Goal: Task Accomplishment & Management: Use online tool/utility

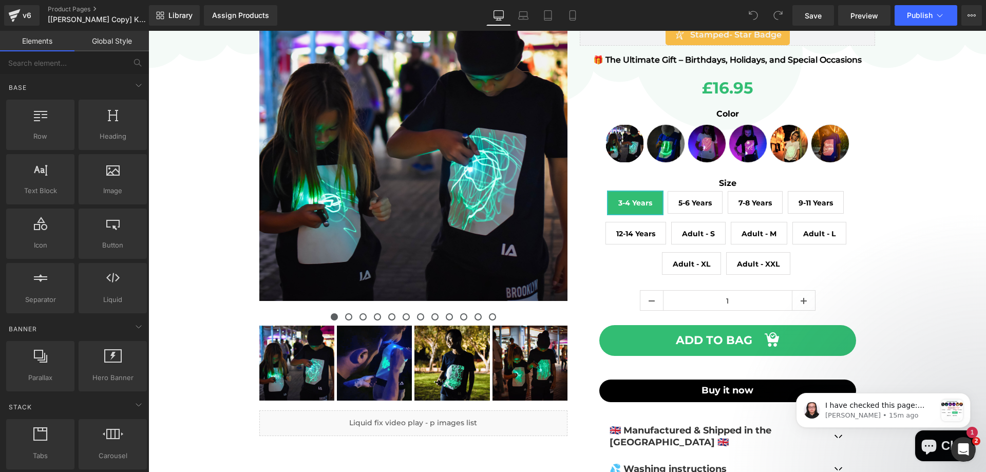
scroll to position [103, 0]
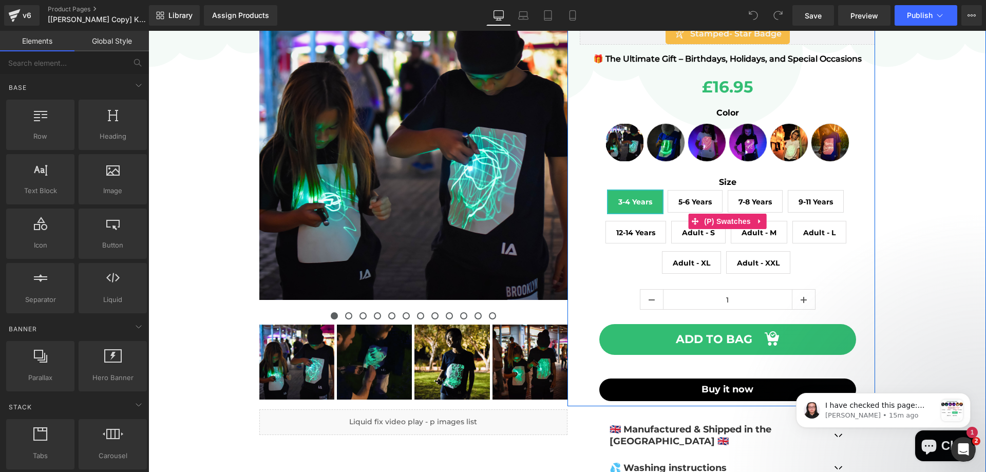
click at [647, 253] on div "Size 3-4 Years 5-6 Years 7-8 Years 9-11 Years 12-14 Years Adult - S Adult - M A…" at bounding box center [728, 229] width 296 height 104
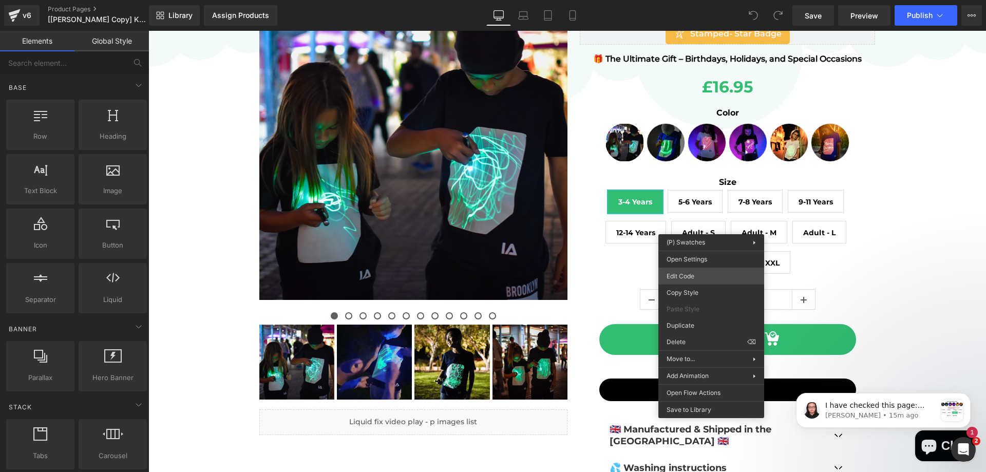
click at [698, 0] on div "You are previewing how the will restyle your page. You can not edit Elements in…" at bounding box center [493, 0] width 986 height 0
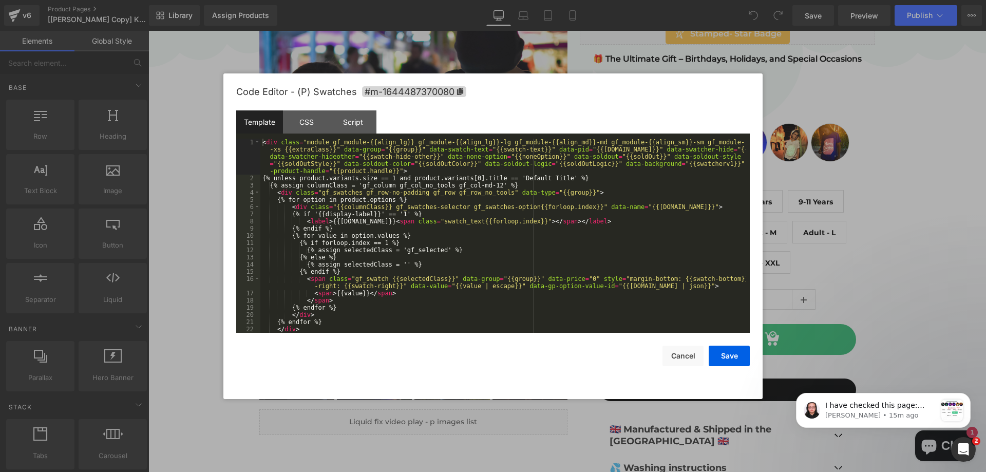
scroll to position [43, 0]
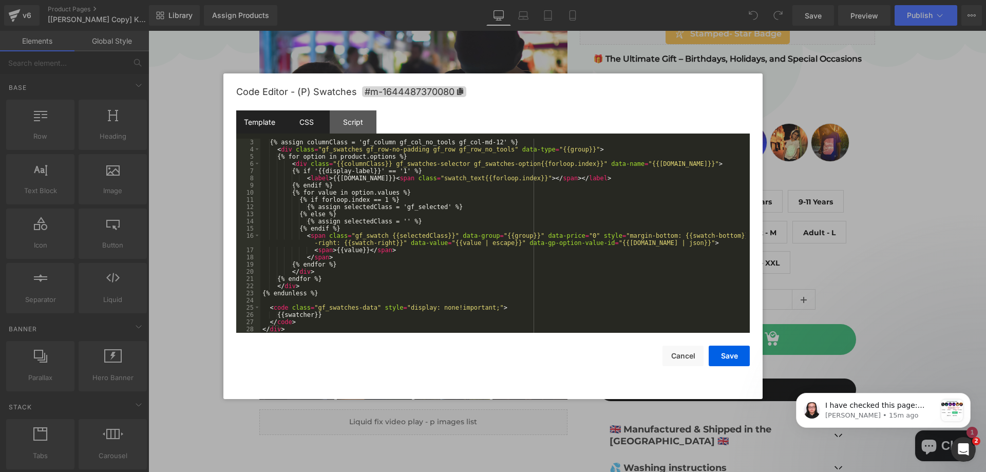
click at [325, 122] on div "CSS" at bounding box center [306, 121] width 47 height 23
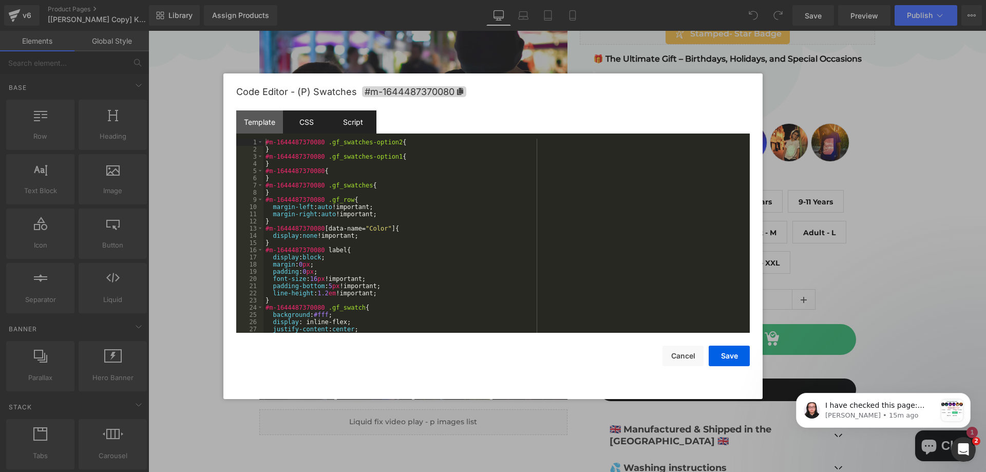
click at [364, 121] on div "Script" at bounding box center [353, 121] width 47 height 23
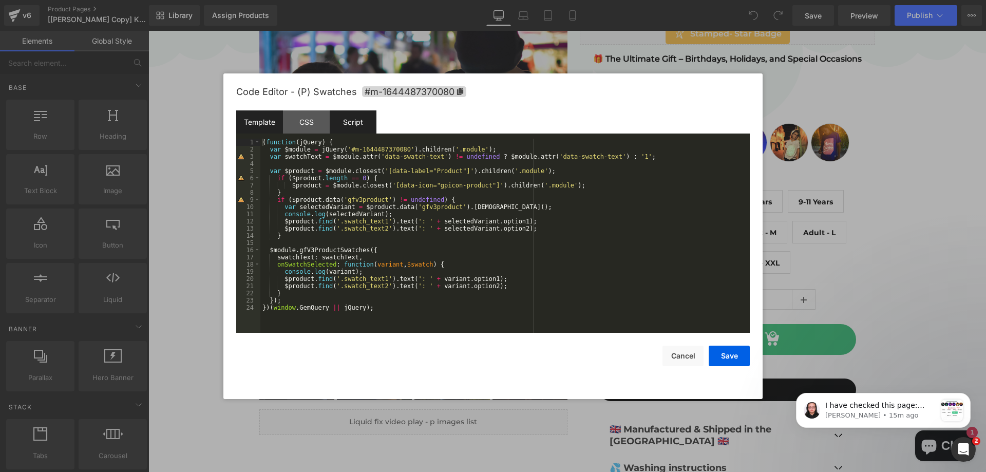
click at [268, 118] on div "Template" at bounding box center [259, 121] width 47 height 23
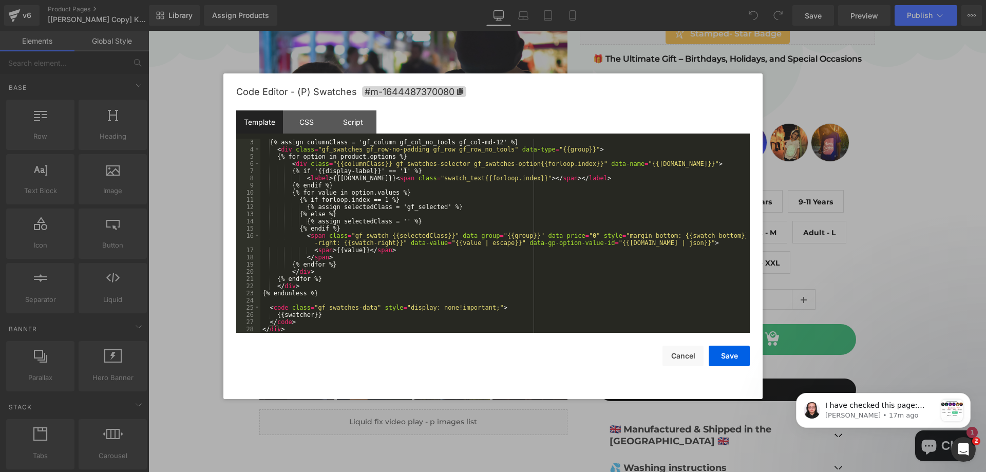
click at [356, 129] on div "Script" at bounding box center [353, 121] width 47 height 23
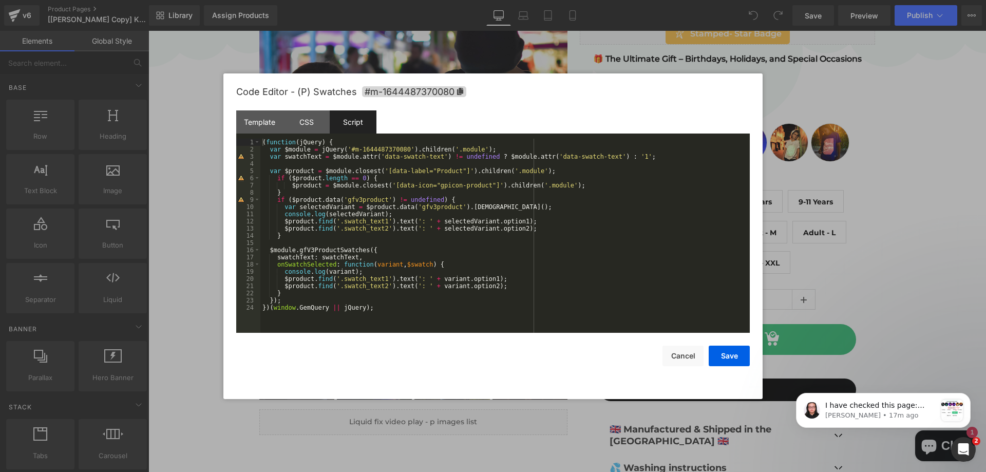
click at [347, 212] on div "( function ( jQuery ) { var $module = jQuery ( '#m-1644487370080' ) . children …" at bounding box center [504, 243] width 489 height 209
click at [293, 126] on div "CSS" at bounding box center [306, 121] width 47 height 23
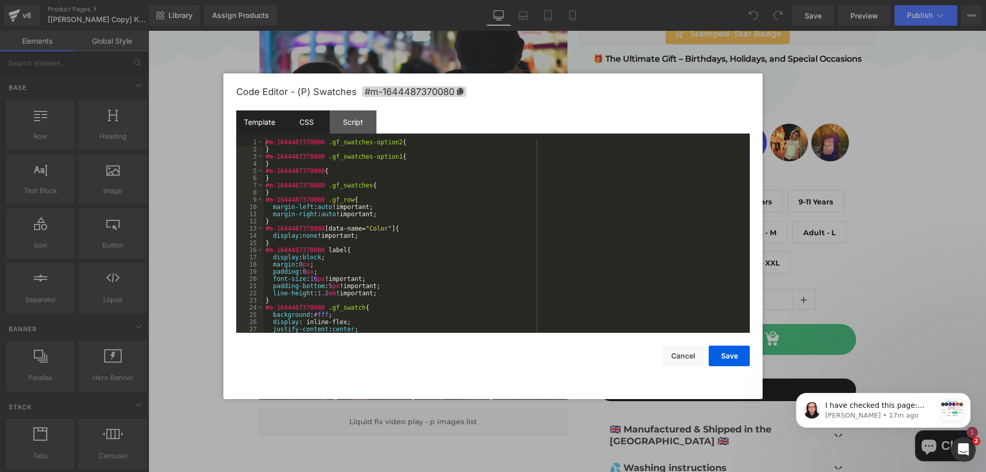
click at [272, 129] on div "Template" at bounding box center [259, 121] width 47 height 23
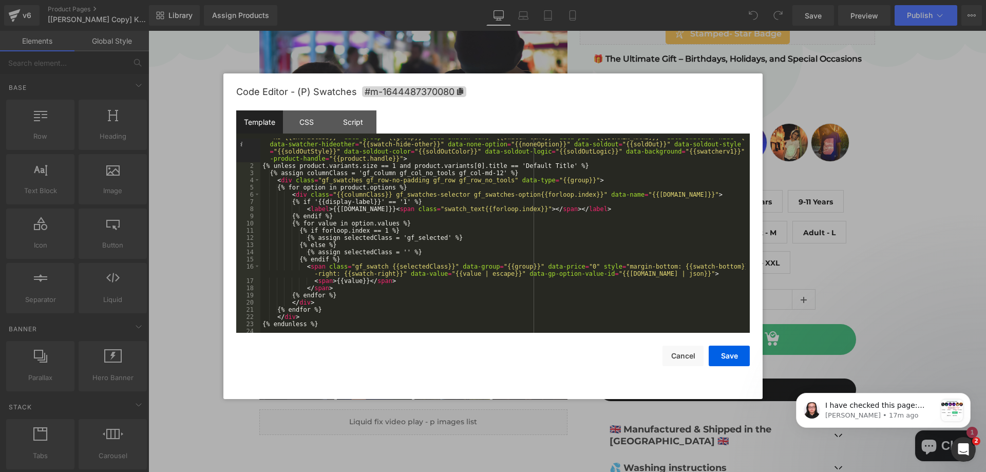
scroll to position [12, 0]
click at [361, 113] on div "Script" at bounding box center [353, 121] width 47 height 23
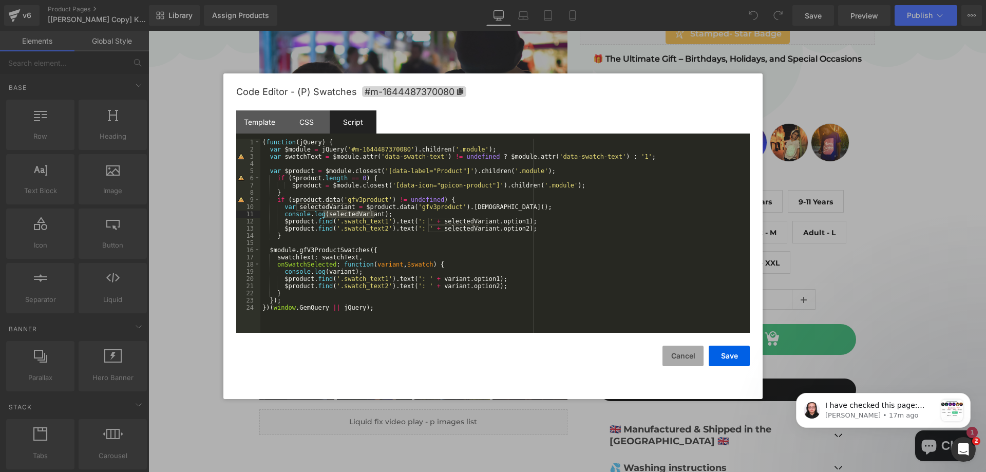
drag, startPoint x: 676, startPoint y: 353, endPoint x: 604, endPoint y: 174, distance: 193.3
click at [676, 353] on button "Cancel" at bounding box center [683, 356] width 41 height 21
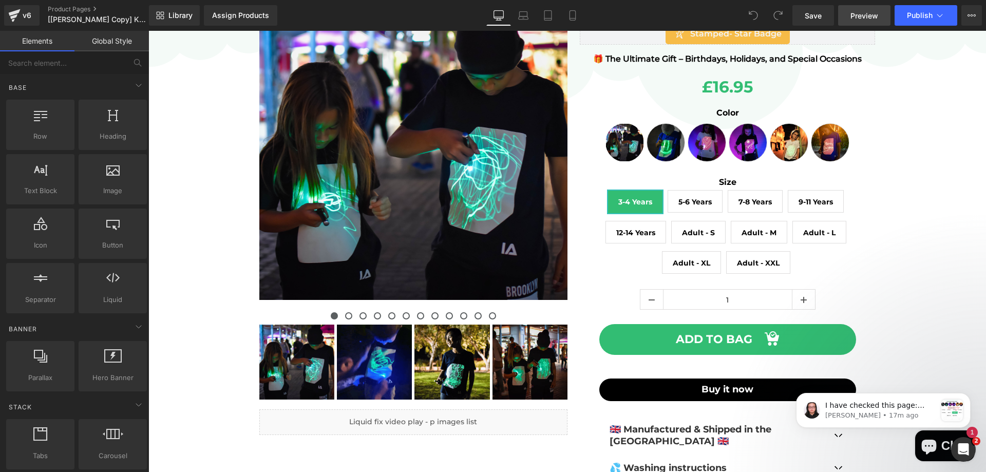
click at [852, 13] on span "Preview" at bounding box center [865, 15] width 28 height 11
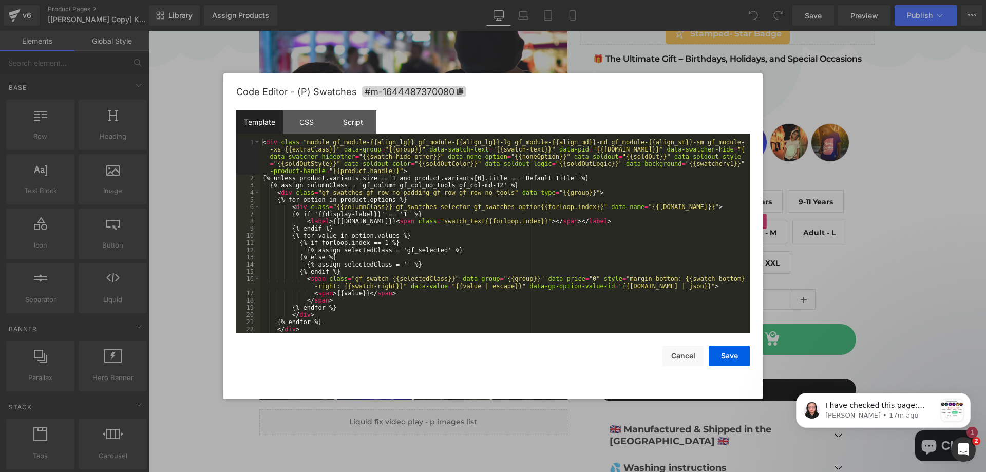
click at [679, 0] on div "You are previewing how the will restyle your page. You can not edit Elements in…" at bounding box center [493, 0] width 986 height 0
click at [372, 118] on div "Script" at bounding box center [353, 121] width 47 height 23
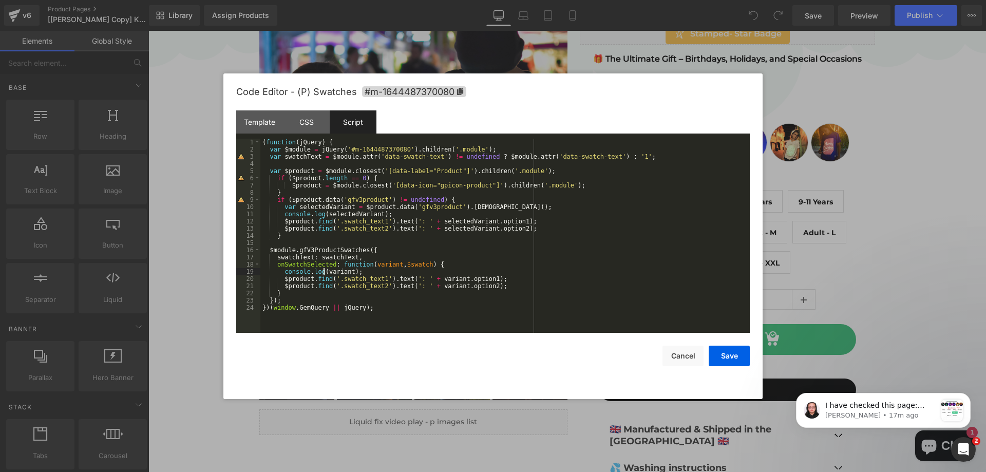
click at [323, 273] on div "( function ( jQuery ) { var $module = jQuery ( '#m-1644487370080' ) . children …" at bounding box center [504, 243] width 489 height 209
click at [325, 214] on div "( function ( jQuery ) { var $module = jQuery ( '#m-1644487370080' ) . children …" at bounding box center [504, 243] width 489 height 209
click at [732, 359] on button "Save" at bounding box center [729, 356] width 41 height 21
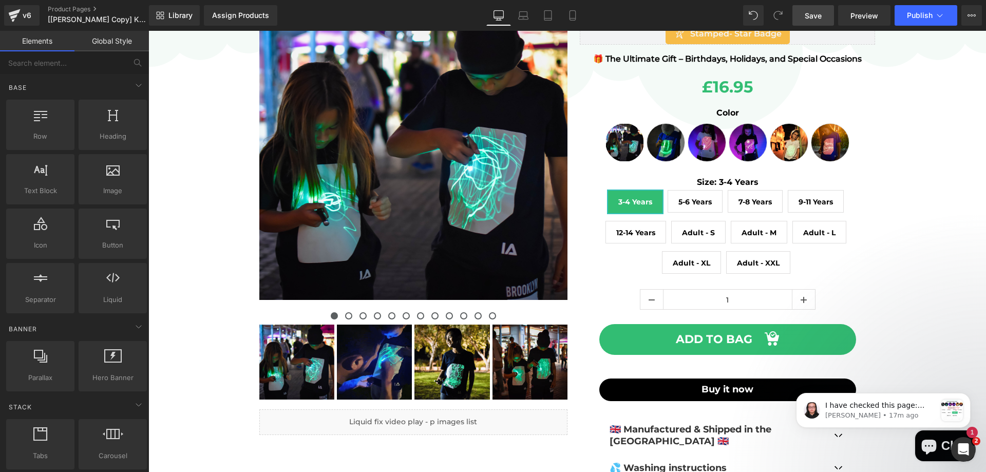
click at [819, 17] on span "Save" at bounding box center [813, 15] width 17 height 11
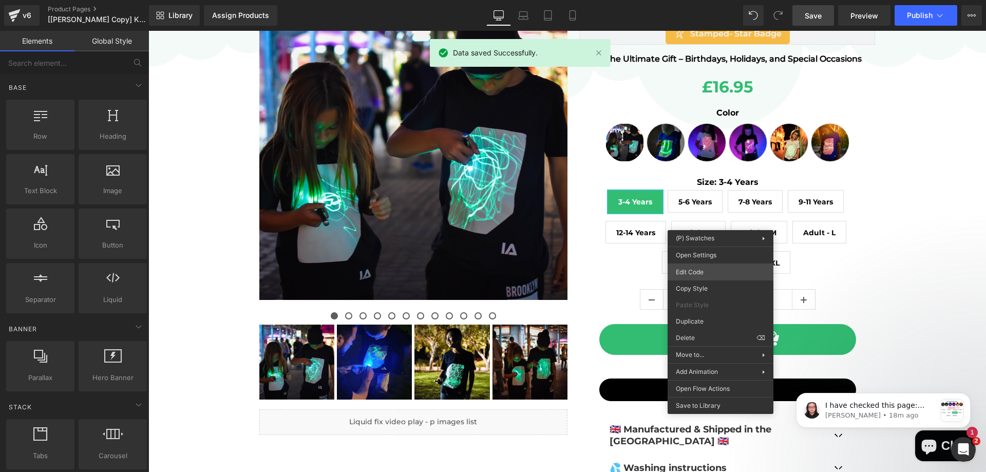
click at [692, 0] on div "You are previewing how the will restyle your page. You can not edit Elements in…" at bounding box center [493, 0] width 986 height 0
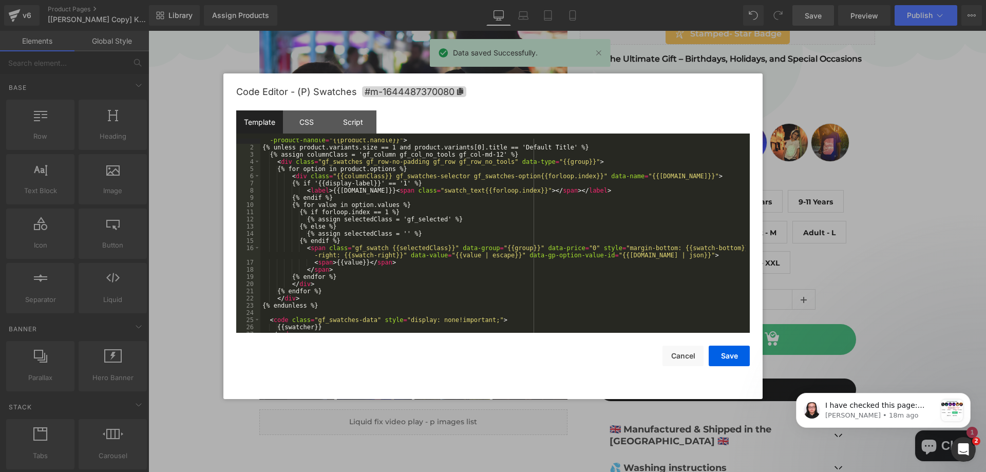
scroll to position [31, 0]
click at [366, 123] on div "Script" at bounding box center [353, 121] width 47 height 23
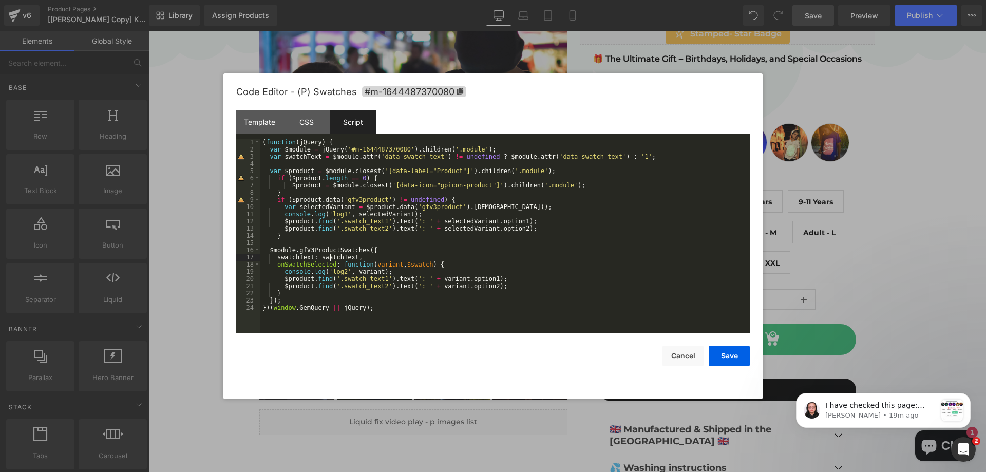
click at [330, 257] on div "( function ( jQuery ) { var $module = jQuery ( '#m-1644487370080' ) . children …" at bounding box center [504, 243] width 489 height 209
click at [667, 356] on button "Cancel" at bounding box center [683, 356] width 41 height 21
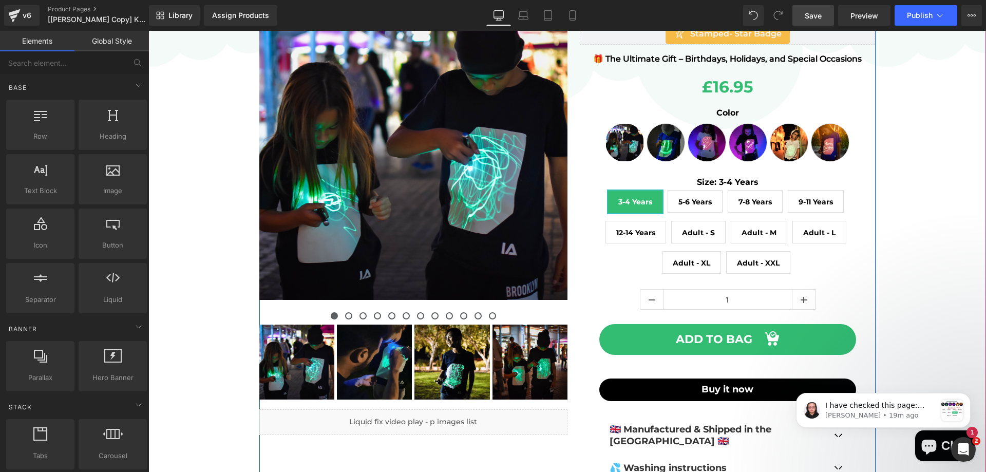
click at [422, 420] on div "Liquid" at bounding box center [413, 422] width 308 height 26
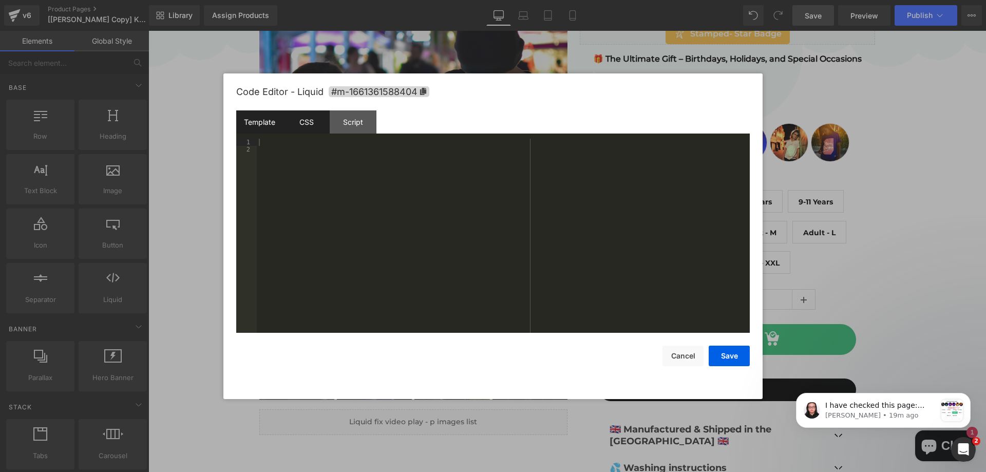
click at [317, 116] on div "CSS" at bounding box center [306, 121] width 47 height 23
click at [370, 119] on div "Script" at bounding box center [353, 121] width 47 height 23
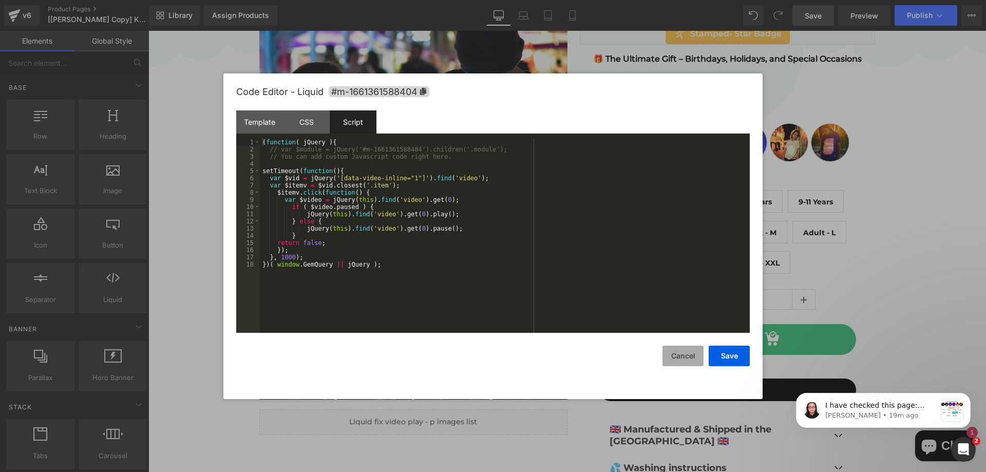
drag, startPoint x: 683, startPoint y: 358, endPoint x: 554, endPoint y: 305, distance: 139.4
click at [683, 358] on button "Cancel" at bounding box center [683, 356] width 41 height 21
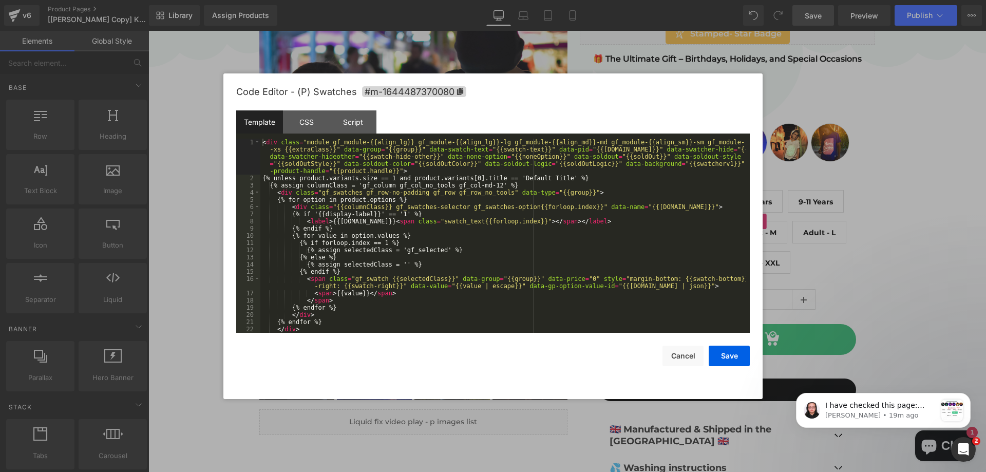
click at [698, 0] on div "You are previewing how the will restyle your page. You can not edit Elements in…" at bounding box center [493, 0] width 986 height 0
click at [366, 125] on div "Script" at bounding box center [353, 121] width 47 height 23
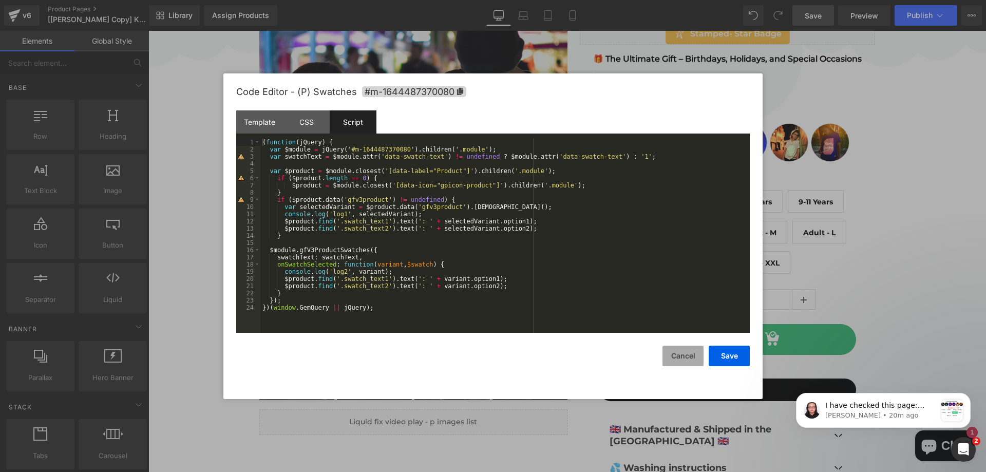
drag, startPoint x: 686, startPoint y: 359, endPoint x: 496, endPoint y: 320, distance: 193.9
click at [686, 359] on button "Cancel" at bounding box center [683, 356] width 41 height 21
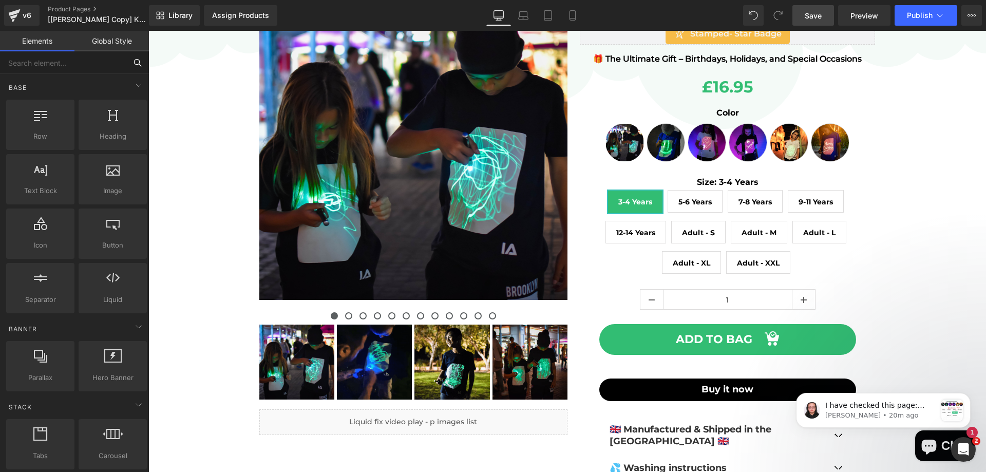
click at [65, 67] on input "text" at bounding box center [63, 62] width 126 height 23
type input "v"
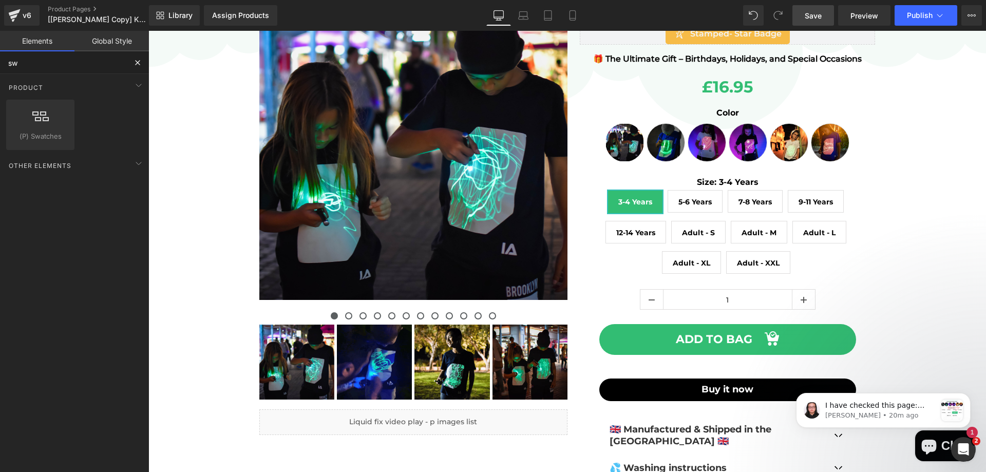
type input "swa"
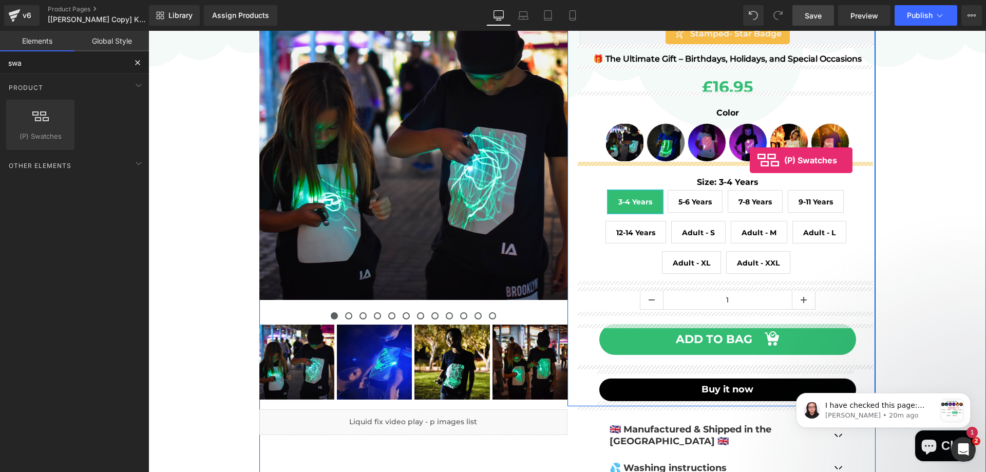
drag, startPoint x: 195, startPoint y: 145, endPoint x: 750, endPoint y: 160, distance: 555.4
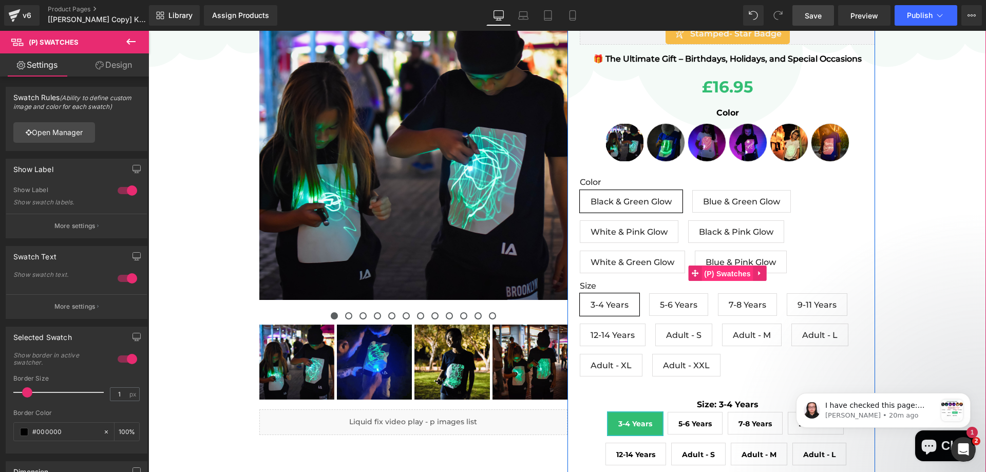
click at [719, 274] on span "(P) Swatches" at bounding box center [728, 273] width 52 height 15
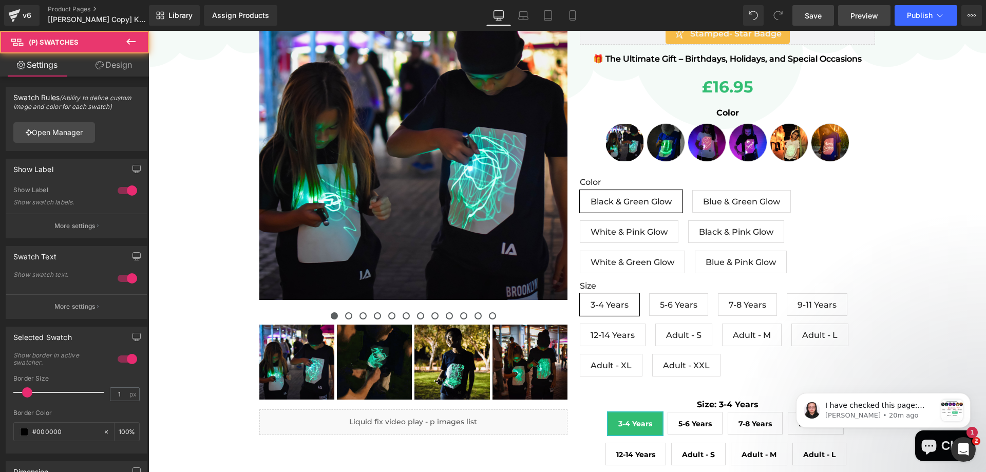
click at [874, 17] on span "Preview" at bounding box center [865, 15] width 28 height 11
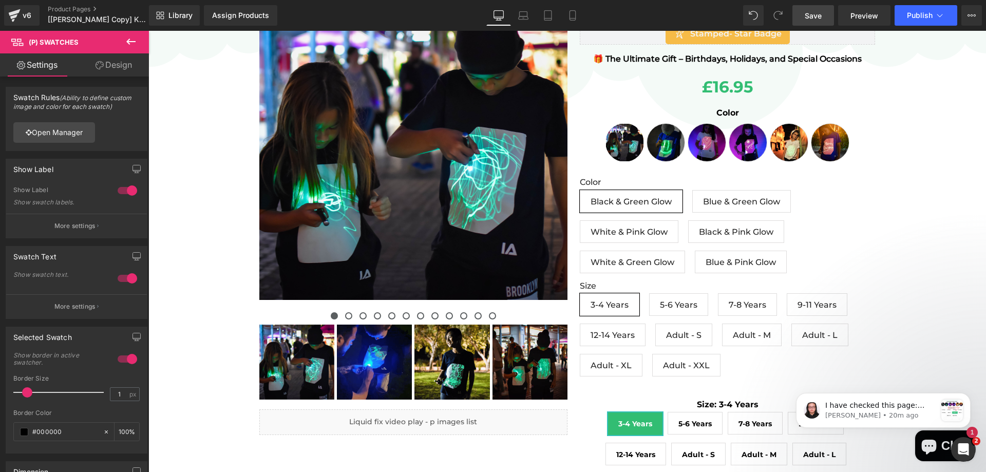
click at [815, 22] on link "Save" at bounding box center [814, 15] width 42 height 21
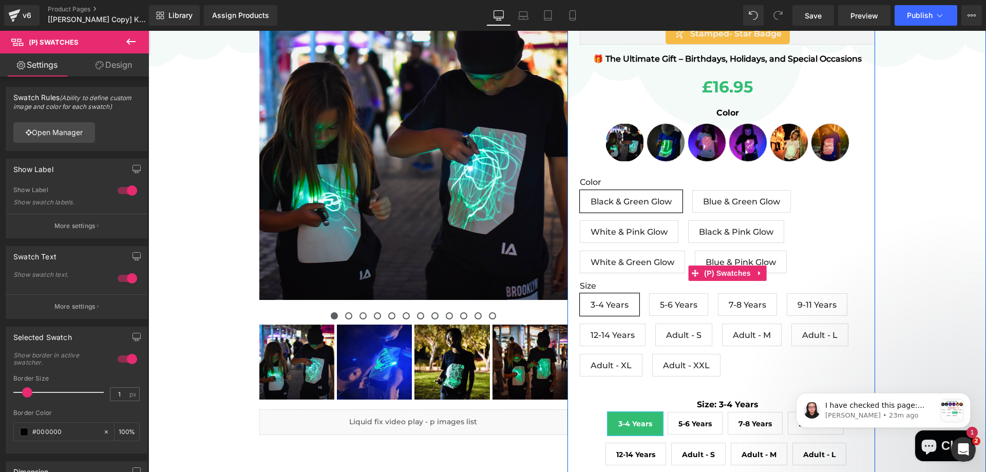
click at [861, 247] on div "Color Black & Green Glow Blue & Green Glow White & Pink Glow Black & Pink Glow …" at bounding box center [728, 228] width 296 height 103
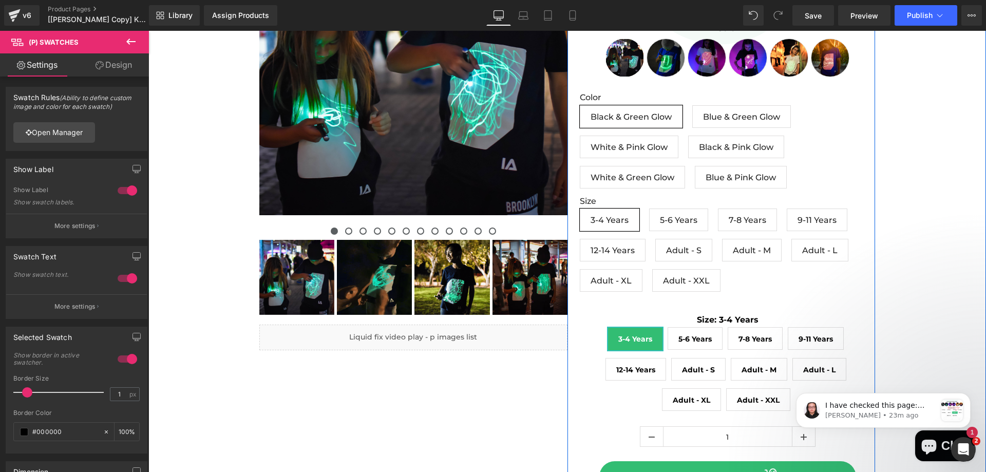
scroll to position [257, 0]
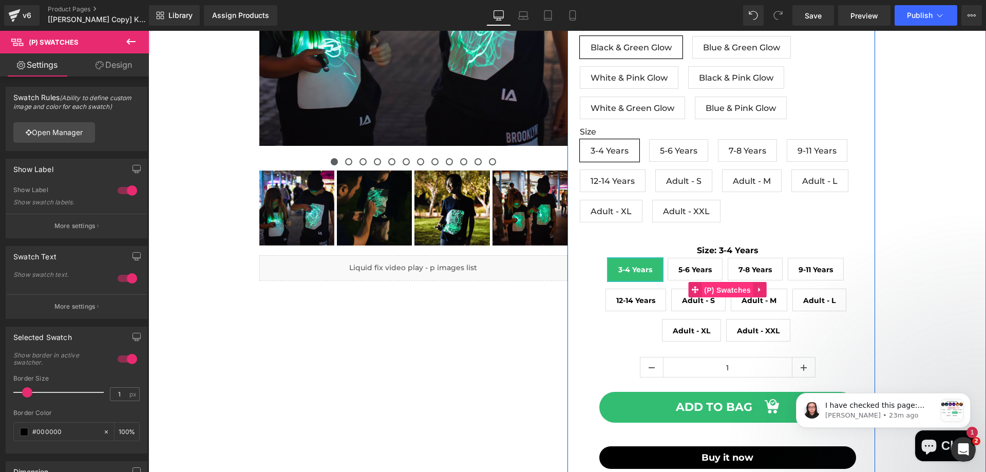
click at [728, 291] on span "(P) Swatches" at bounding box center [728, 289] width 52 height 15
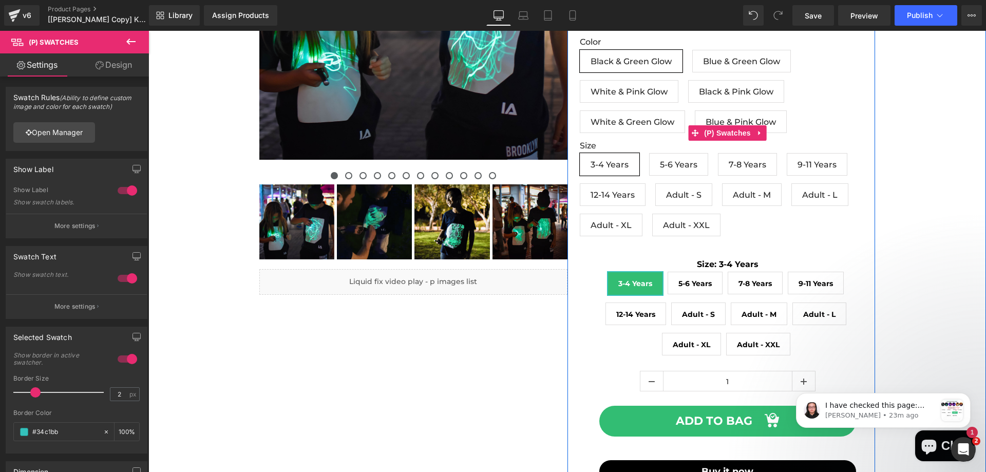
scroll to position [308, 0]
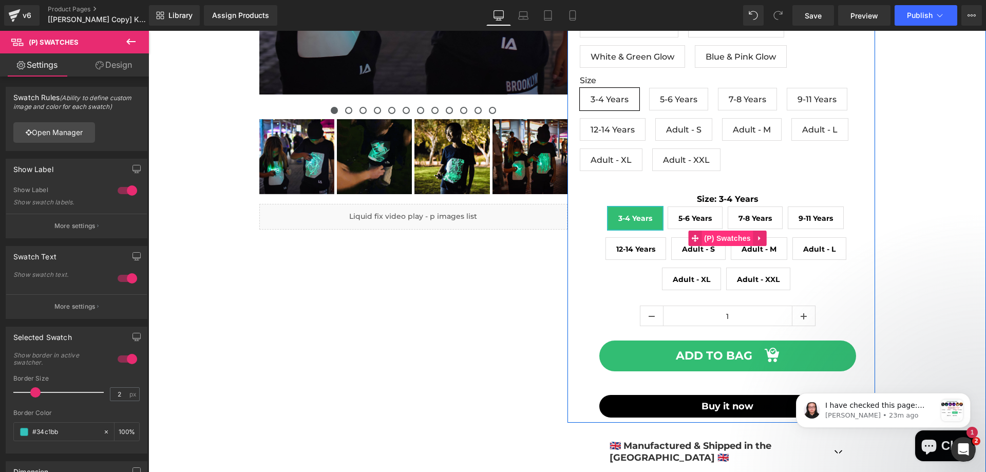
click at [718, 237] on span "(P) Swatches" at bounding box center [728, 238] width 52 height 15
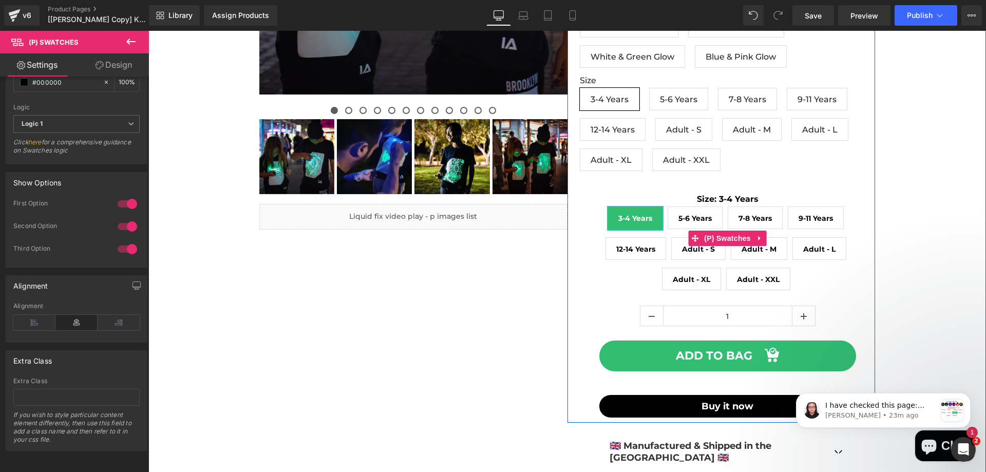
scroll to position [205, 0]
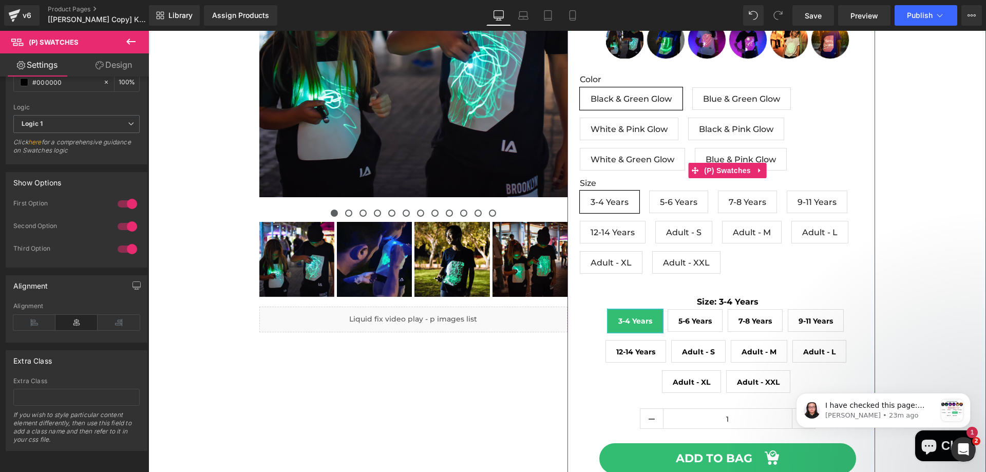
click at [690, 211] on span "5-6 Years" at bounding box center [678, 202] width 37 height 22
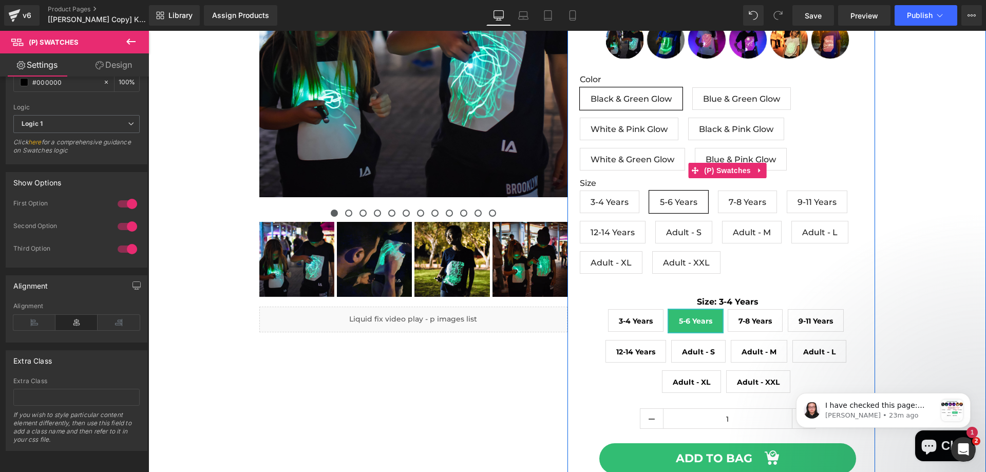
click at [740, 207] on span "7-8 Years" at bounding box center [747, 202] width 37 height 22
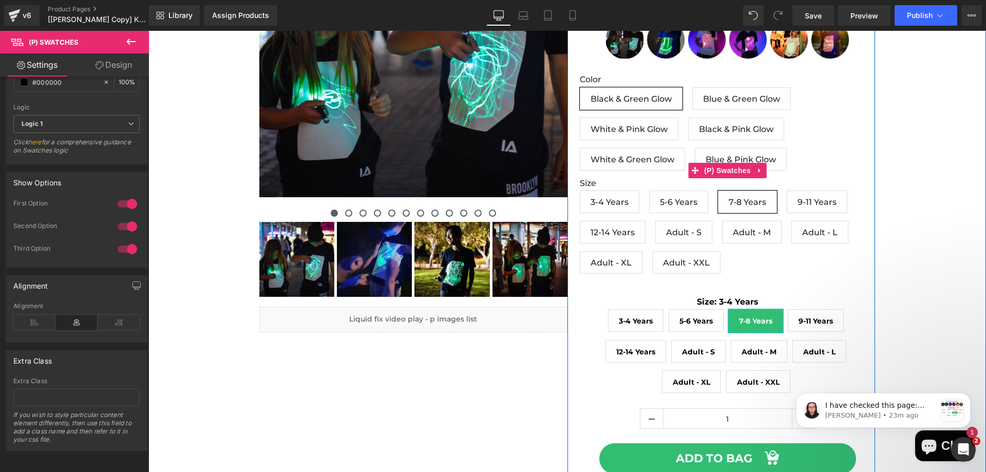
click at [704, 249] on div "Size 3-4 Years 5-6 Years 7-8 Years 9-11 Years 12-14 Years Adult - S Adult - M A…" at bounding box center [728, 229] width 296 height 103
click at [667, 258] on span "Adult - XXL" at bounding box center [686, 263] width 47 height 22
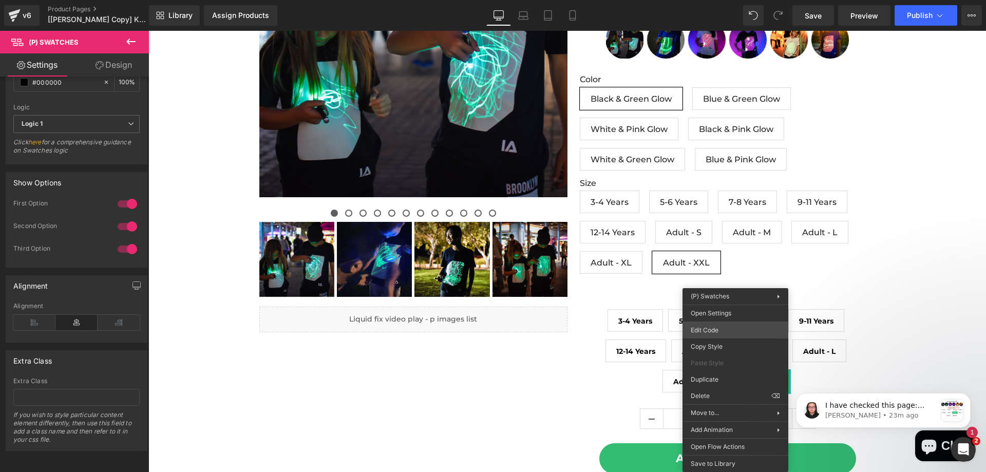
click at [716, 0] on div "(P) Swatches You are previewing how the will restyle your page. You can not edi…" at bounding box center [493, 0] width 986 height 0
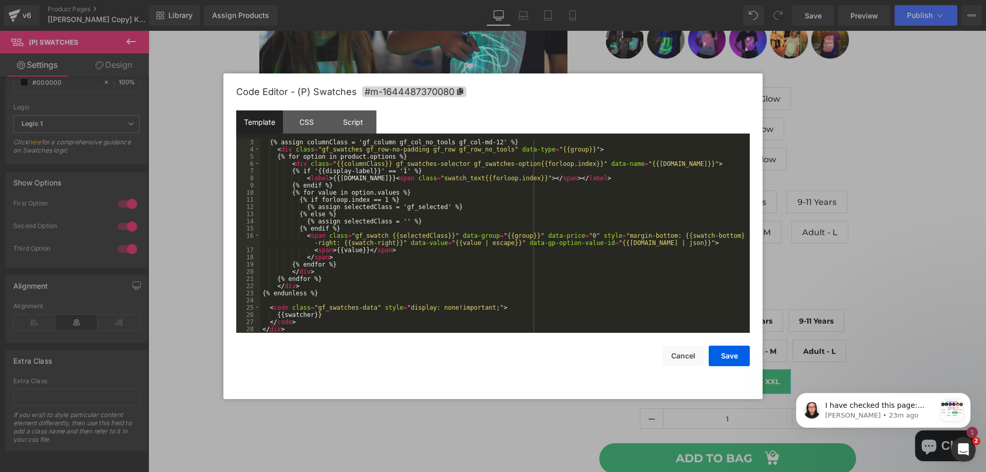
scroll to position [43, 0]
click at [323, 145] on div "{% assign columnClass = 'gf_column gf_col_no_tools gf_col-md-12' %} < div class…" at bounding box center [502, 243] width 485 height 209
click at [316, 125] on div "CSS" at bounding box center [306, 121] width 47 height 23
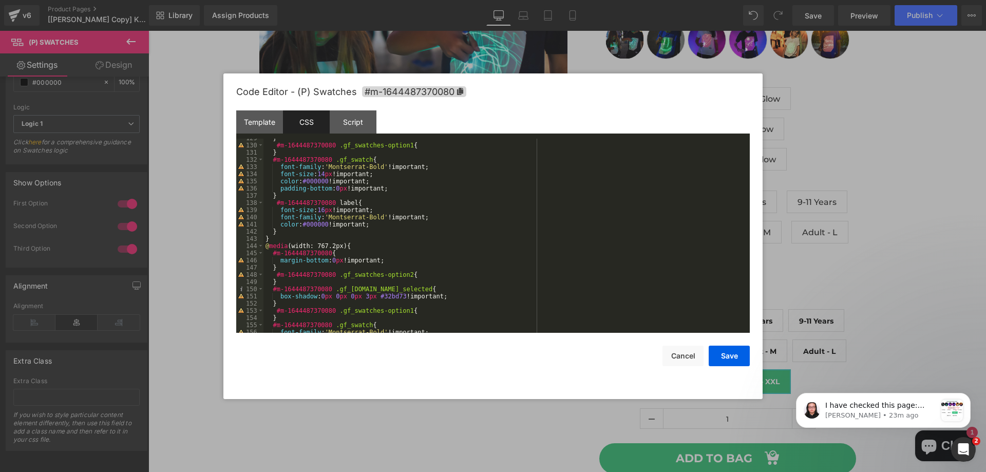
scroll to position [1043, 0]
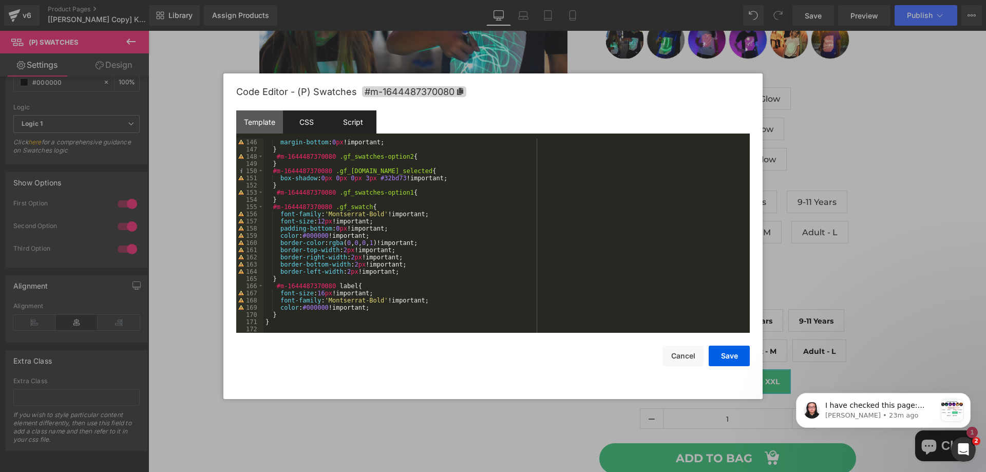
click at [363, 126] on div "Script" at bounding box center [353, 121] width 47 height 23
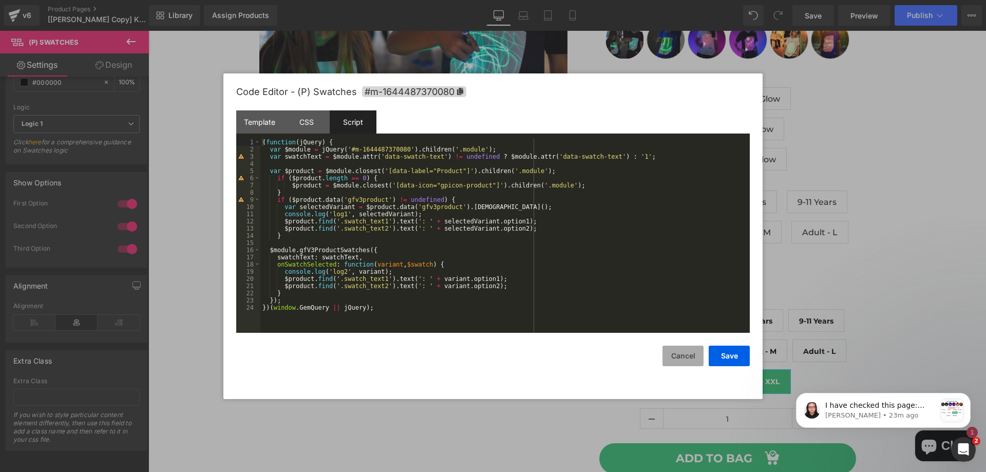
click at [672, 362] on button "Cancel" at bounding box center [683, 356] width 41 height 21
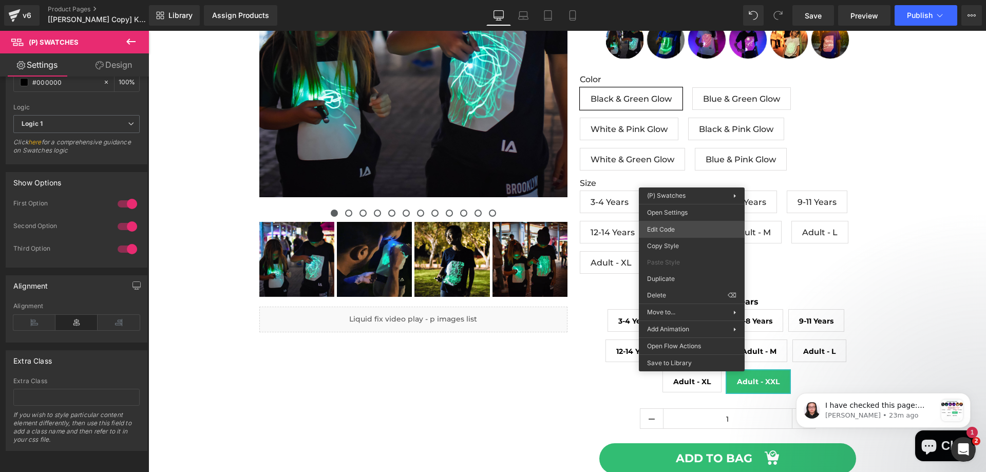
click at [680, 0] on div "(P) Swatches You are previewing how the will restyle your page. You can not edi…" at bounding box center [493, 0] width 986 height 0
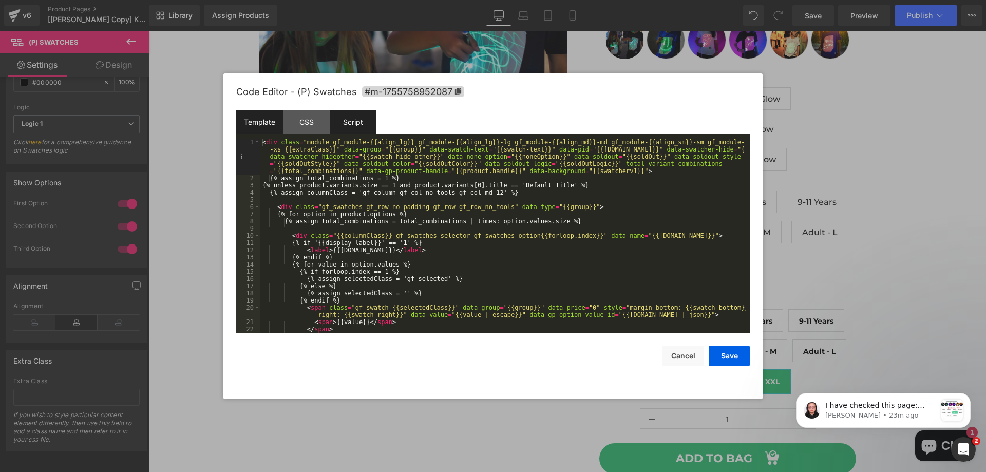
click at [337, 121] on div "Script" at bounding box center [353, 121] width 47 height 23
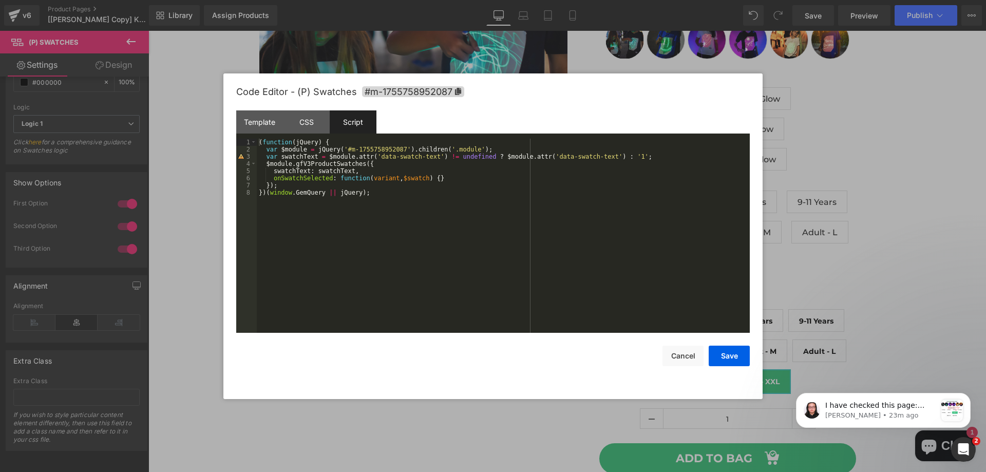
click at [365, 196] on div "( function ( jQuery ) { var $module = jQuery ( '#m-1755758952087' ) . children …" at bounding box center [503, 243] width 493 height 209
click at [339, 185] on div "( function ( jQuery ) { var $module = jQuery ( '#m-1755758952087' ) . children …" at bounding box center [503, 243] width 493 height 209
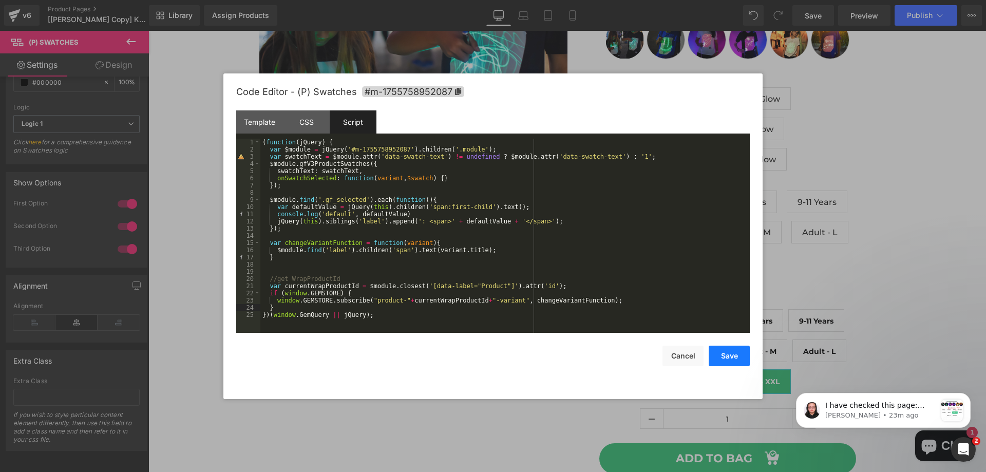
click at [723, 360] on button "Save" at bounding box center [729, 356] width 41 height 21
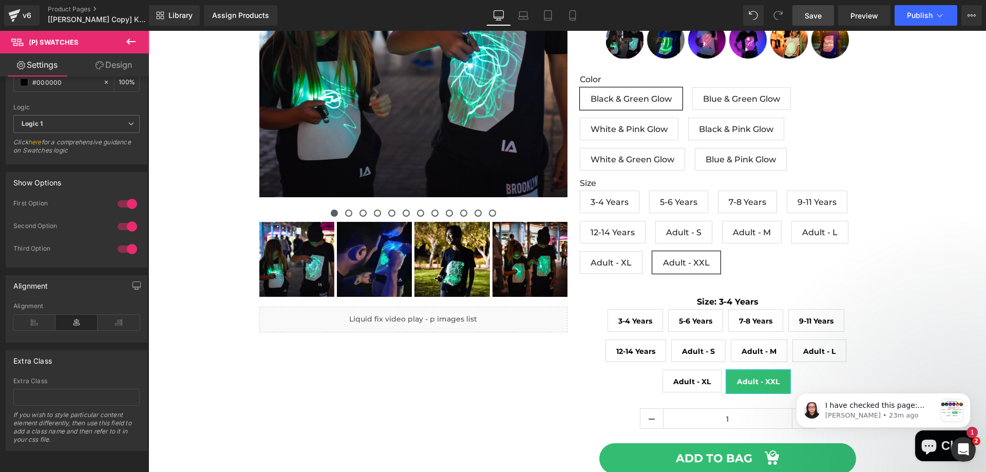
click at [823, 17] on link "Save" at bounding box center [814, 15] width 42 height 21
click at [814, 14] on span "Save" at bounding box center [813, 15] width 17 height 11
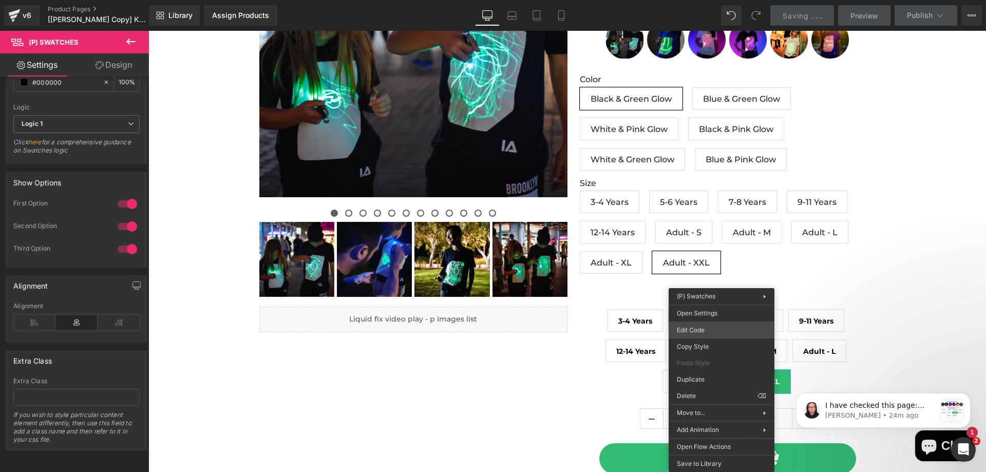
click at [696, 0] on div "(P) Swatches You are previewing how the will restyle your page. You can not edi…" at bounding box center [493, 0] width 986 height 0
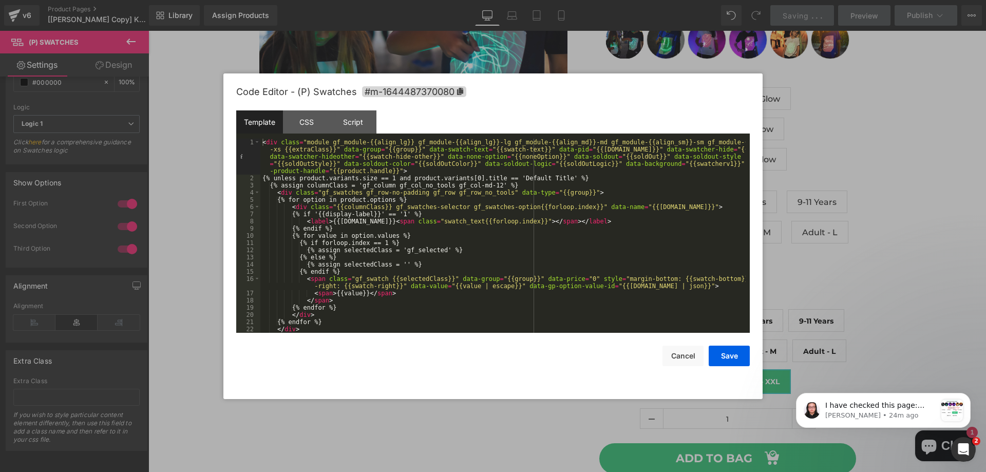
scroll to position [43, 0]
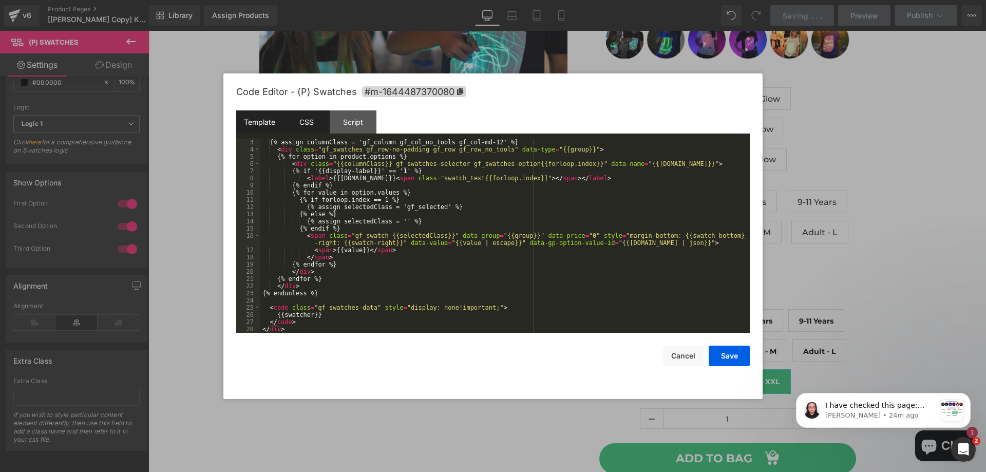
click at [325, 123] on div "CSS" at bounding box center [306, 121] width 47 height 23
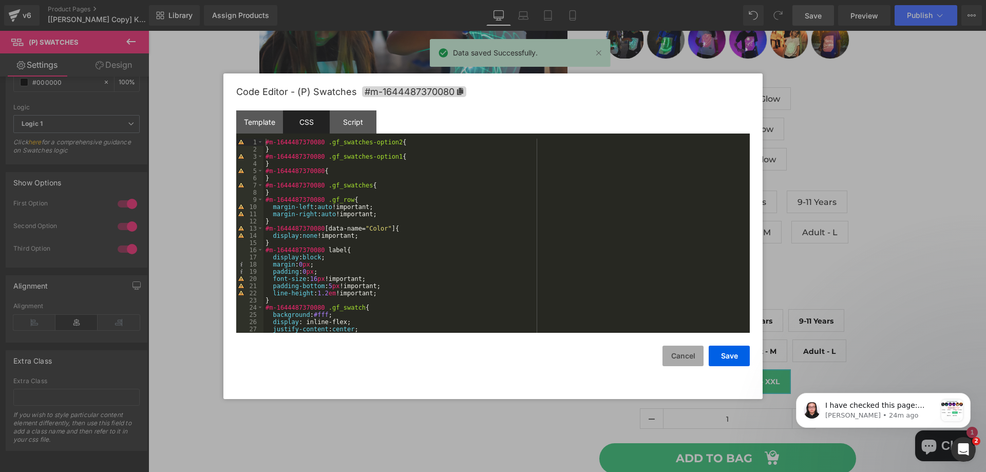
click at [686, 356] on button "Cancel" at bounding box center [683, 356] width 41 height 21
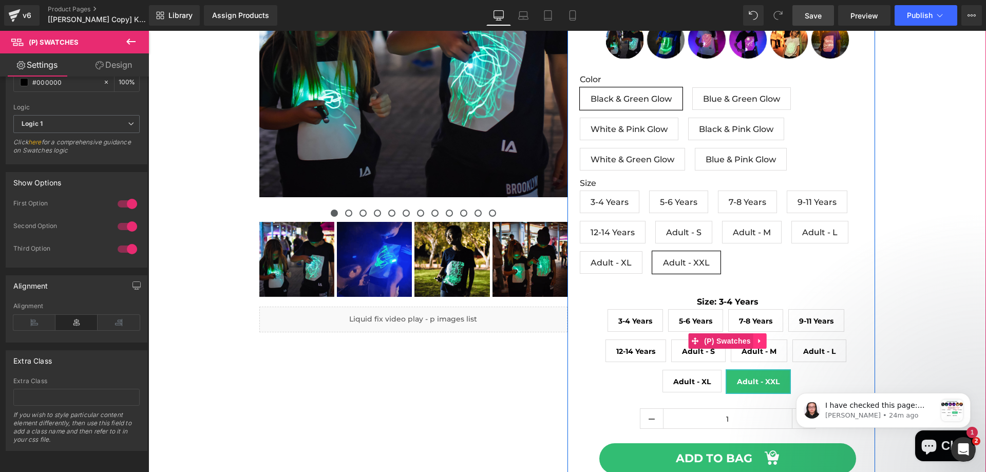
click at [756, 336] on link at bounding box center [760, 340] width 13 height 15
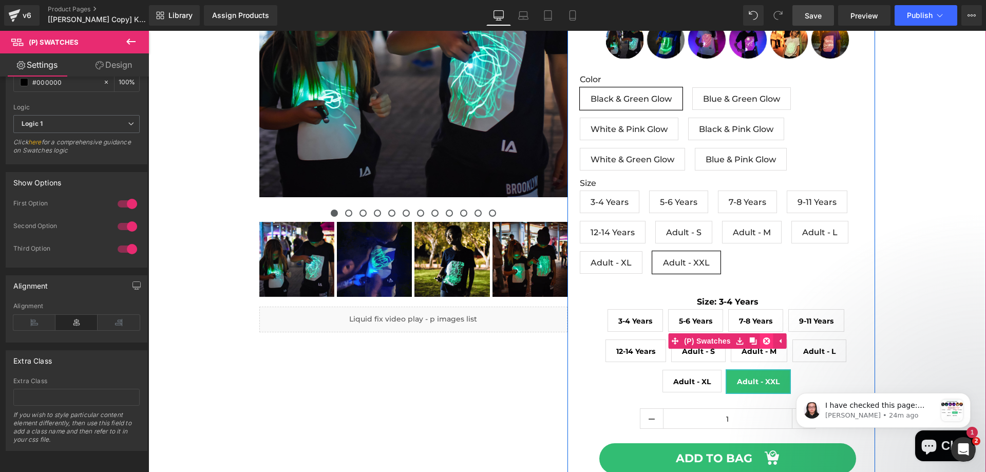
click at [763, 342] on icon at bounding box center [766, 341] width 7 height 8
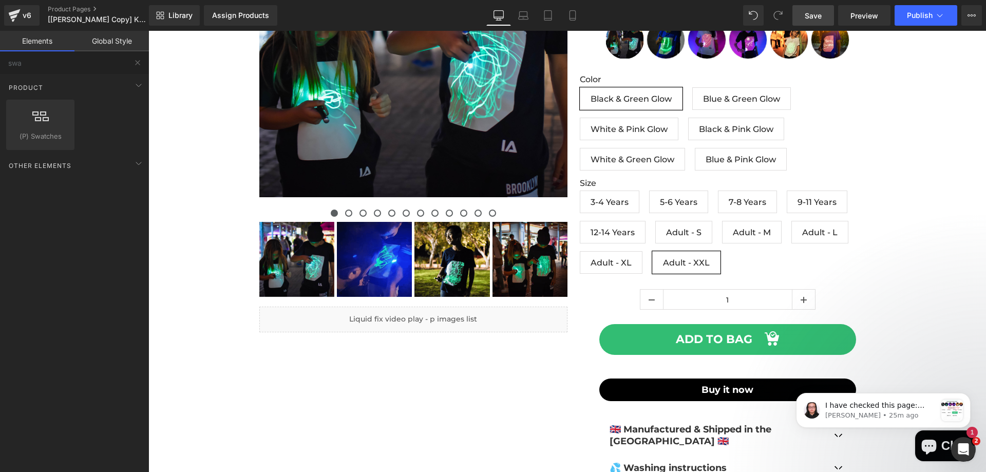
click at [815, 13] on span "Save" at bounding box center [813, 15] width 17 height 11
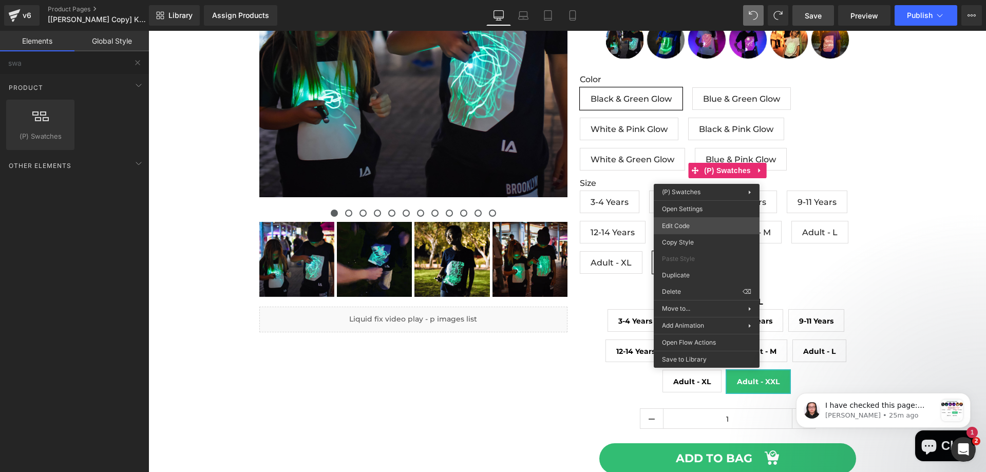
click at [688, 0] on div "(P) Swatches You are previewing how the will restyle your page. You can not edi…" at bounding box center [493, 0] width 986 height 0
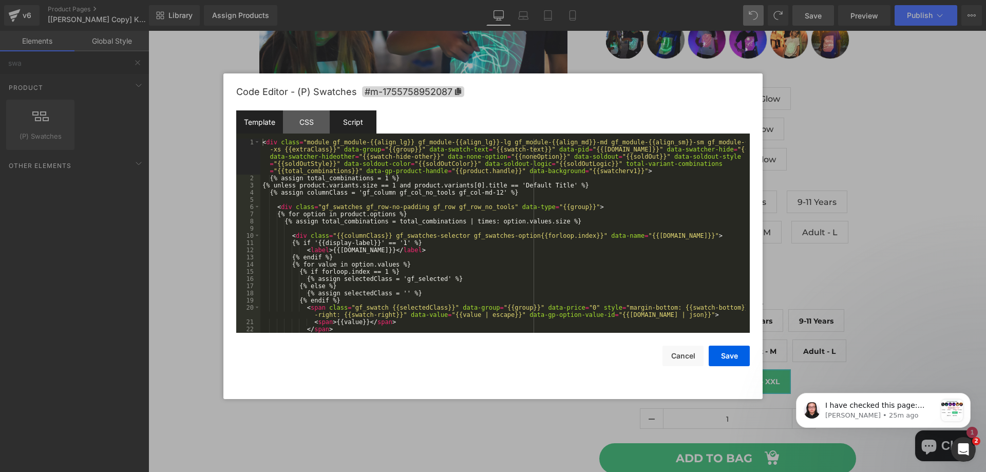
click at [353, 120] on div "Script" at bounding box center [353, 121] width 47 height 23
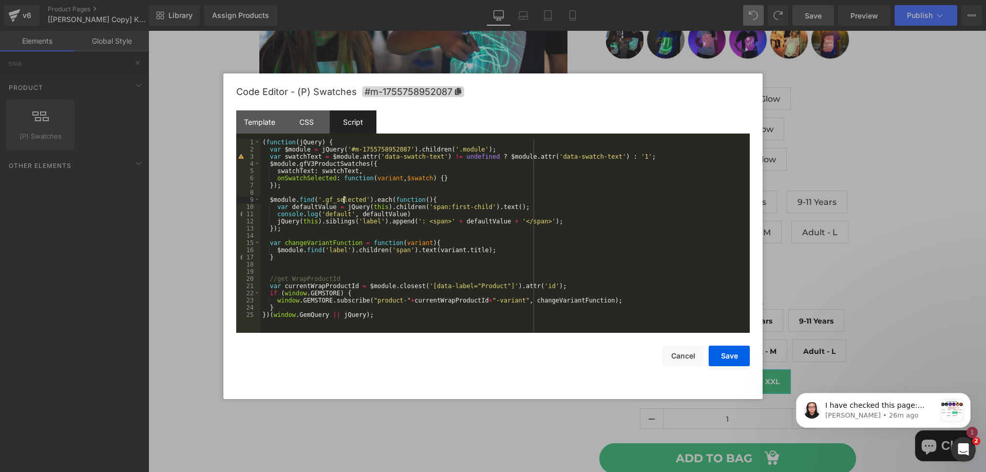
click at [343, 199] on div "( function ( jQuery ) { var $module = jQuery ( '#m-1755758952087' ) . children …" at bounding box center [504, 243] width 489 height 209
drag, startPoint x: 689, startPoint y: 362, endPoint x: 550, endPoint y: 298, distance: 152.8
click at [689, 362] on button "Cancel" at bounding box center [683, 356] width 41 height 21
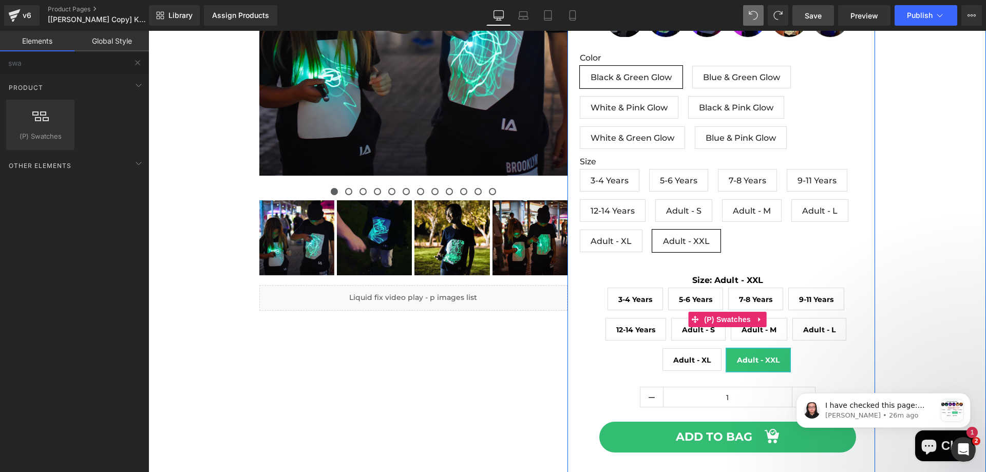
scroll to position [51, 0]
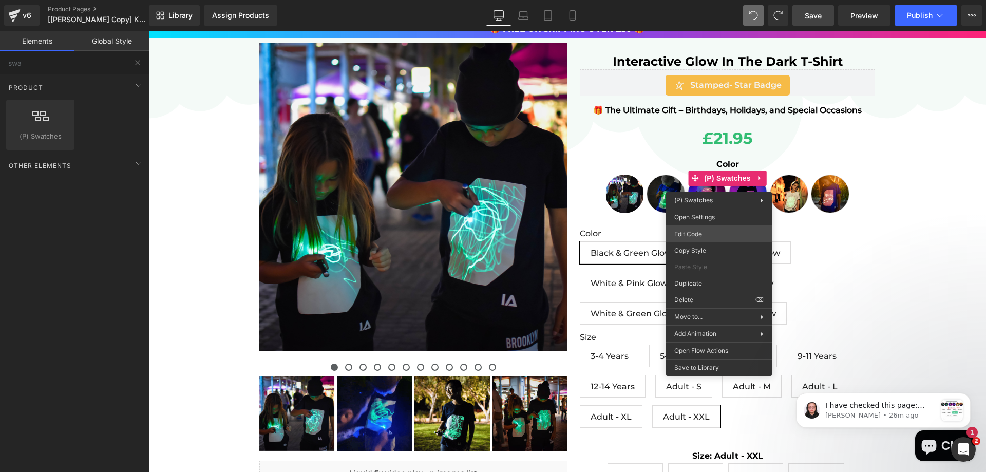
click at [701, 0] on div "(P) Swatches You are previewing how the will restyle your page. You can not edi…" at bounding box center [493, 0] width 986 height 0
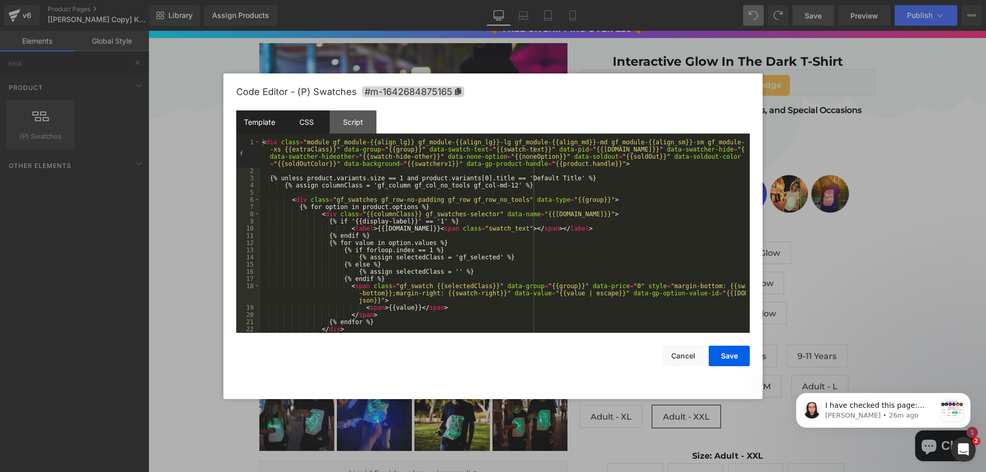
click at [329, 120] on div "CSS" at bounding box center [306, 121] width 47 height 23
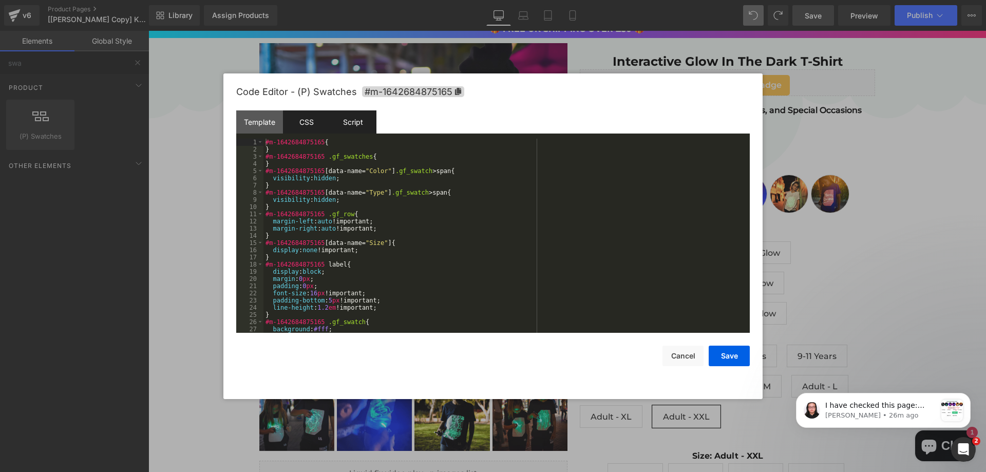
click at [360, 123] on div "Script" at bounding box center [353, 121] width 47 height 23
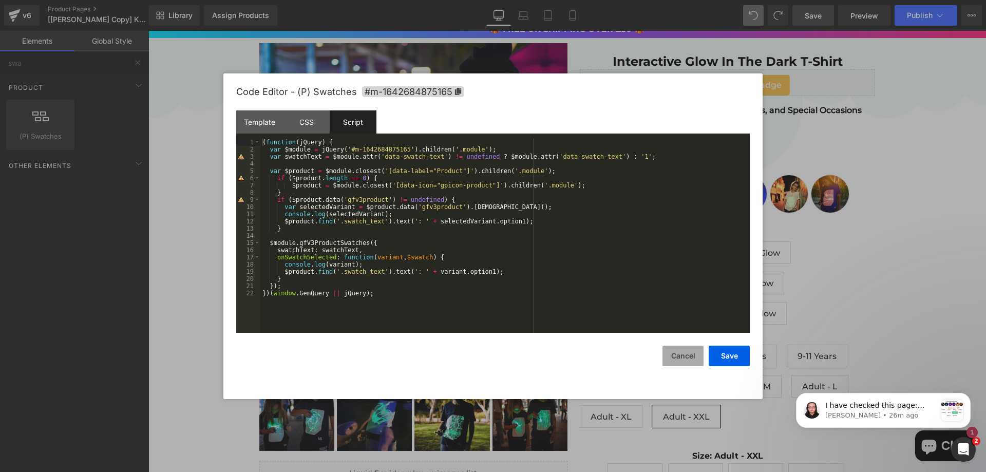
drag, startPoint x: 669, startPoint y: 359, endPoint x: 519, endPoint y: 309, distance: 157.7
click at [669, 359] on button "Cancel" at bounding box center [683, 356] width 41 height 21
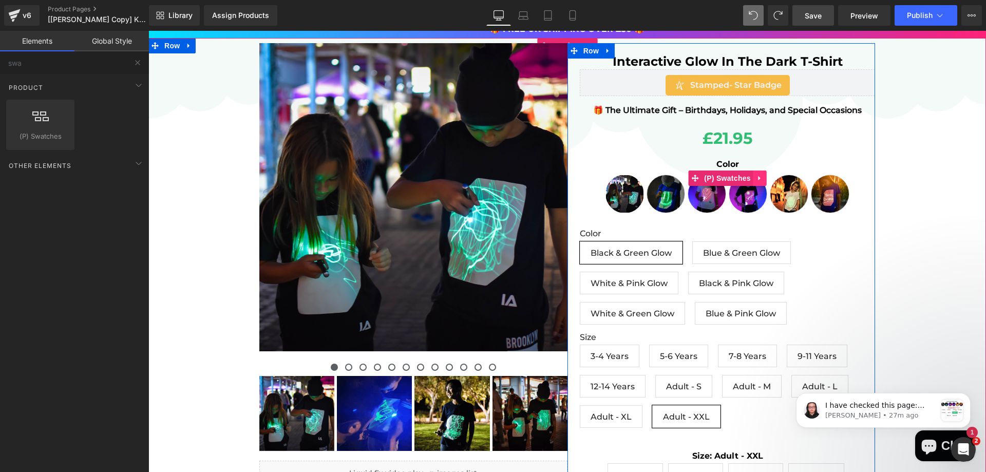
click at [759, 181] on icon at bounding box center [760, 178] width 7 height 8
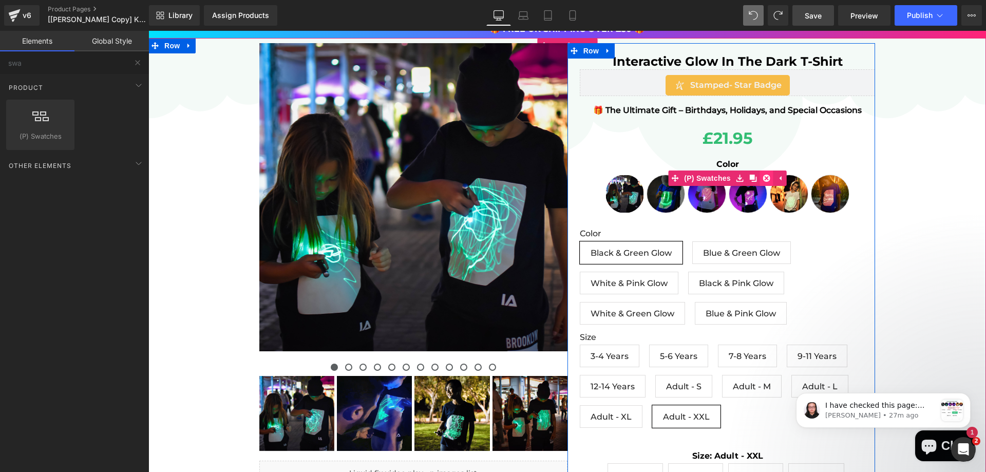
click at [763, 178] on icon at bounding box center [766, 178] width 7 height 8
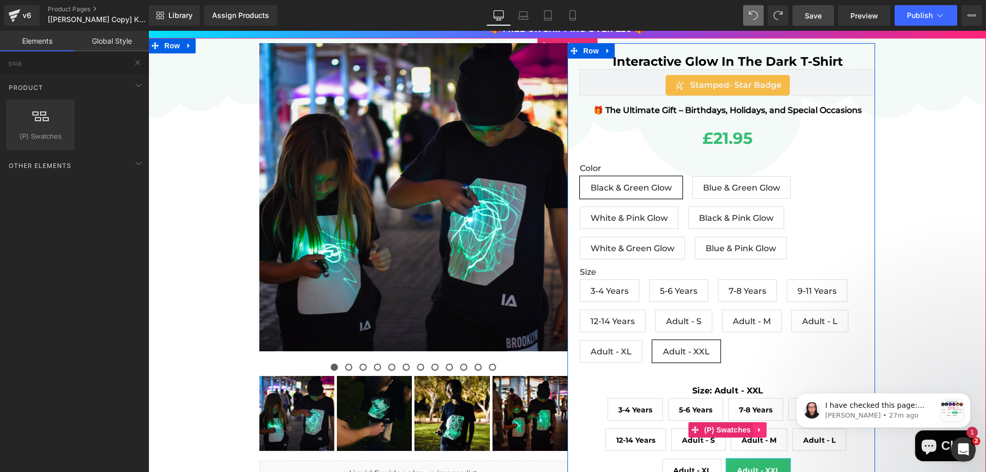
click at [759, 430] on icon at bounding box center [760, 430] width 2 height 5
click at [760, 430] on link at bounding box center [766, 429] width 13 height 15
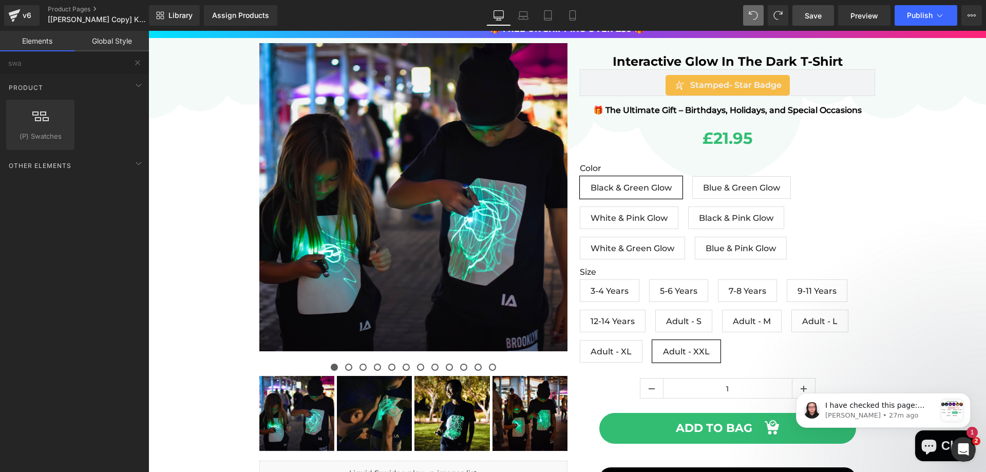
click at [823, 16] on link "Save" at bounding box center [814, 15] width 42 height 21
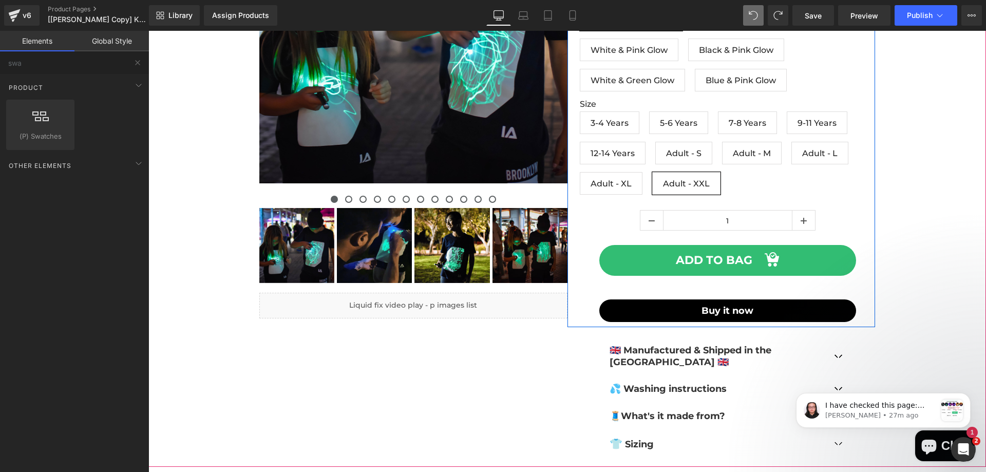
scroll to position [205, 0]
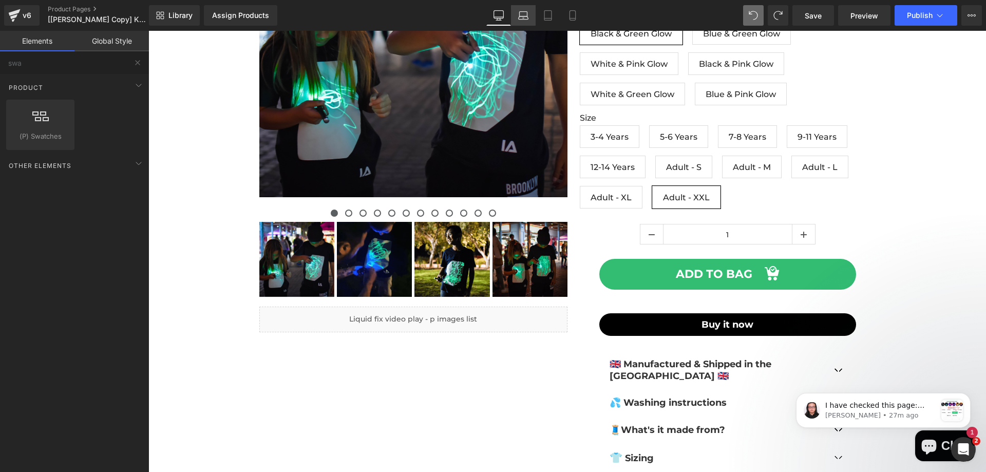
click at [518, 21] on link "Laptop" at bounding box center [523, 15] width 25 height 21
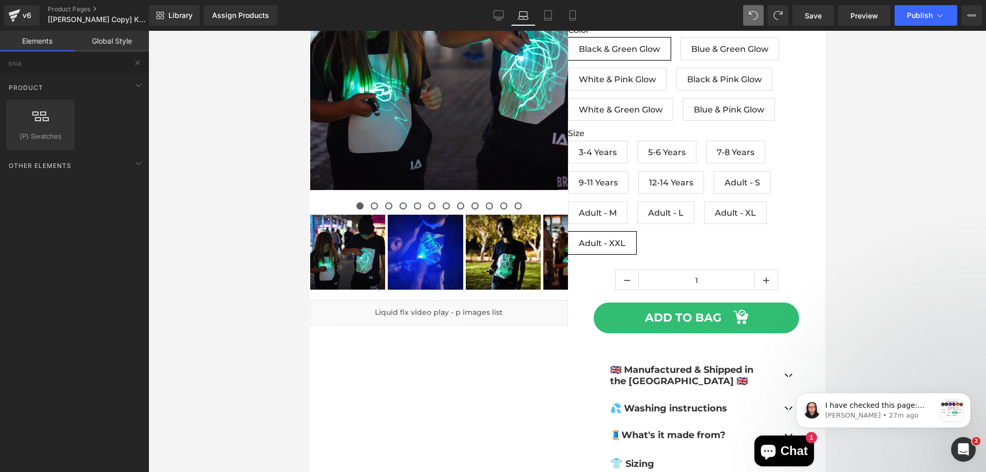
scroll to position [190, 0]
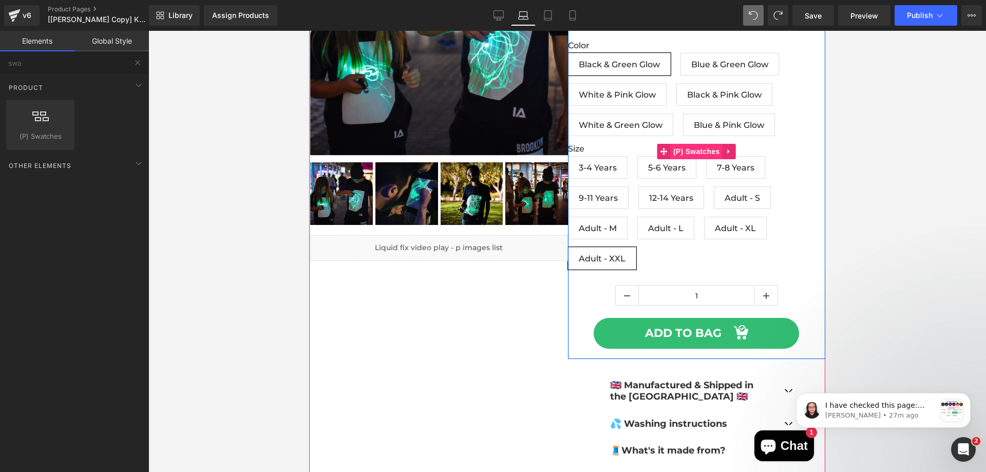
click at [678, 153] on span "(P) Swatches" at bounding box center [697, 151] width 52 height 15
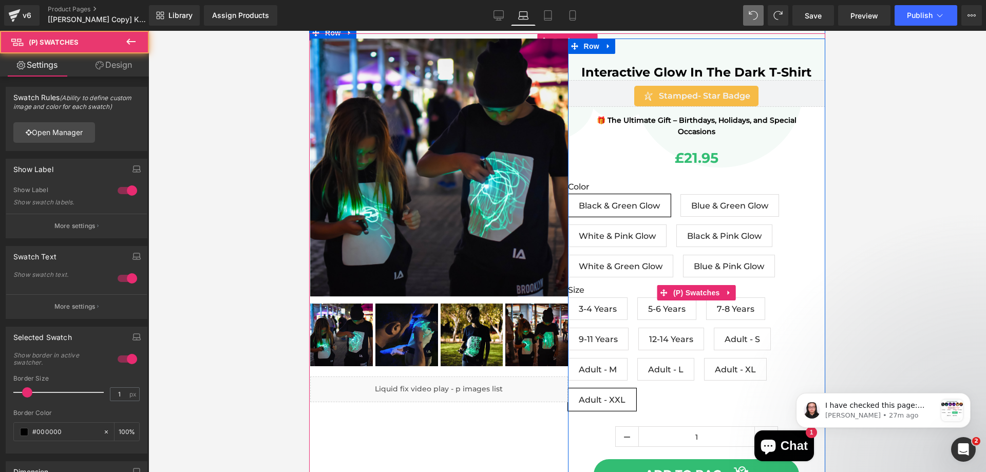
scroll to position [0, 0]
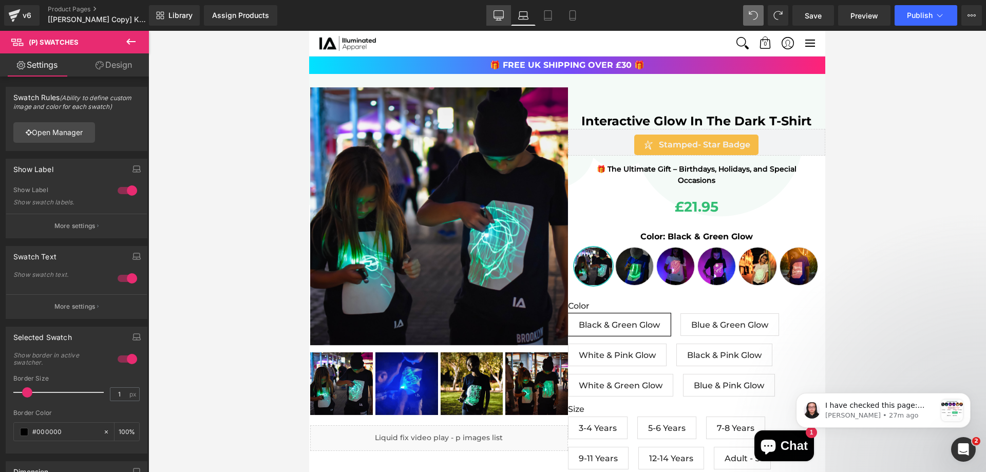
click at [502, 14] on icon at bounding box center [499, 15] width 10 height 10
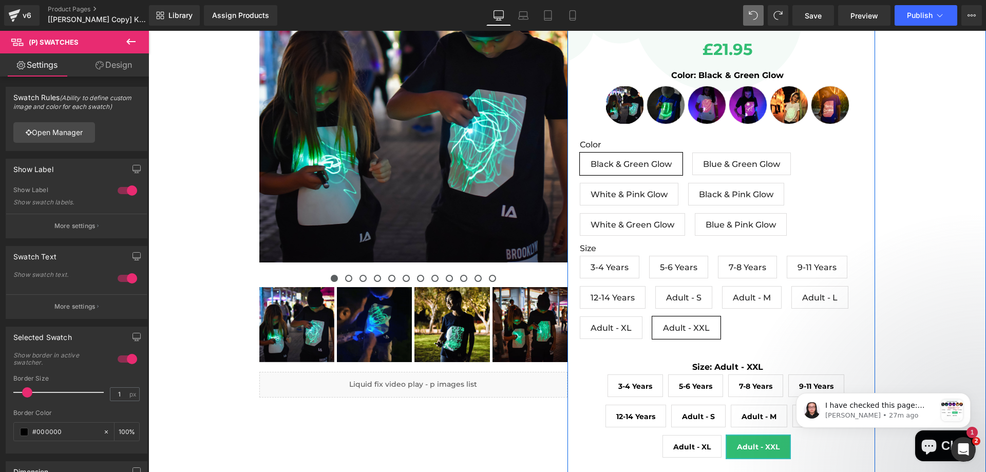
scroll to position [154, 0]
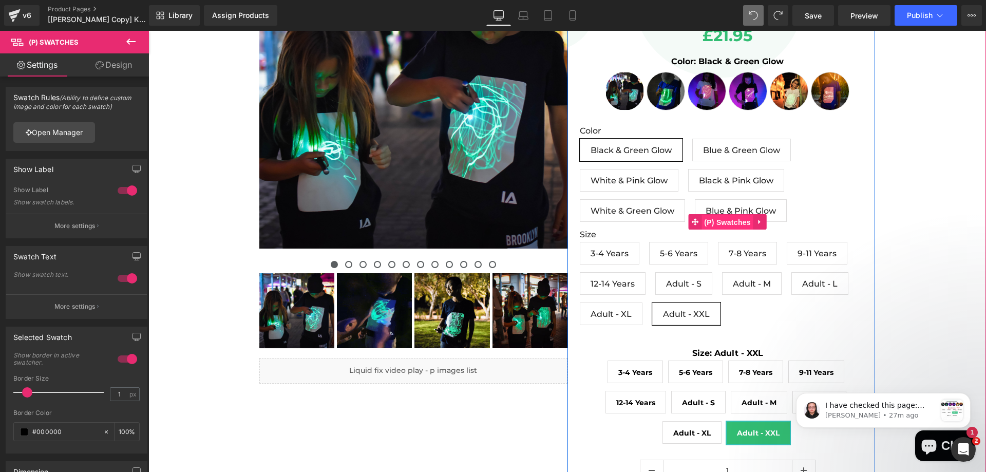
click at [732, 216] on span "(P) Swatches" at bounding box center [728, 222] width 52 height 15
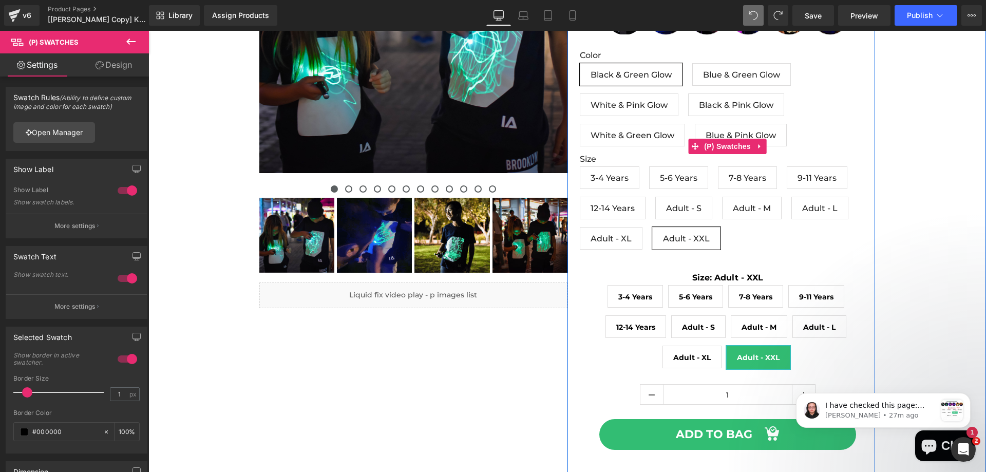
scroll to position [205, 0]
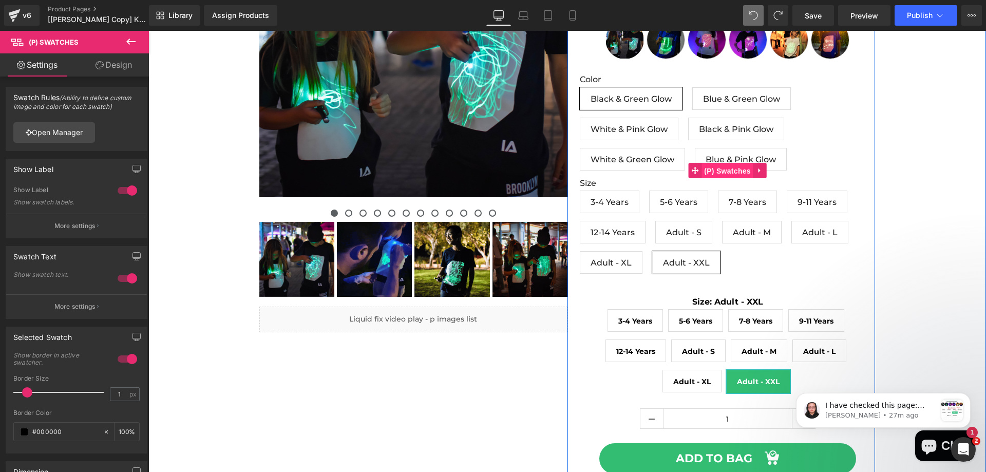
click at [723, 173] on span "(P) Swatches" at bounding box center [728, 170] width 52 height 15
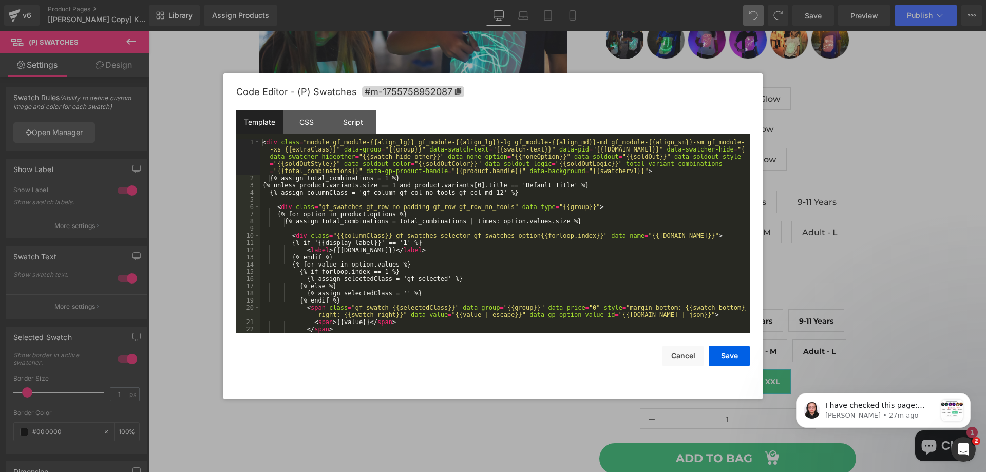
click at [693, 0] on div "(P) Swatches You are previewing how the will restyle your page. You can not edi…" at bounding box center [493, 0] width 986 height 0
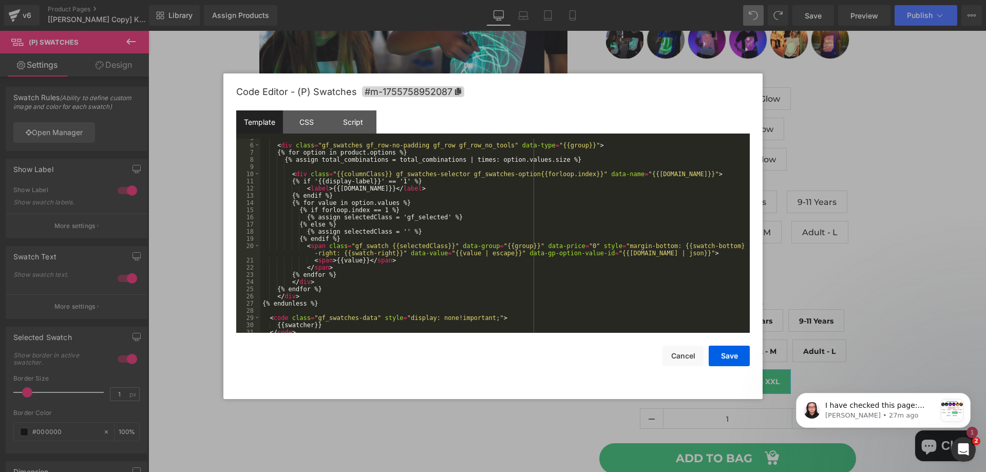
scroll to position [79, 0]
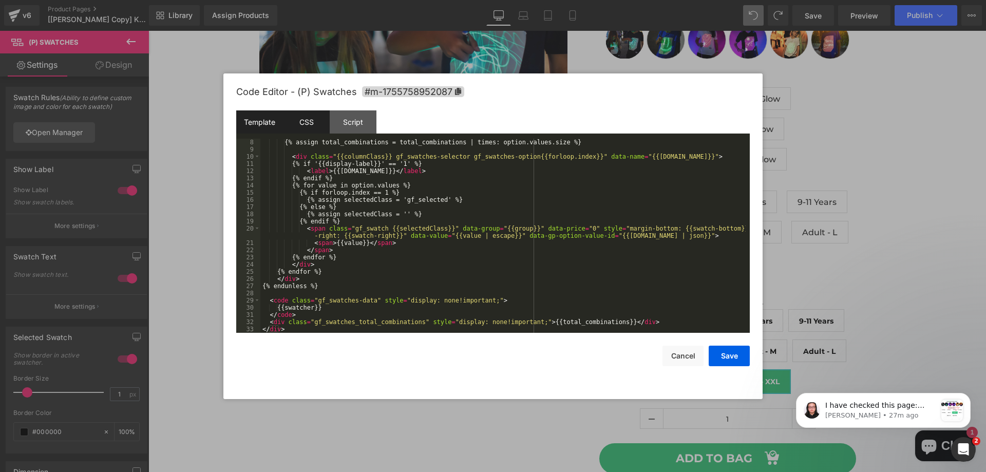
click at [319, 116] on div "CSS" at bounding box center [306, 121] width 47 height 23
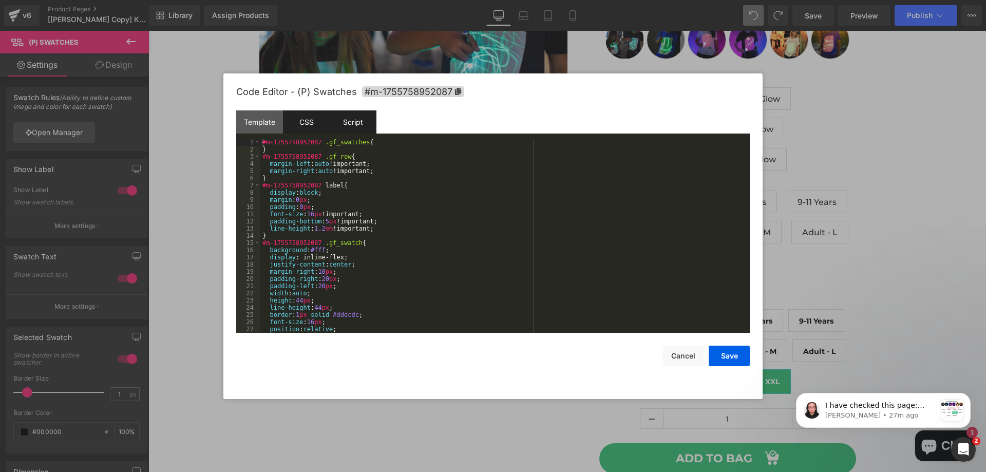
click at [353, 126] on div "Script" at bounding box center [353, 121] width 47 height 23
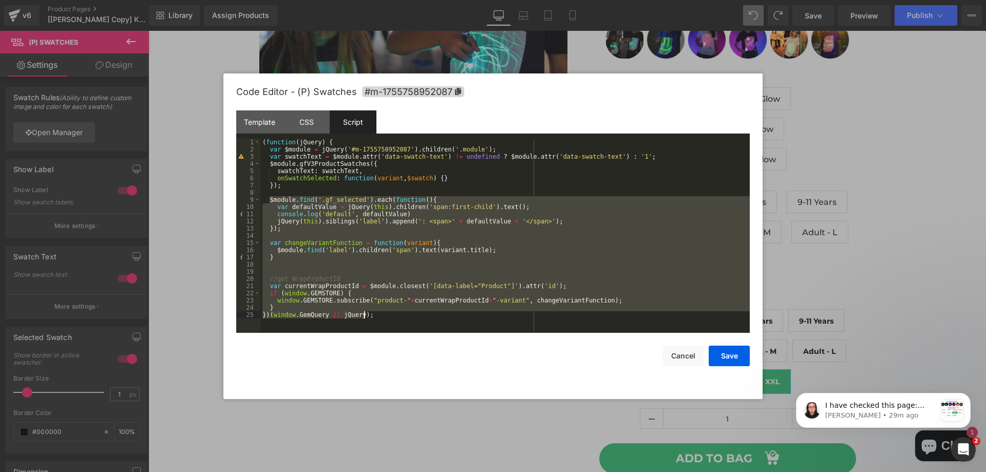
drag, startPoint x: 269, startPoint y: 198, endPoint x: 393, endPoint y: 311, distance: 168.3
click at [393, 311] on div "( function ( jQuery ) { var $module = jQuery ( '#m-1755758952087' ) . children …" at bounding box center [504, 243] width 489 height 209
click at [406, 304] on div "( function ( jQuery ) { var $module = jQuery ( '#m-1755758952087' ) . children …" at bounding box center [504, 236] width 489 height 194
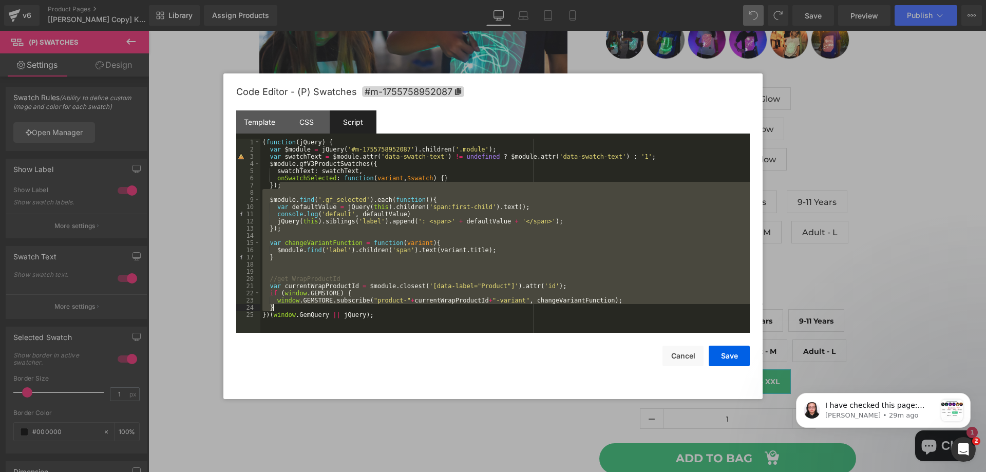
drag, startPoint x: 280, startPoint y: 186, endPoint x: 303, endPoint y: 308, distance: 123.8
click at [303, 308] on div "( function ( jQuery ) { var $module = jQuery ( '#m-1755758952087' ) . children …" at bounding box center [504, 243] width 489 height 209
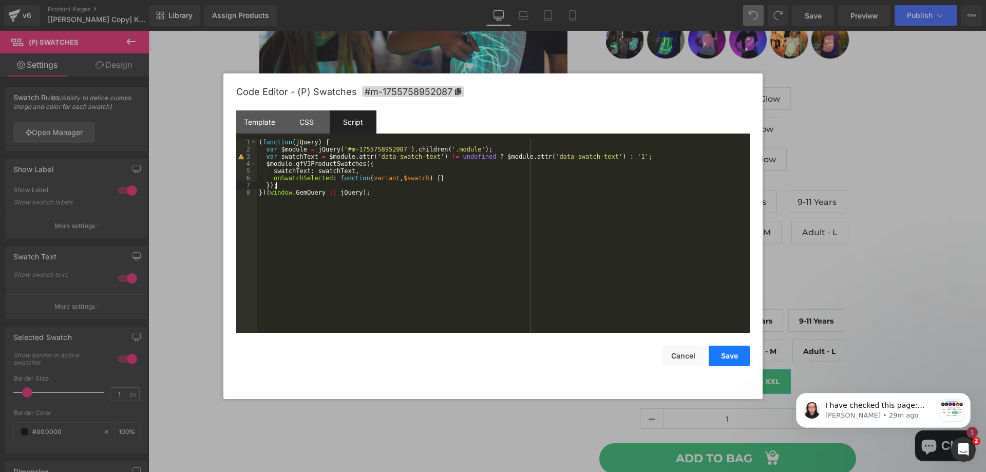
click at [724, 359] on button "Save" at bounding box center [729, 356] width 41 height 21
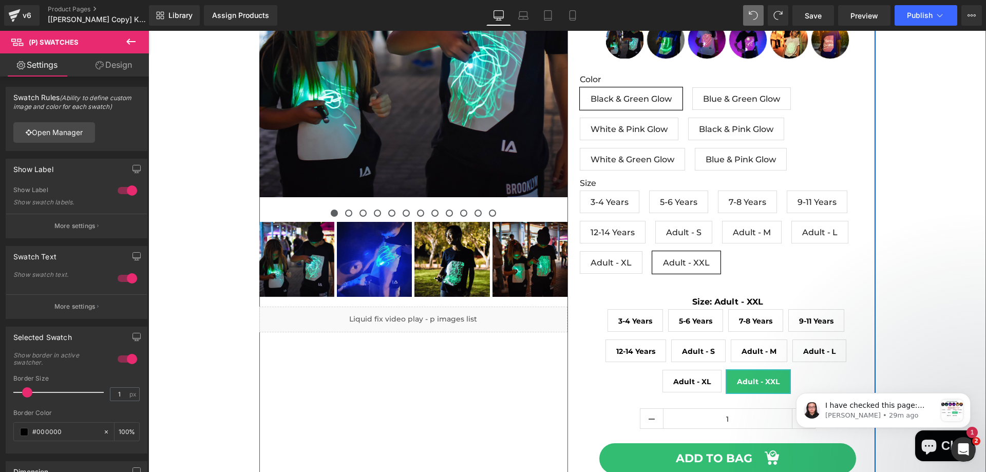
scroll to position [154, 0]
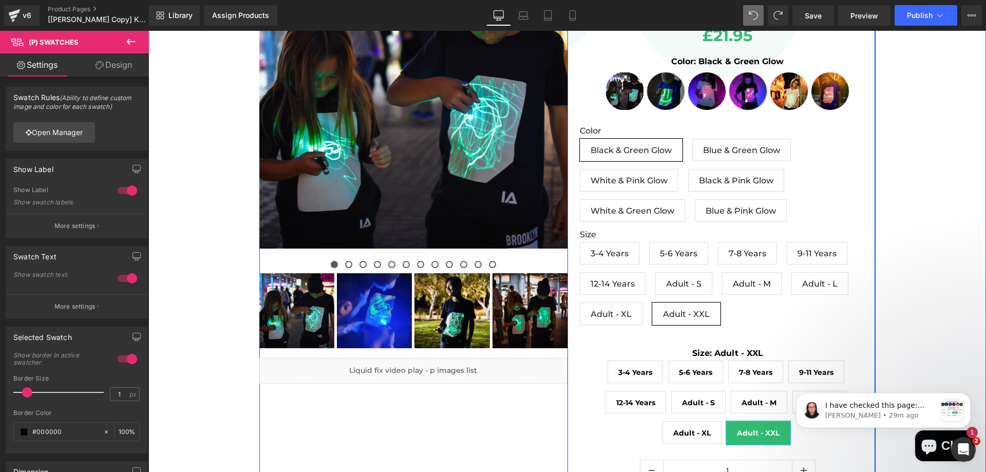
click at [568, 218] on div "Interactive Glow In The Dark T-Shirt Heading Stamped - Star Badge [DOMAIN_NAME]…" at bounding box center [722, 258] width 308 height 637
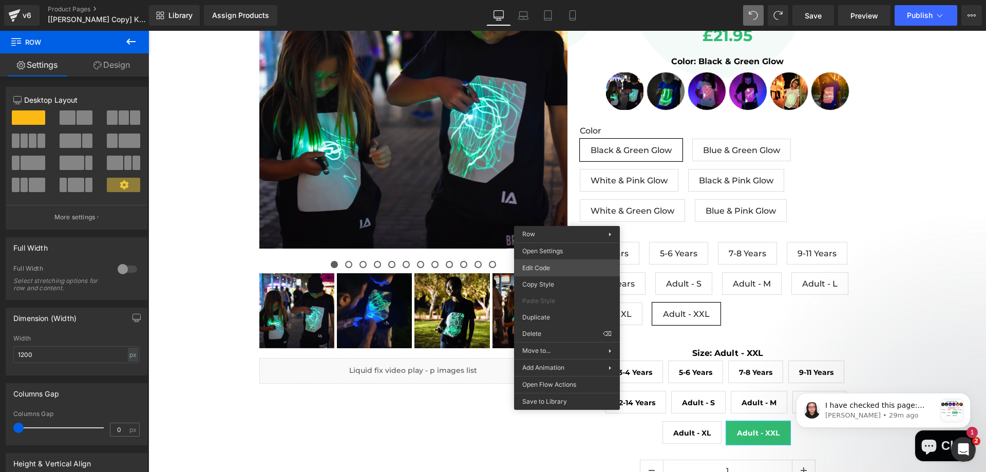
click at [557, 0] on div "(P) Swatches You are previewing how the will restyle your page. You can not edi…" at bounding box center [493, 0] width 986 height 0
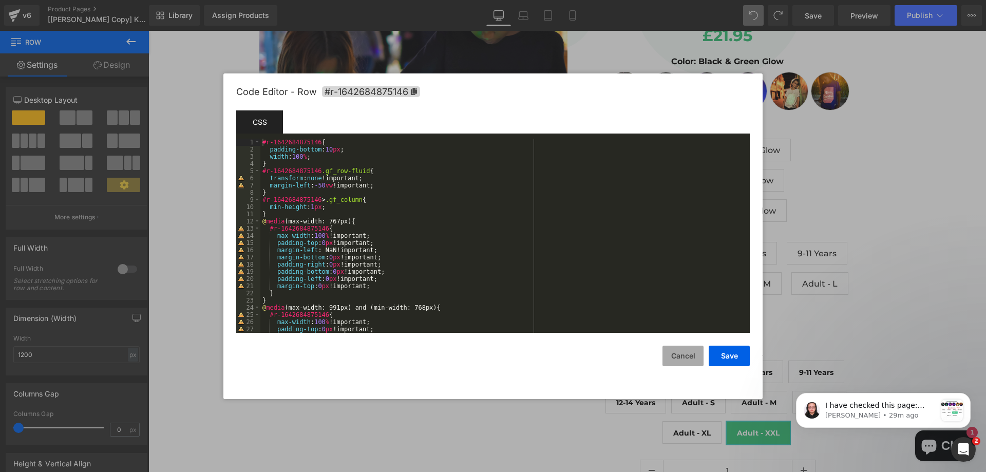
drag, startPoint x: 671, startPoint y: 357, endPoint x: 455, endPoint y: 313, distance: 220.2
click at [671, 357] on button "Cancel" at bounding box center [683, 356] width 41 height 21
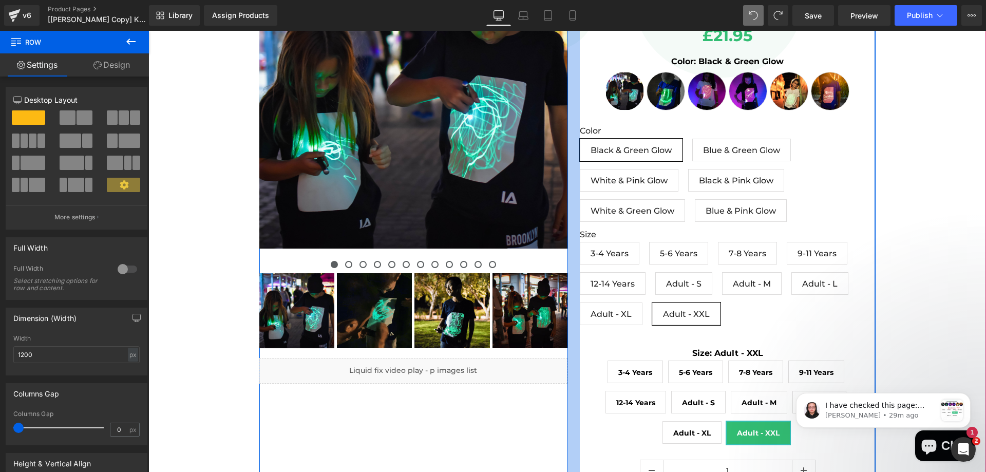
click at [574, 409] on div at bounding box center [574, 258] width 12 height 637
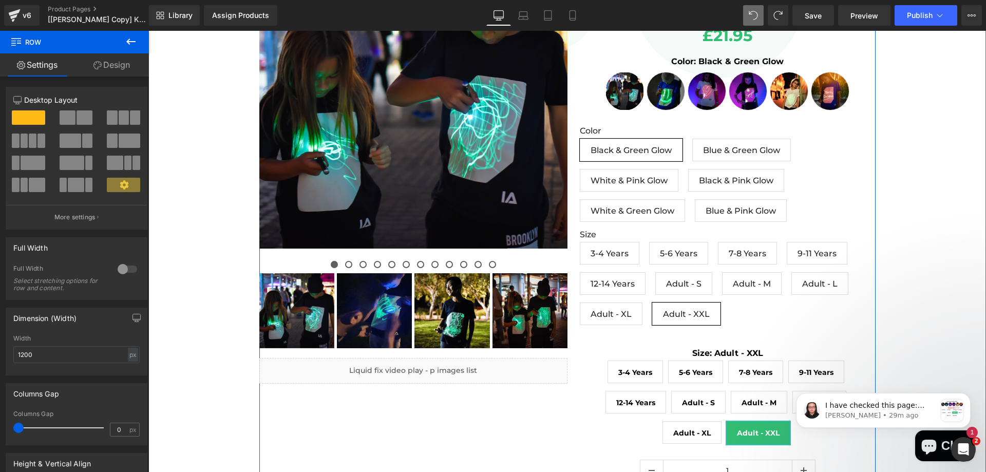
click at [518, 416] on div "‹" at bounding box center [567, 328] width 616 height 777
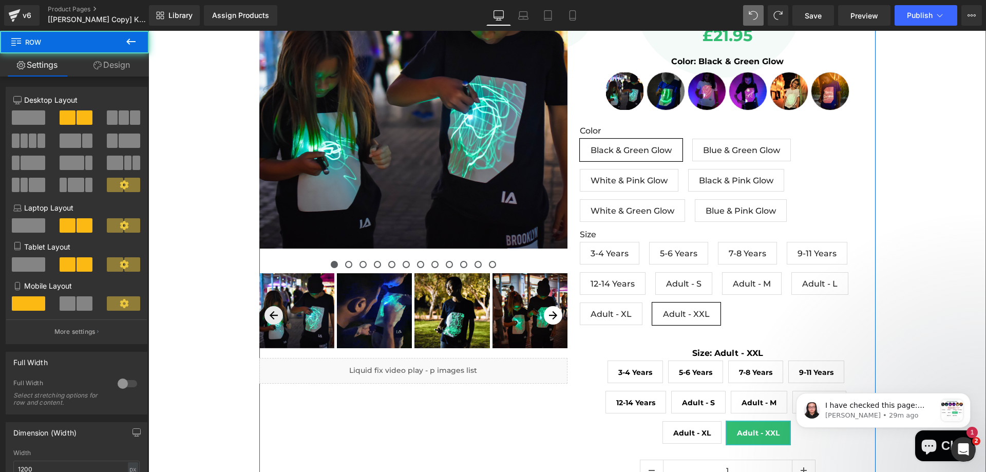
scroll to position [0, 0]
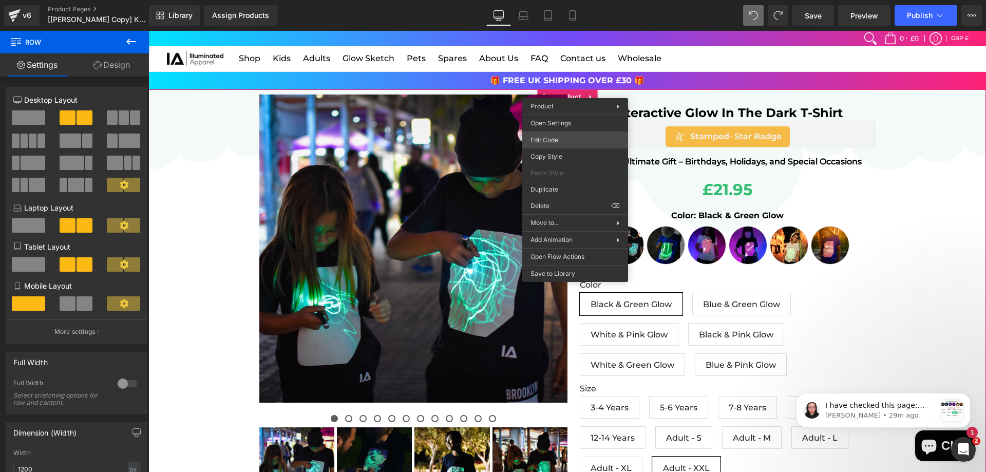
click at [574, 0] on div "(P) Swatches You are previewing how the will restyle your page. You can not edi…" at bounding box center [493, 0] width 986 height 0
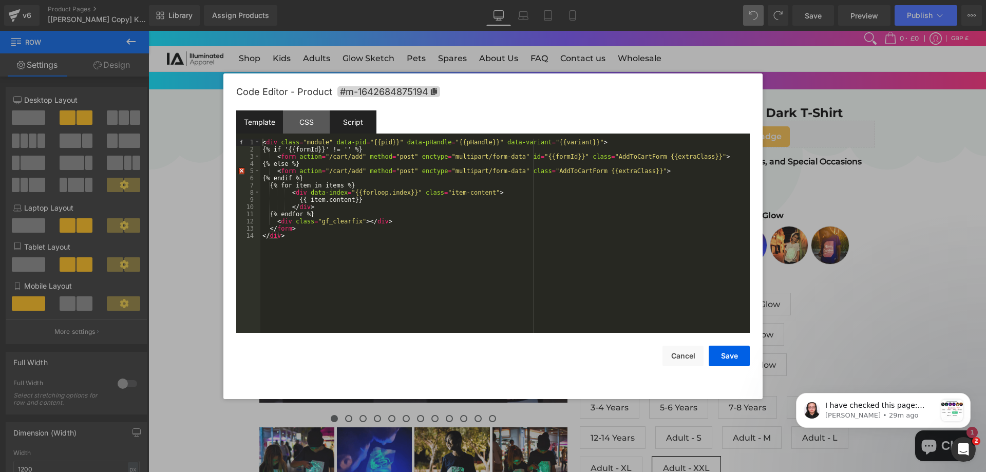
click at [362, 124] on div "Script" at bounding box center [353, 121] width 47 height 23
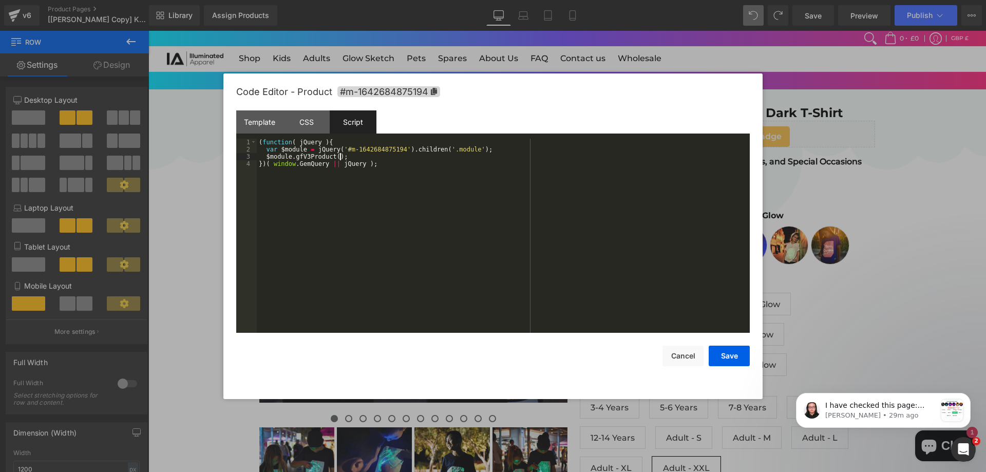
click at [412, 157] on div "( function ( jQuery ) { var $module = jQuery ( '#m-1642684875194' ) . children …" at bounding box center [503, 243] width 493 height 209
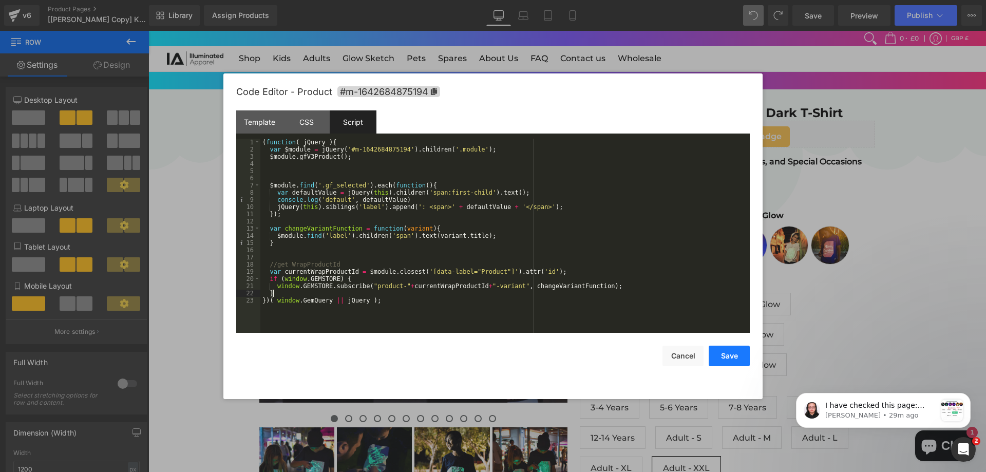
click at [725, 355] on button "Save" at bounding box center [729, 356] width 41 height 21
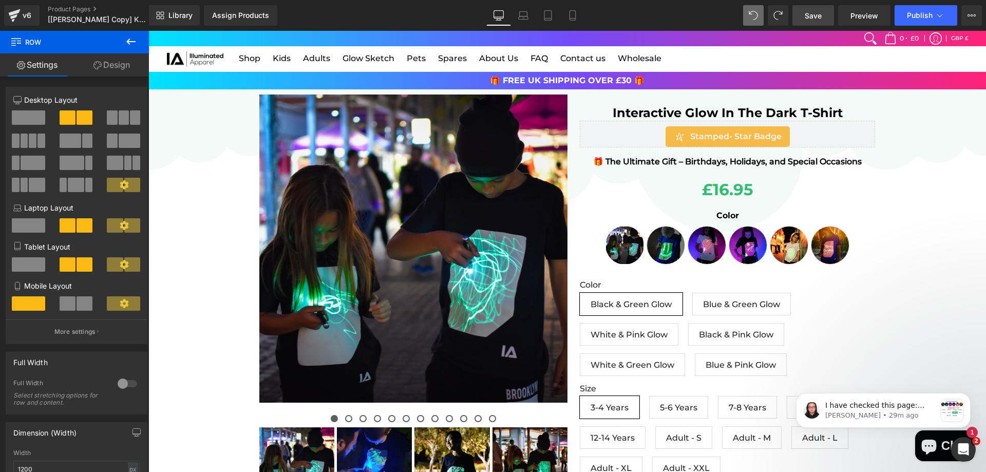
drag, startPoint x: 815, startPoint y: 17, endPoint x: 670, endPoint y: 13, distance: 144.9
click at [815, 17] on span "Save" at bounding box center [813, 15] width 17 height 11
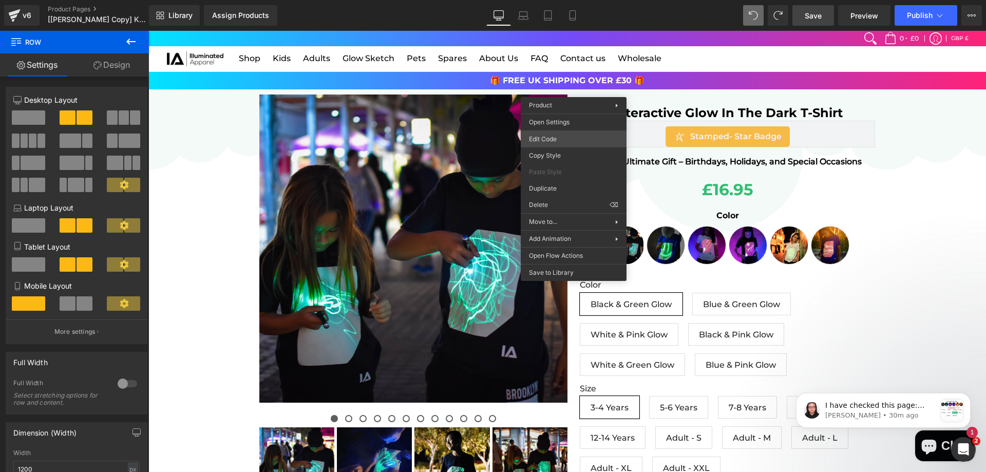
click at [553, 0] on div "(P) Swatches You are previewing how the will restyle your page. You can not edi…" at bounding box center [493, 0] width 986 height 0
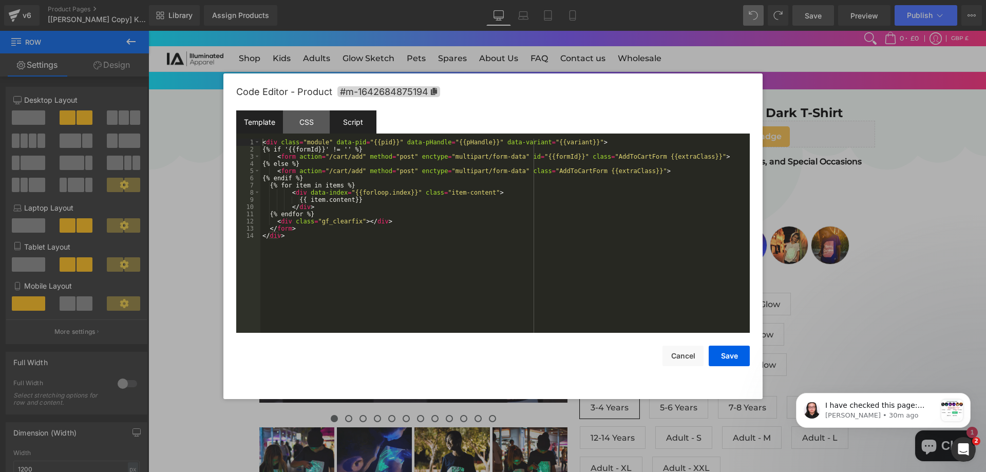
click at [341, 120] on div "Script" at bounding box center [353, 121] width 47 height 23
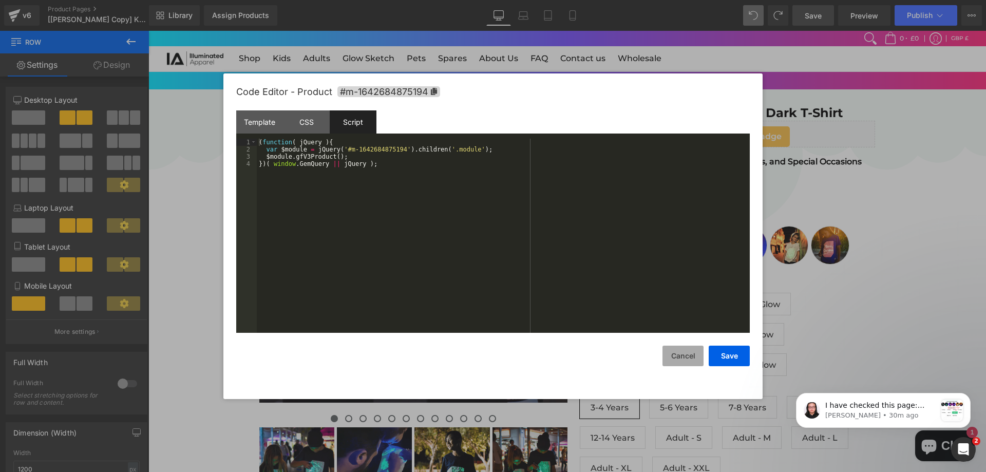
click at [683, 359] on button "Cancel" at bounding box center [683, 356] width 41 height 21
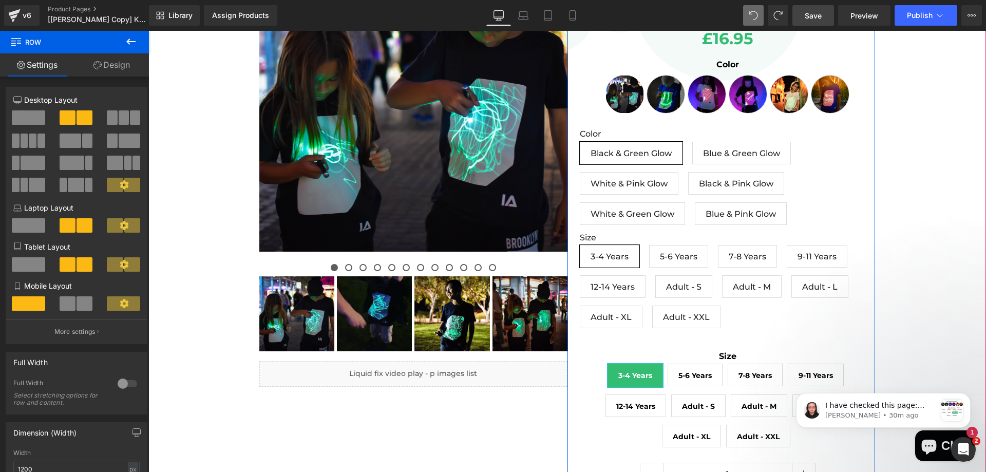
scroll to position [154, 0]
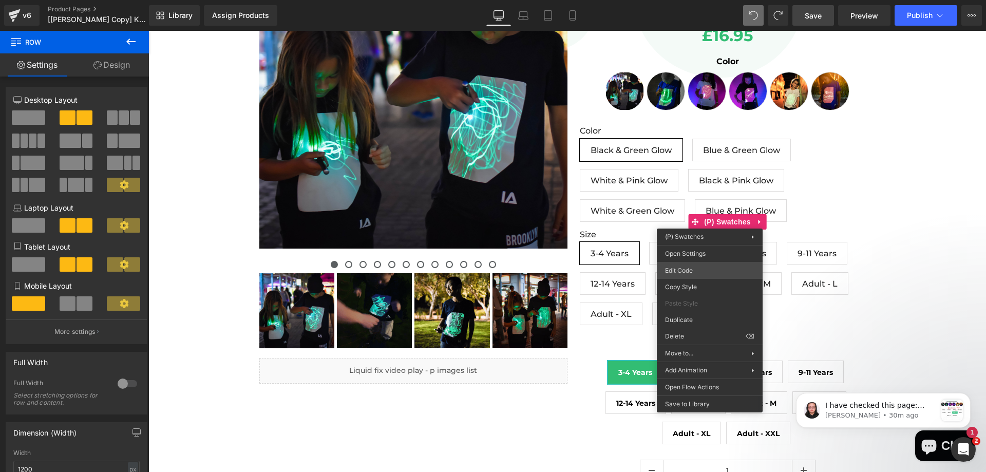
click at [692, 0] on div "(P) Swatches You are previewing how the will restyle your page. You can not edi…" at bounding box center [493, 0] width 986 height 0
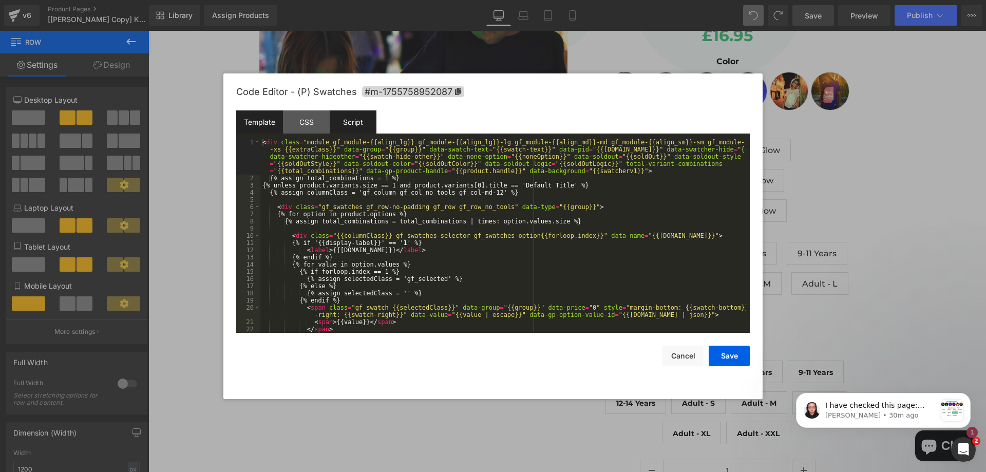
click at [347, 125] on div "Script" at bounding box center [353, 121] width 47 height 23
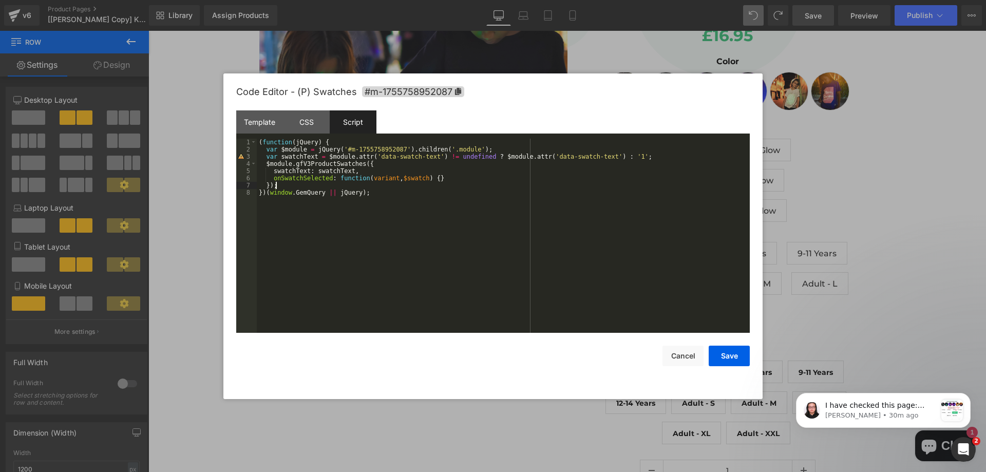
click at [304, 184] on div "( function ( jQuery ) { var $module = jQuery ( '#m-1755758952087' ) . children …" at bounding box center [503, 243] width 493 height 209
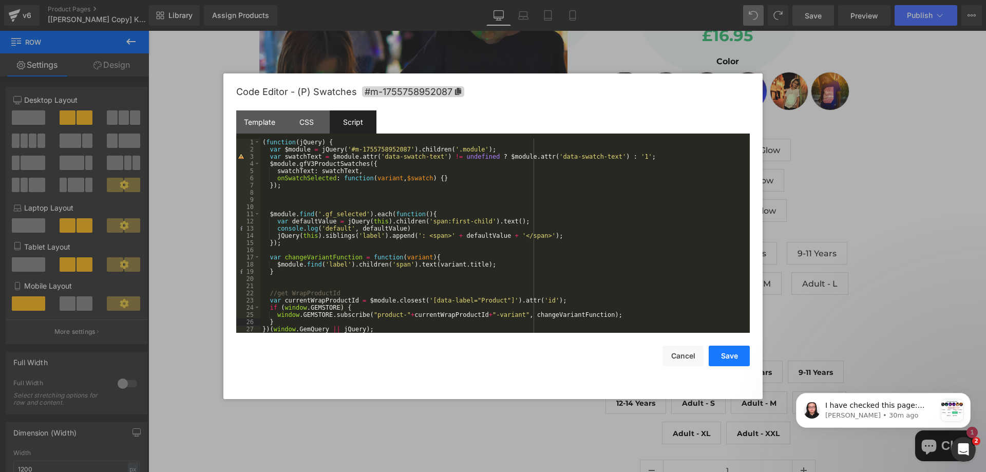
click at [730, 356] on button "Save" at bounding box center [729, 356] width 41 height 21
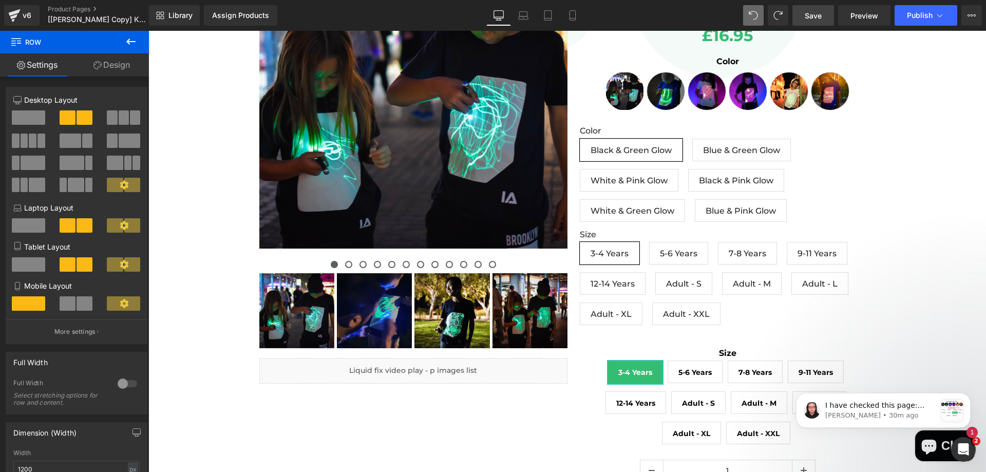
click at [822, 14] on span "Save" at bounding box center [813, 15] width 17 height 11
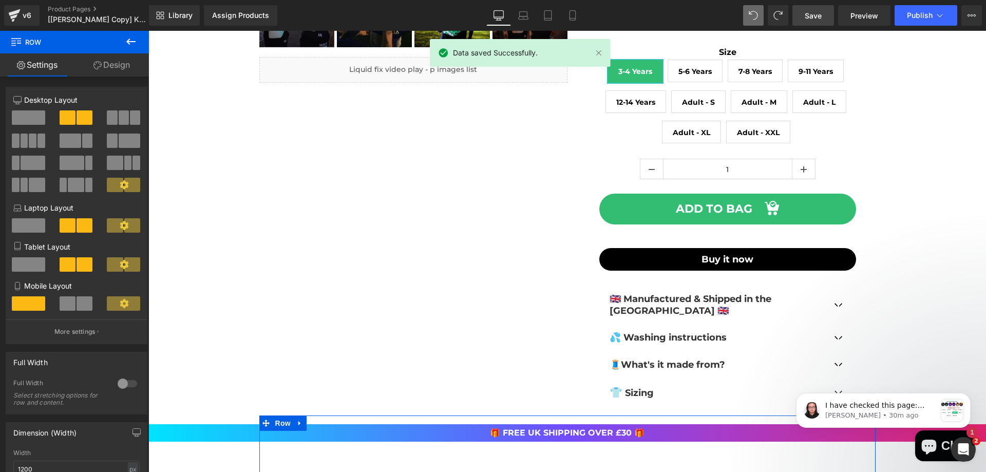
scroll to position [360, 0]
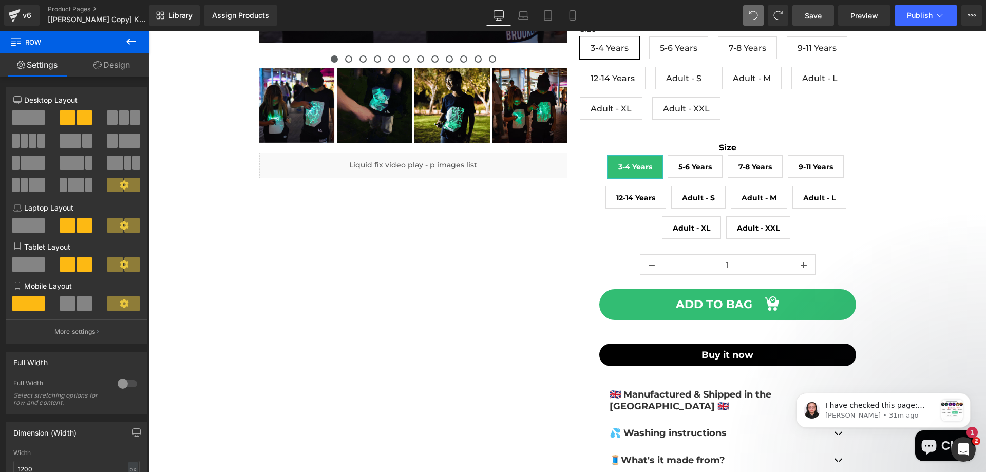
click at [800, 16] on link "Save" at bounding box center [814, 15] width 42 height 21
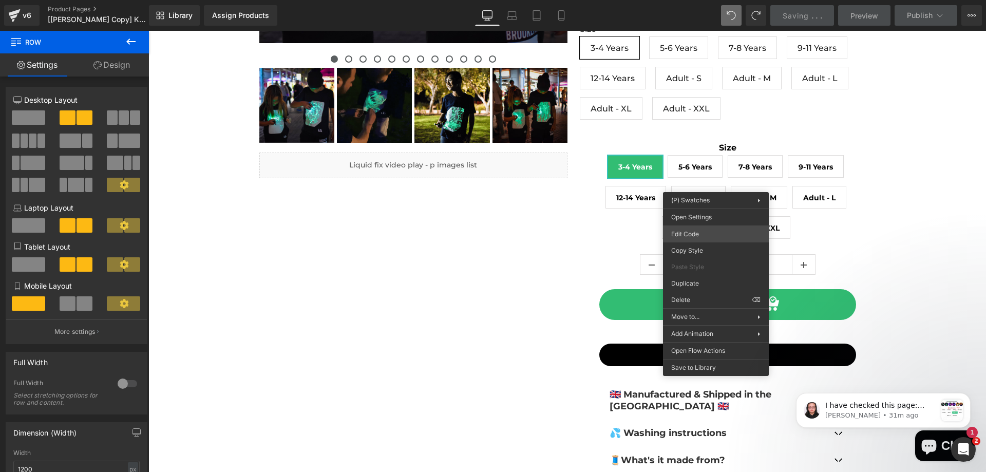
click at [683, 0] on div "(P) Swatches You are previewing how the will restyle your page. You can not edi…" at bounding box center [493, 0] width 986 height 0
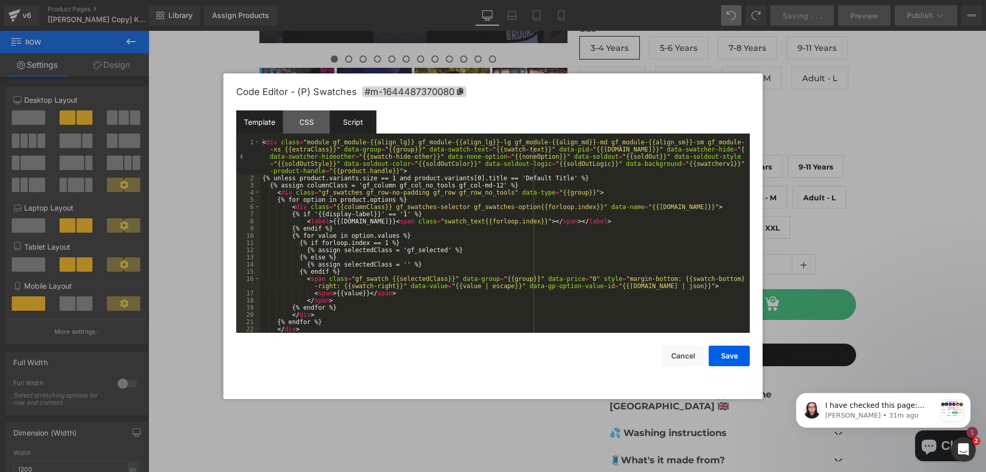
click at [357, 124] on div "Script" at bounding box center [353, 121] width 47 height 23
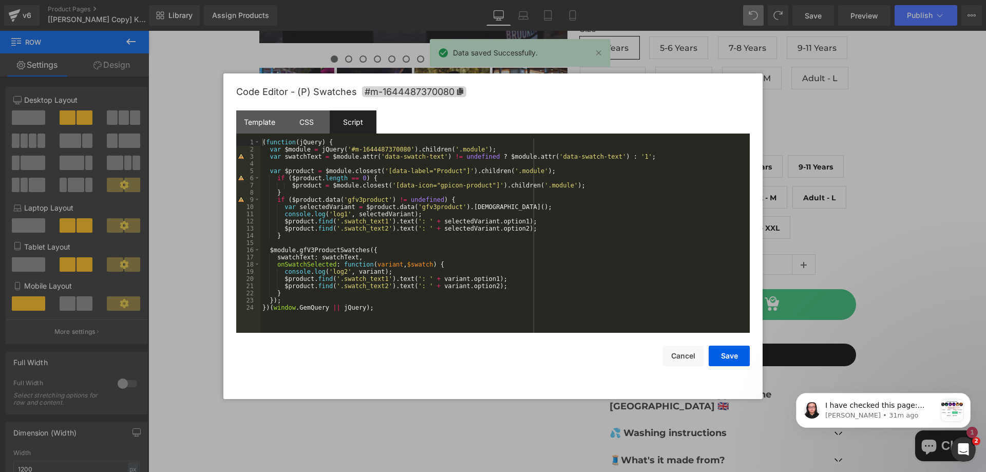
click at [662, 351] on div "Save Cancel" at bounding box center [493, 349] width 514 height 33
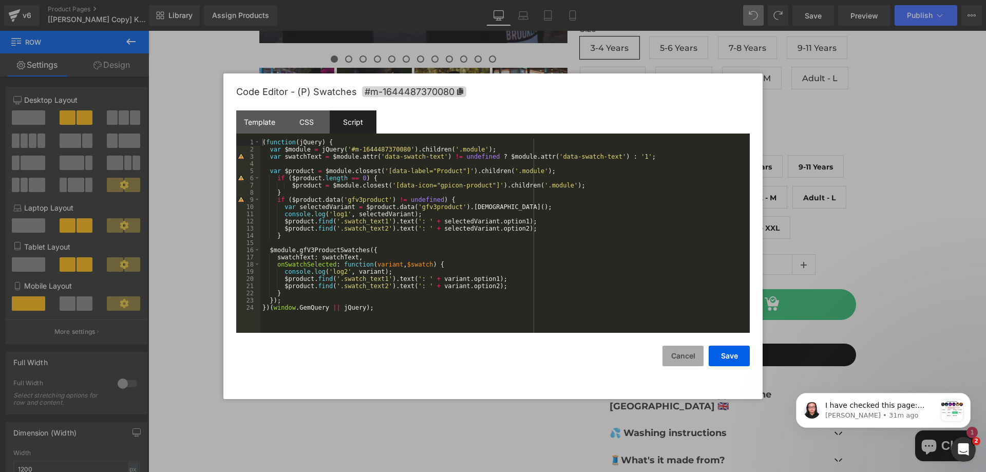
click at [686, 363] on button "Cancel" at bounding box center [683, 356] width 41 height 21
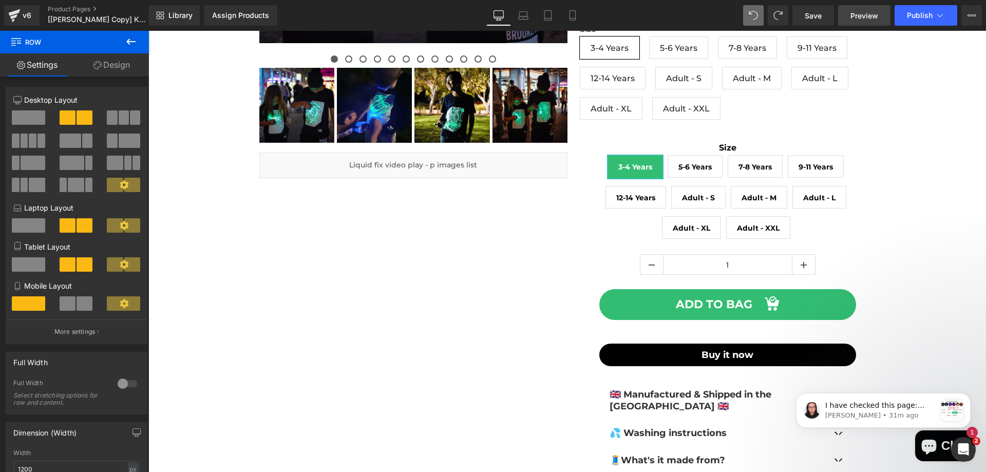
click at [859, 15] on span "Preview" at bounding box center [865, 15] width 28 height 11
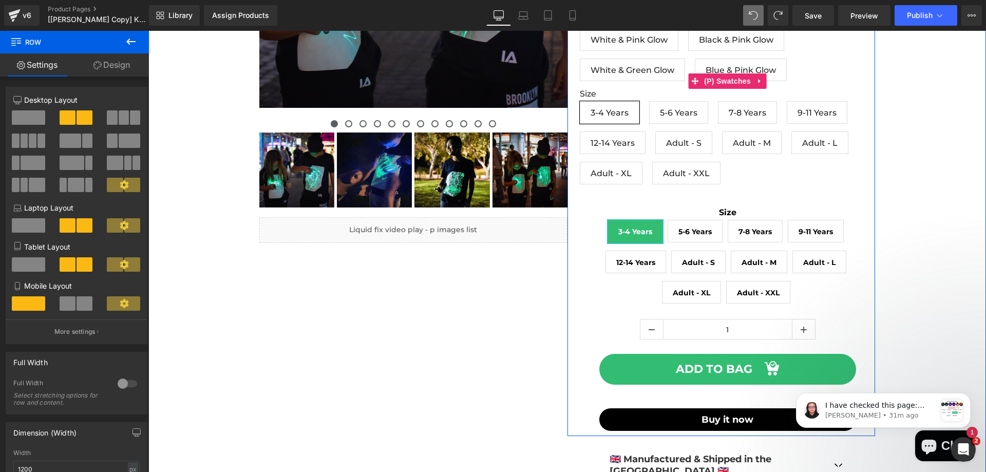
scroll to position [205, 0]
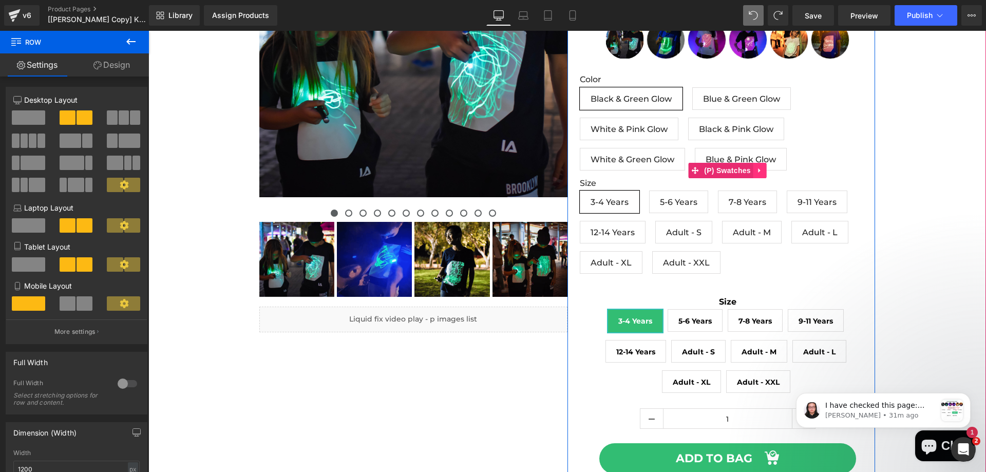
click at [759, 171] on icon at bounding box center [760, 170] width 2 height 5
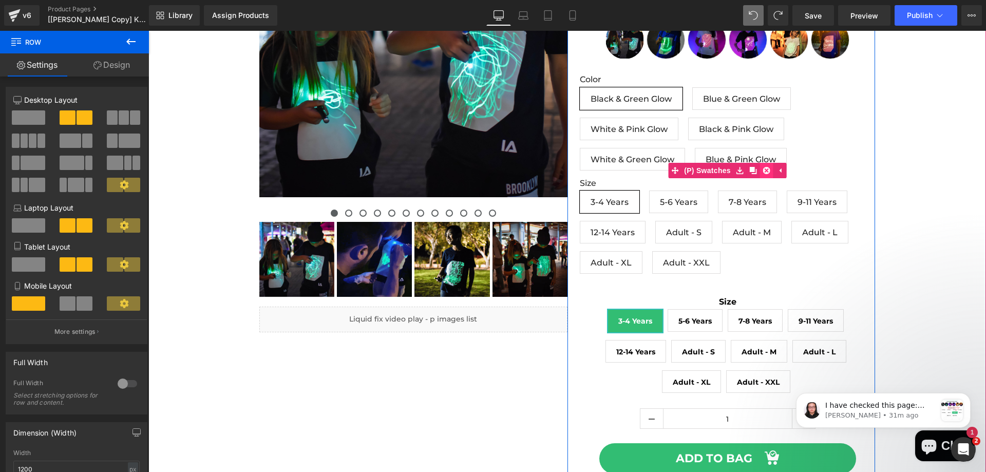
click at [763, 170] on icon at bounding box center [766, 170] width 7 height 8
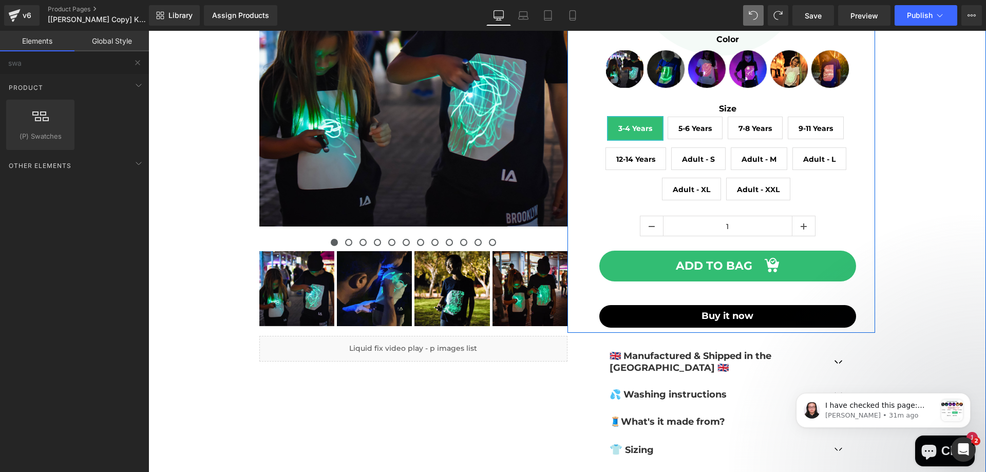
scroll to position [154, 0]
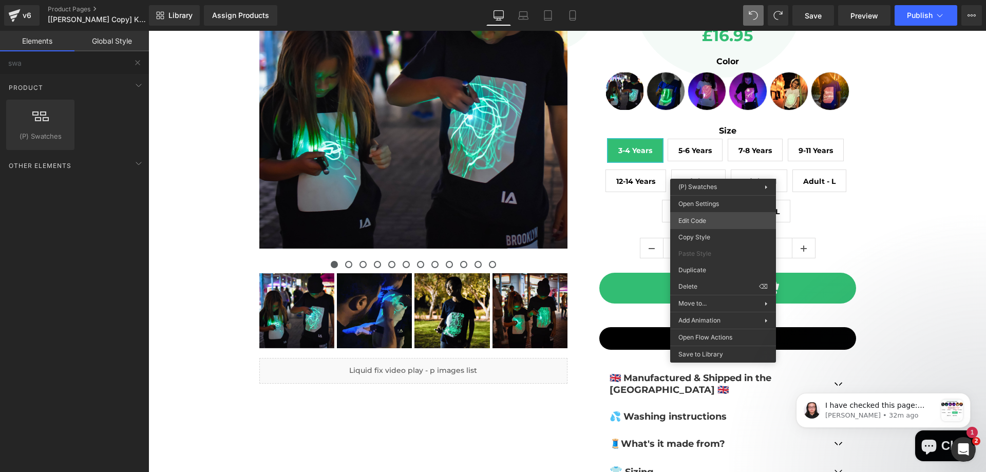
click at [691, 0] on div "(P) Swatches You are previewing how the will restyle your page. You can not edi…" at bounding box center [493, 0] width 986 height 0
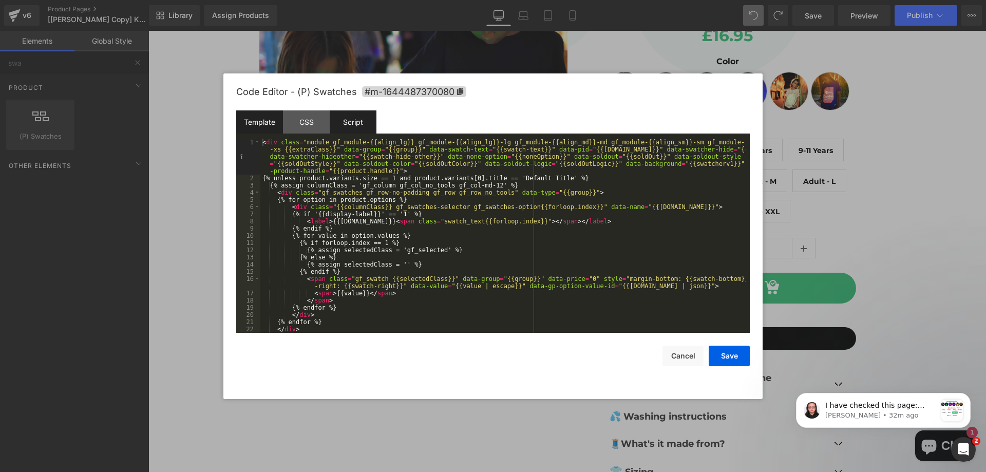
click at [343, 122] on div "Script" at bounding box center [353, 121] width 47 height 23
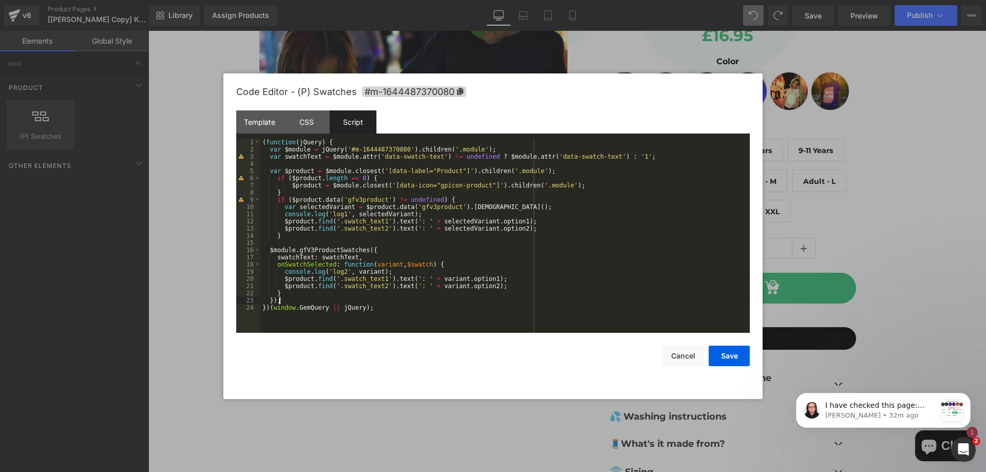
click at [307, 297] on div "( function ( jQuery ) { var $module = jQuery ( '#m-1644487370080' ) . children …" at bounding box center [504, 243] width 489 height 209
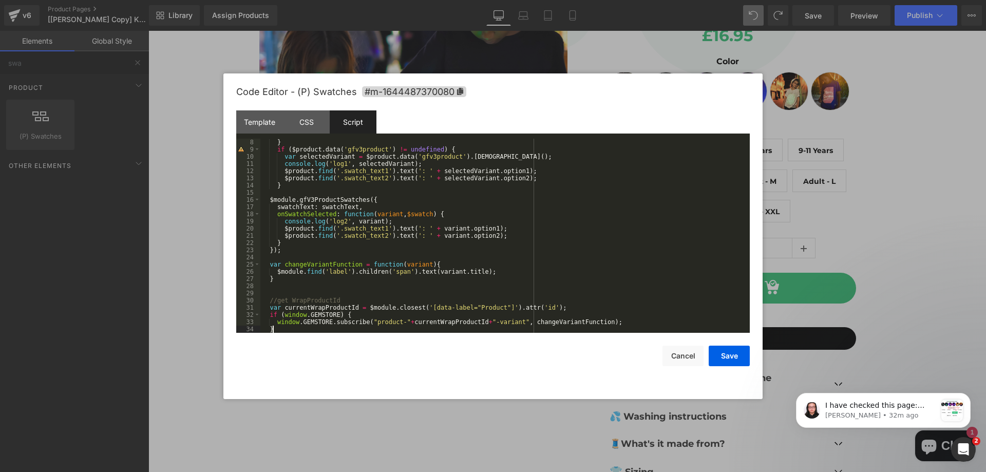
scroll to position [58, 0]
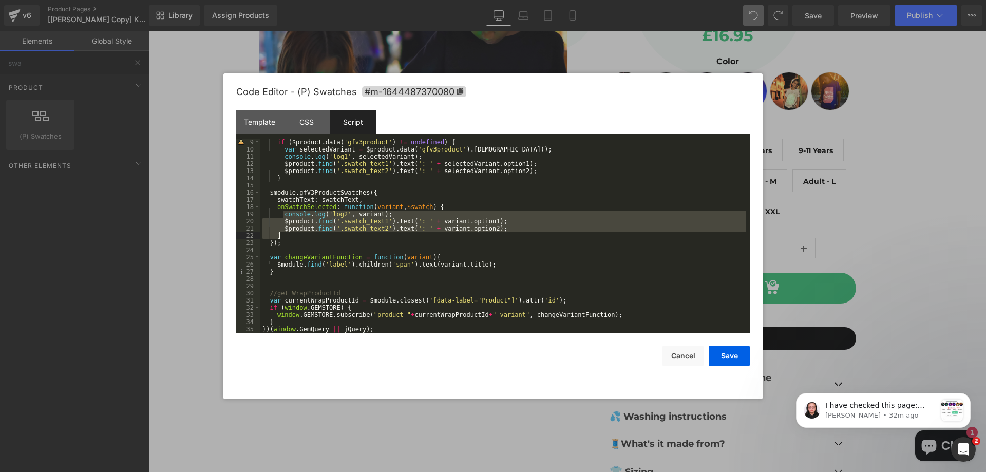
drag, startPoint x: 282, startPoint y: 214, endPoint x: 513, endPoint y: 232, distance: 231.8
click at [513, 232] on div "if ( $product . data ( 'gfv3product' ) != undefined ) { var selectedVariant = $…" at bounding box center [502, 243] width 485 height 209
click at [511, 229] on div "if ( $product . data ( 'gfv3product' ) != undefined ) { var selectedVariant = $…" at bounding box center [502, 236] width 485 height 194
drag, startPoint x: 443, startPoint y: 205, endPoint x: 502, endPoint y: 229, distance: 64.3
click at [502, 229] on div "if ( $product . data ( 'gfv3product' ) != undefined ) { var selectedVariant = $…" at bounding box center [502, 243] width 485 height 209
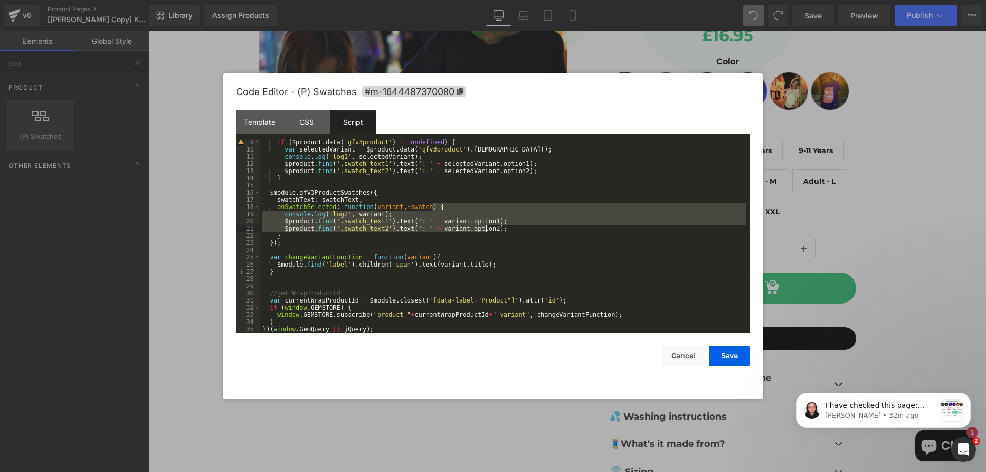
scroll to position [36, 0]
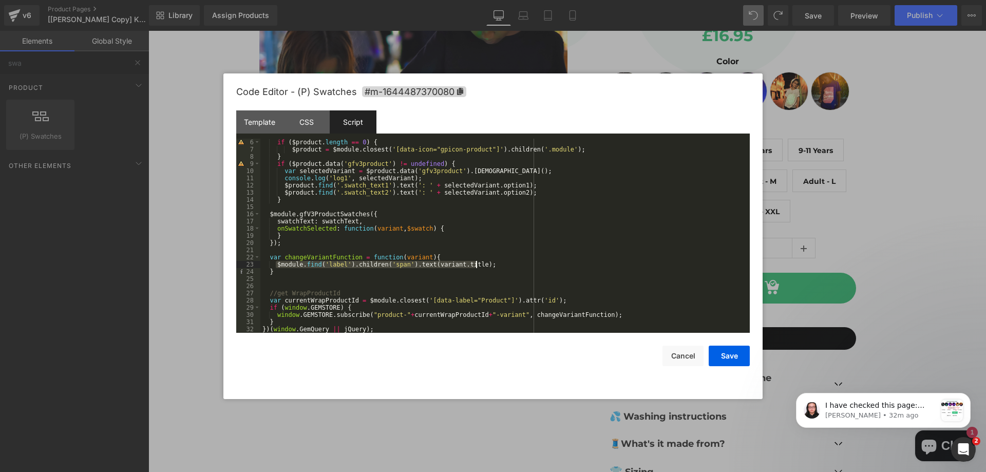
drag, startPoint x: 277, startPoint y: 263, endPoint x: 494, endPoint y: 263, distance: 216.2
click at [494, 263] on div "if ( $product . length == 0 ) { $product = $module . closest ( '[data-icon="gpi…" at bounding box center [502, 243] width 485 height 209
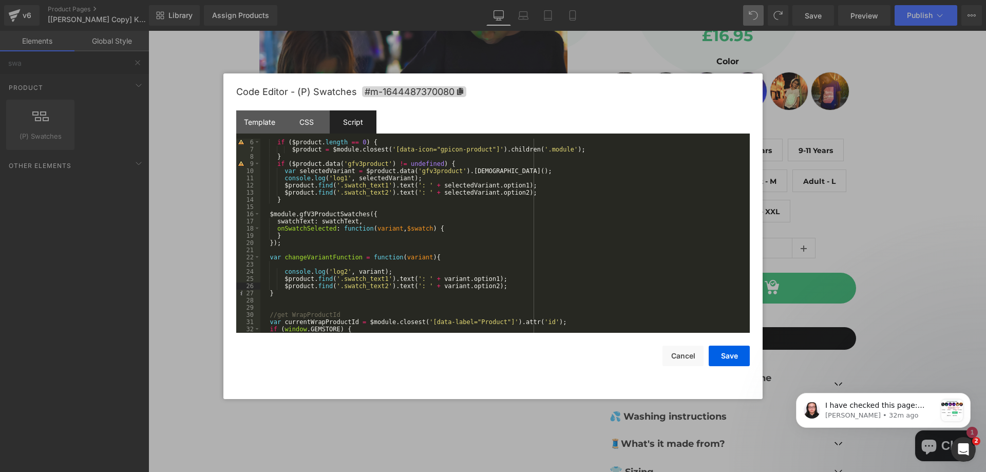
click at [474, 256] on div "if ( $product . length == 0 ) { $product = $module . closest ( '[data-icon="gpi…" at bounding box center [502, 243] width 485 height 209
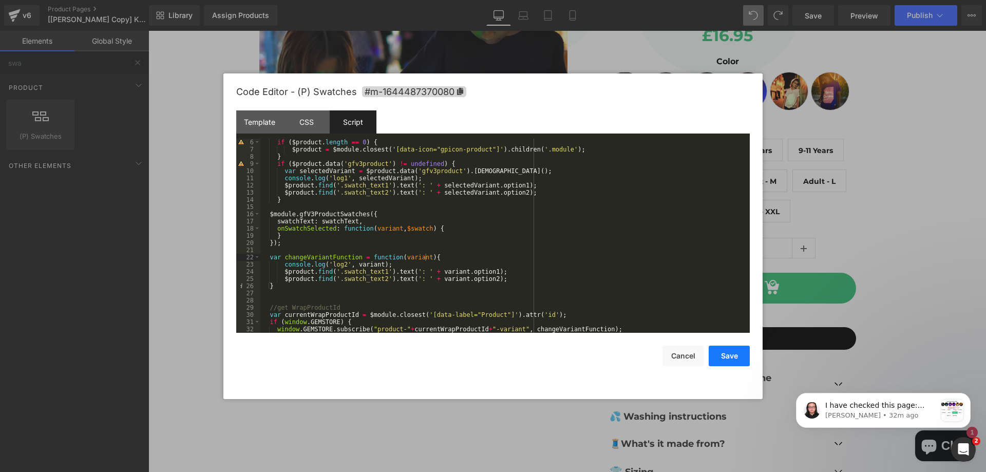
drag, startPoint x: 721, startPoint y: 350, endPoint x: 604, endPoint y: 241, distance: 160.6
click at [721, 350] on button "Save" at bounding box center [729, 356] width 41 height 21
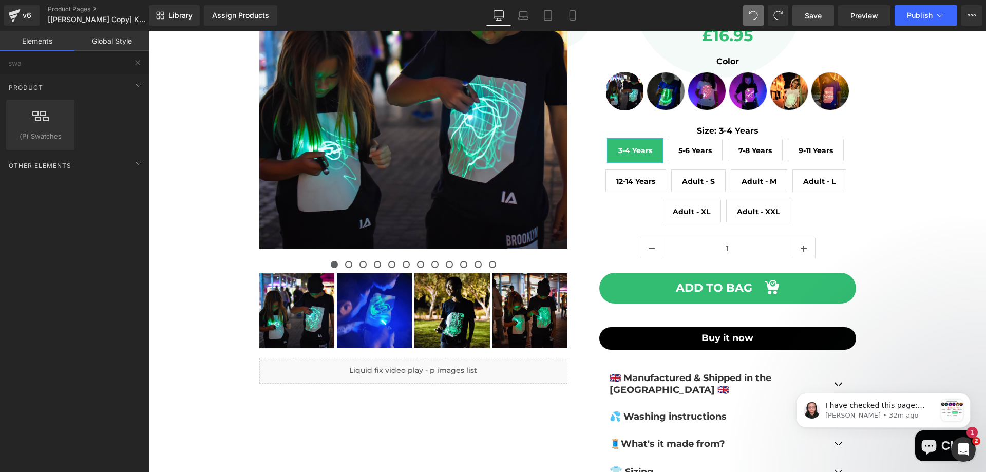
click at [829, 15] on link "Save" at bounding box center [814, 15] width 42 height 21
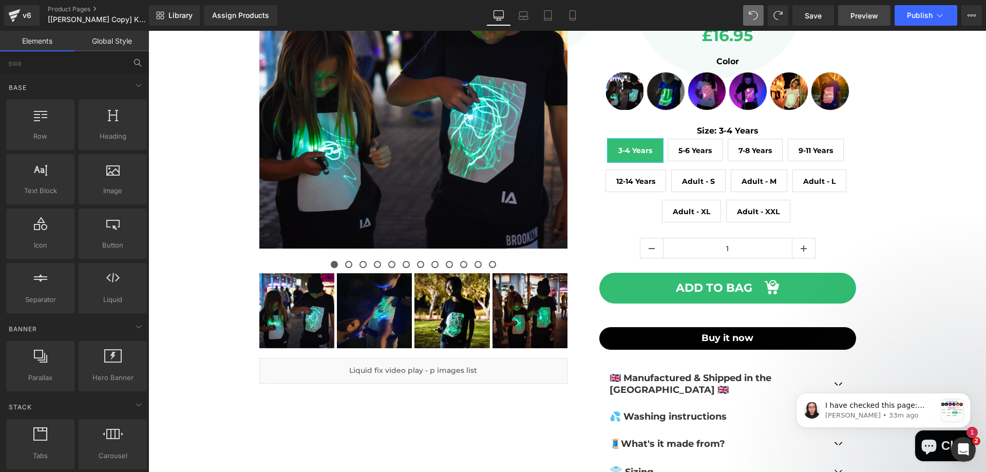
click at [849, 11] on link "Preview" at bounding box center [864, 15] width 52 height 21
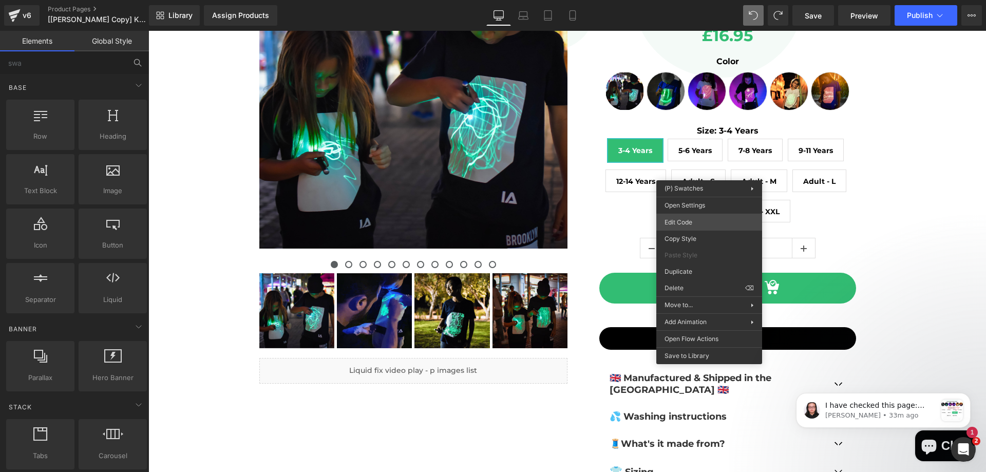
click at [694, 0] on div "(P) Swatches You are previewing how the will restyle your page. You can not edi…" at bounding box center [493, 0] width 986 height 0
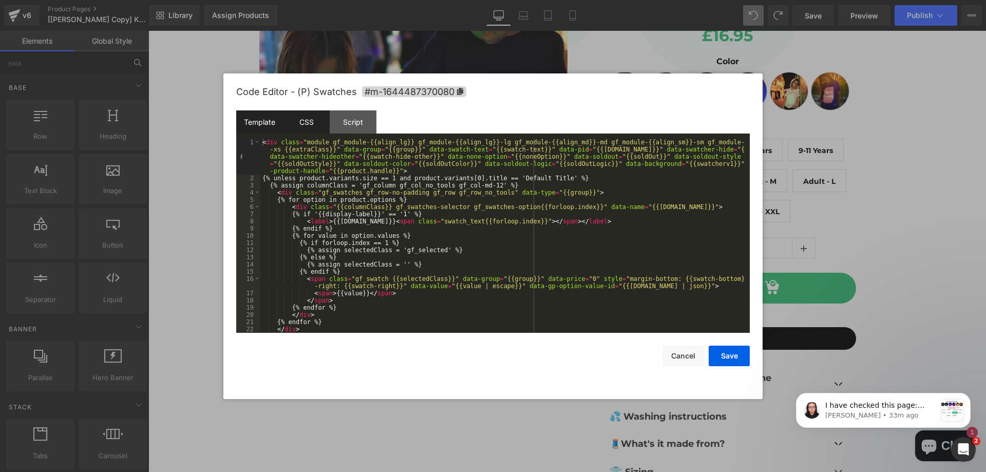
click at [314, 121] on div "CSS" at bounding box center [306, 121] width 47 height 23
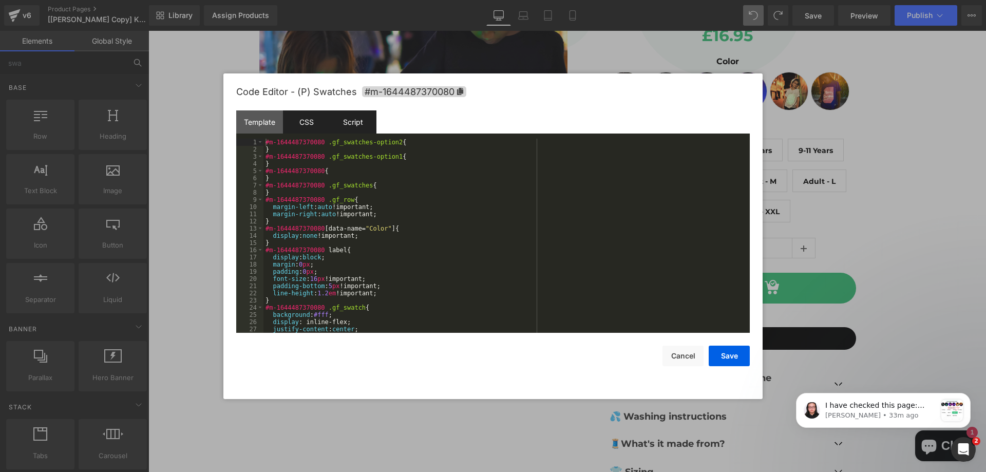
click at [357, 126] on div "Script" at bounding box center [353, 121] width 47 height 23
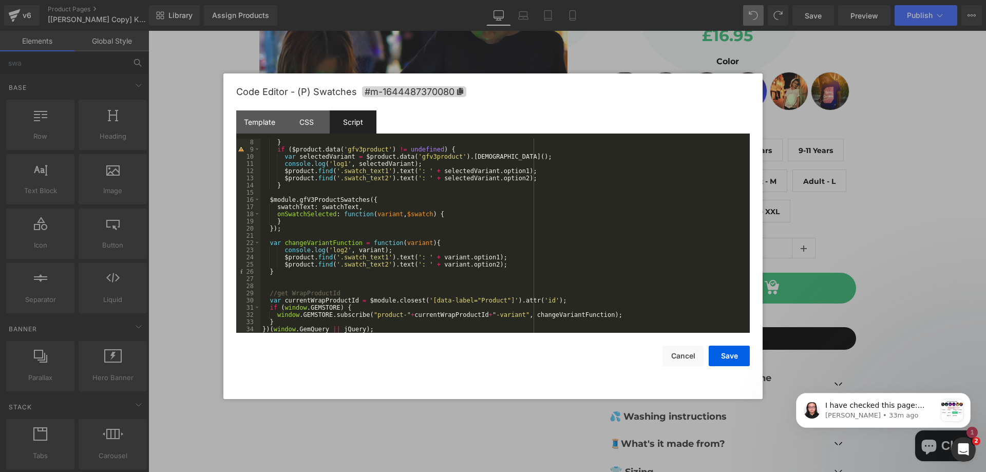
scroll to position [50, 0]
click at [285, 287] on div "} if ( $product . data ( 'gfv3product' ) != undefined ) { var selectedVariant =…" at bounding box center [502, 243] width 485 height 209
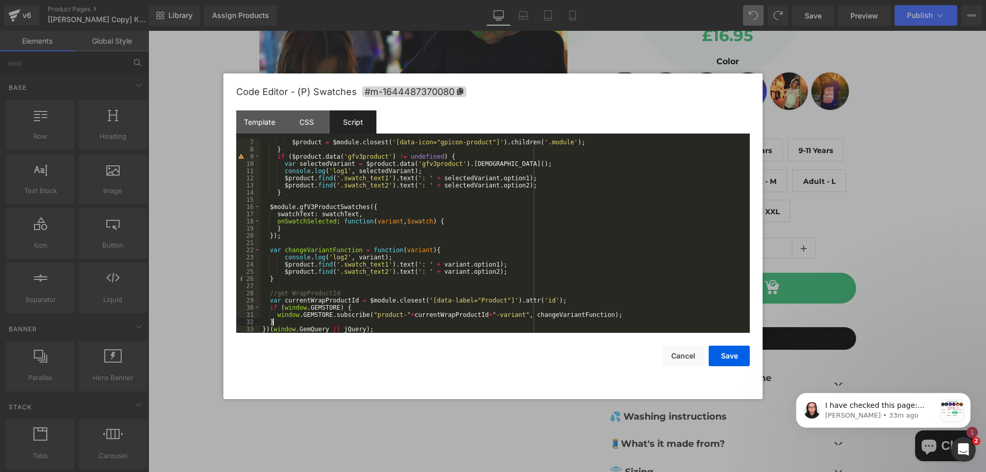
click at [306, 320] on div "$product = $module . closest ( '[data-icon="gpicon-product"]' ) . children ( '.…" at bounding box center [502, 243] width 485 height 209
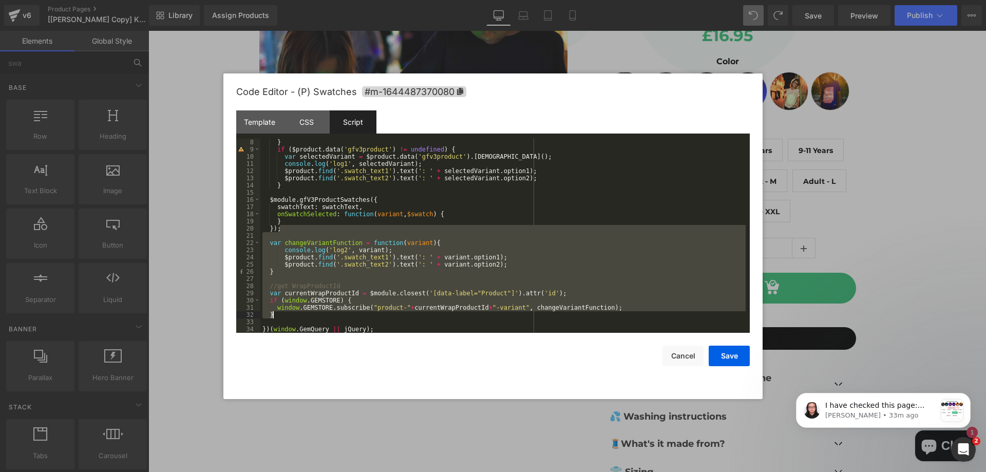
drag, startPoint x: 286, startPoint y: 230, endPoint x: 317, endPoint y: 313, distance: 89.4
click at [315, 315] on div "} if ( $product . data ( 'gfv3product' ) != undefined ) { var selectedVariant =…" at bounding box center [502, 243] width 485 height 209
drag, startPoint x: 725, startPoint y: 356, endPoint x: 580, endPoint y: 289, distance: 160.0
click at [725, 356] on button "Save" at bounding box center [729, 356] width 41 height 21
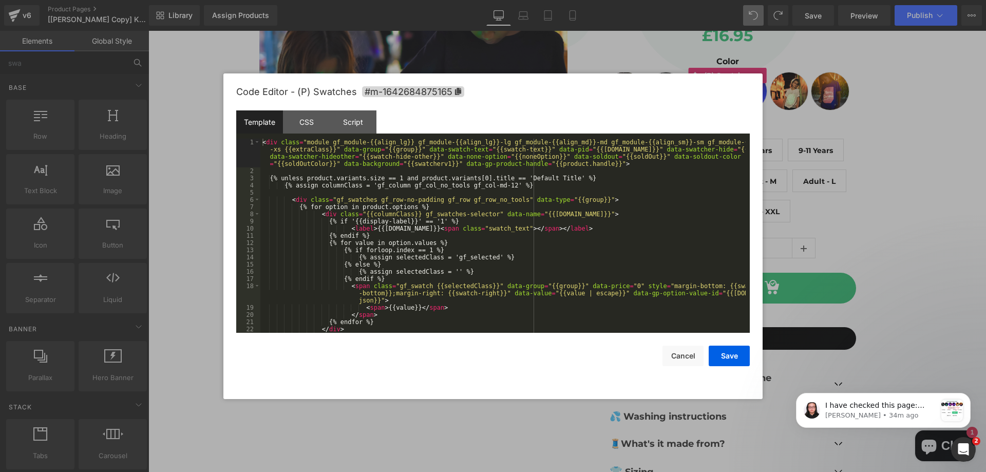
click at [692, 0] on div "(P) Swatches You are previewing how the will restyle your page. You can not edi…" at bounding box center [493, 0] width 986 height 0
click at [353, 127] on div "Script" at bounding box center [353, 121] width 47 height 23
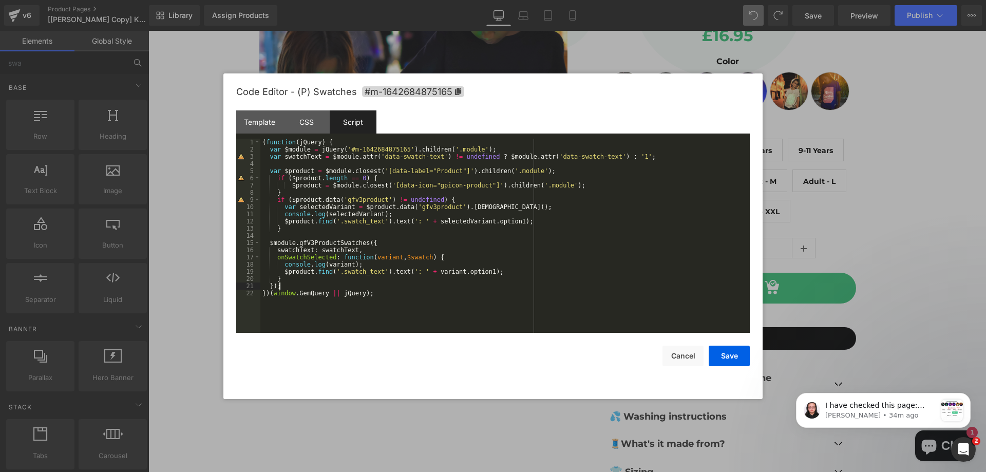
click at [286, 289] on div "( function ( jQuery ) { var $module = jQuery ( '#m-1642684875165' ) . children …" at bounding box center [504, 243] width 489 height 209
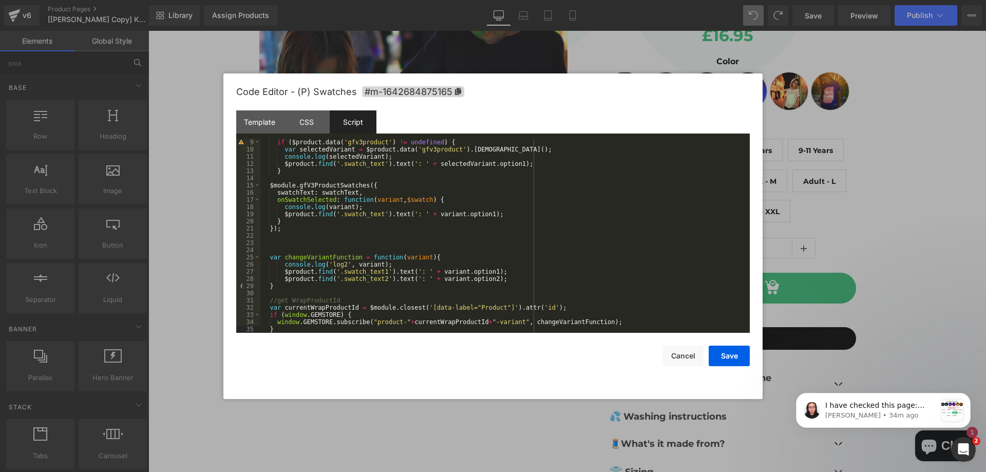
click at [297, 245] on div "if ( $product . data ( 'gfv3product' ) != undefined ) { var selectedVariant = $…" at bounding box center [502, 243] width 485 height 209
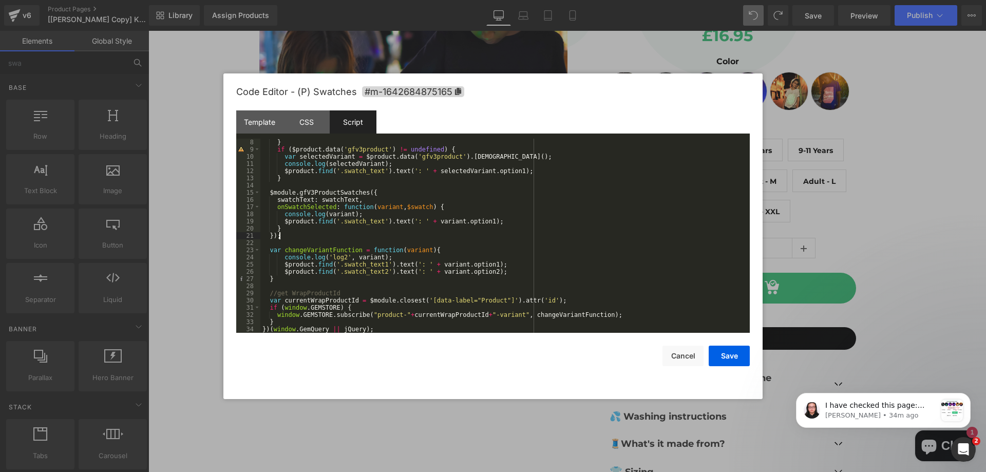
scroll to position [50, 0]
click at [286, 321] on div "} if ( $product . data ( 'gfv3product' ) != undefined ) { var selectedVariant =…" at bounding box center [502, 243] width 485 height 209
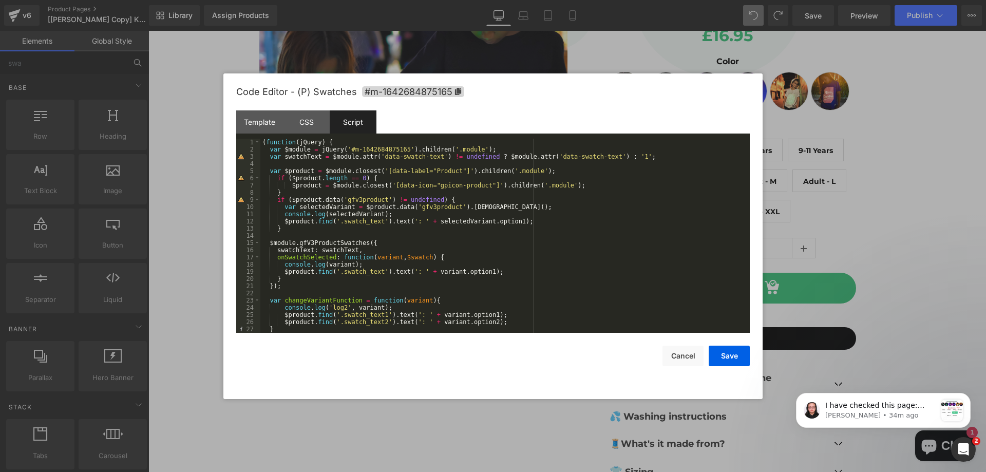
scroll to position [31, 0]
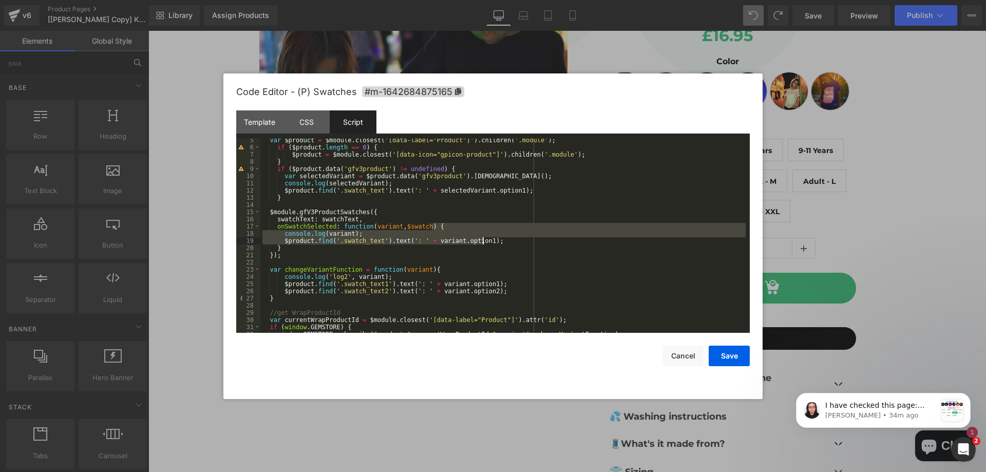
drag, startPoint x: 448, startPoint y: 225, endPoint x: 493, endPoint y: 239, distance: 46.8
click at [493, 239] on div "var $product = $module . closest ( '[data-label="Product"]' ) . children ( '.mo…" at bounding box center [502, 241] width 485 height 209
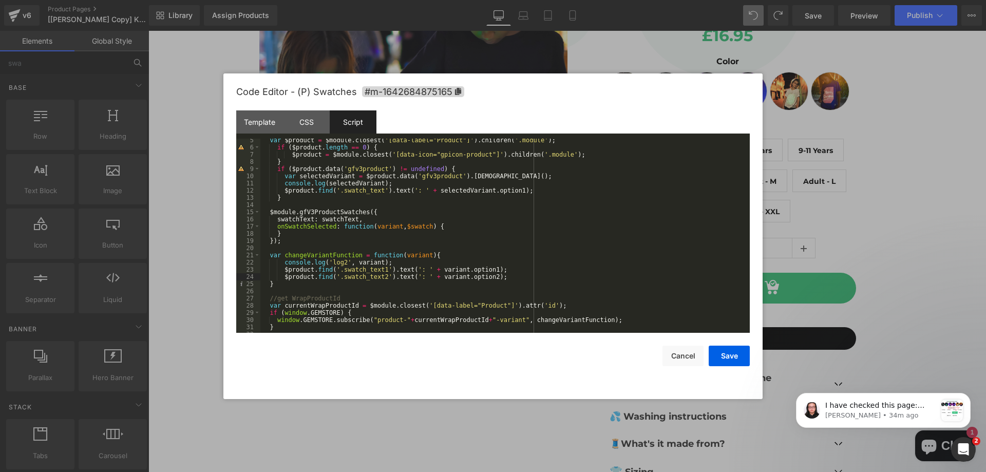
click at [510, 276] on div "var $product = $module . closest ( '[data-label="Product"]' ) . children ( '.mo…" at bounding box center [502, 241] width 485 height 209
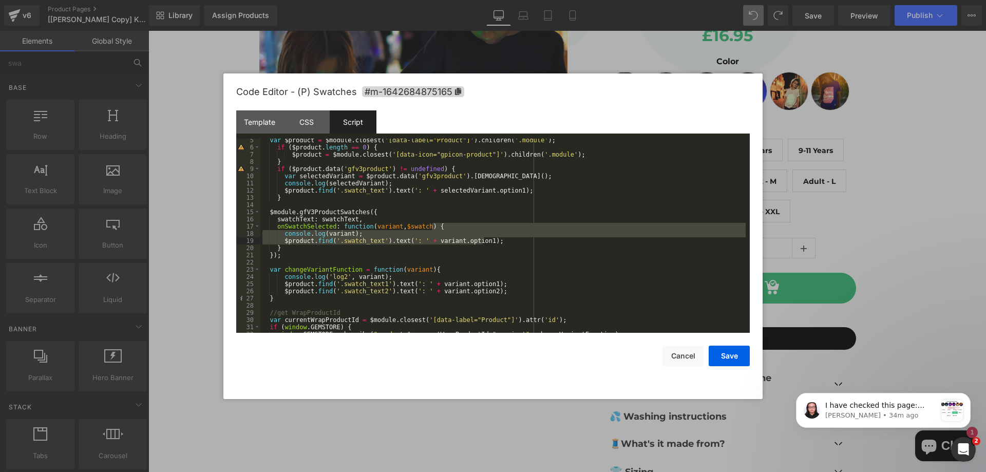
click at [471, 243] on div "var $product = $module . closest ( '[data-label="Product"]' ) . children ( '.mo…" at bounding box center [502, 236] width 485 height 194
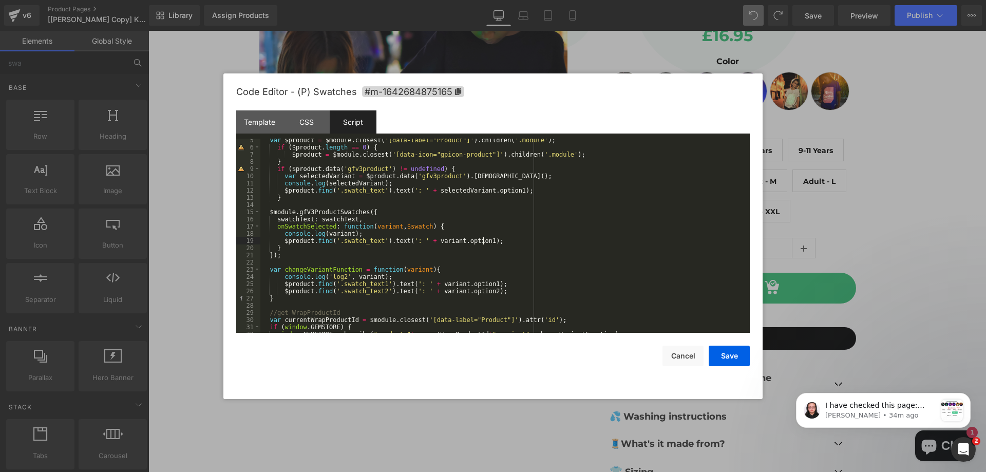
click at [488, 238] on div "var $product = $module . closest ( '[data-label="Product"]' ) . children ( '.mo…" at bounding box center [502, 241] width 485 height 209
drag, startPoint x: 490, startPoint y: 242, endPoint x: 487, endPoint y: 233, distance: 9.6
click at [487, 233] on div "var $product = $module . closest ( '[data-label="Product"]' ) . children ( '.mo…" at bounding box center [502, 241] width 485 height 209
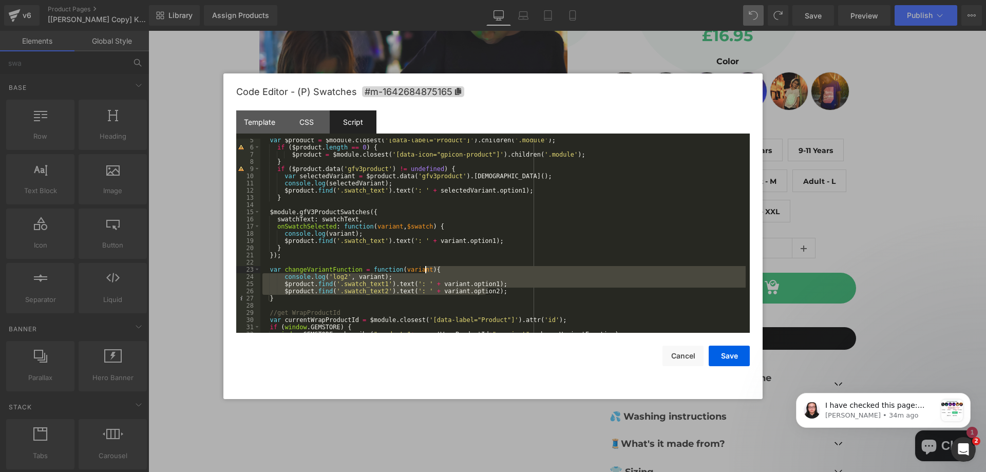
drag, startPoint x: 491, startPoint y: 292, endPoint x: 491, endPoint y: 269, distance: 22.6
click at [491, 269] on div "var $product = $module . closest ( '[data-label="Product"]' ) . children ( '.mo…" at bounding box center [502, 241] width 485 height 209
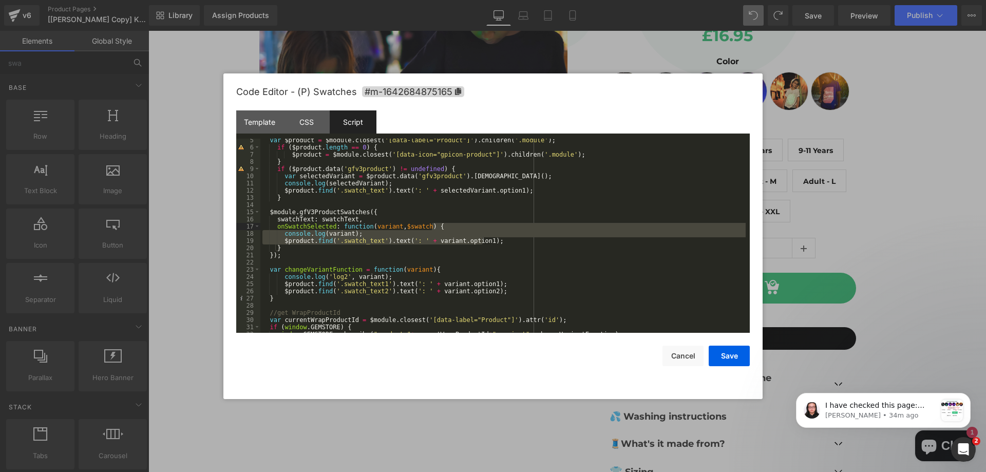
drag, startPoint x: 496, startPoint y: 239, endPoint x: 496, endPoint y: 228, distance: 11.3
click at [496, 228] on div "var $product = $module . closest ( '[data-label="Product"]' ) . children ( '.mo…" at bounding box center [502, 241] width 485 height 209
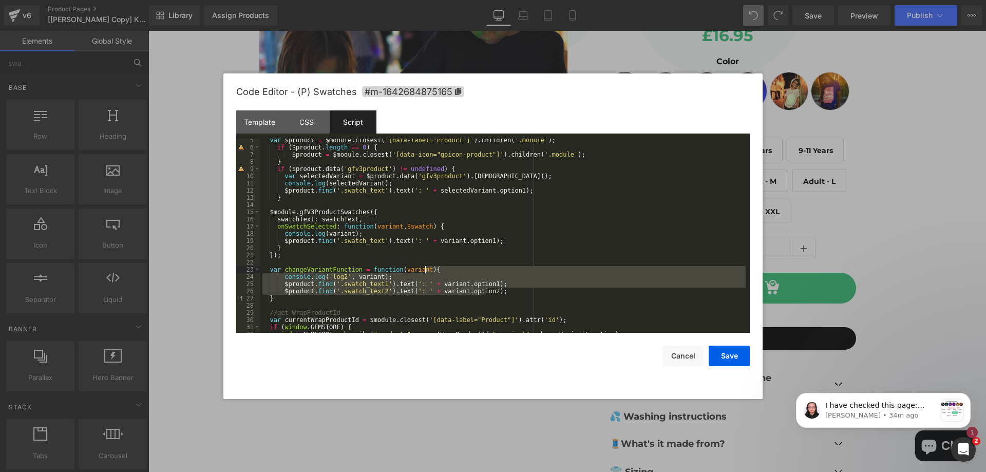
drag, startPoint x: 495, startPoint y: 289, endPoint x: 497, endPoint y: 273, distance: 16.1
click at [497, 273] on div "var $product = $module . closest ( '[data-label="Product"]' ) . children ( '.mo…" at bounding box center [502, 241] width 485 height 209
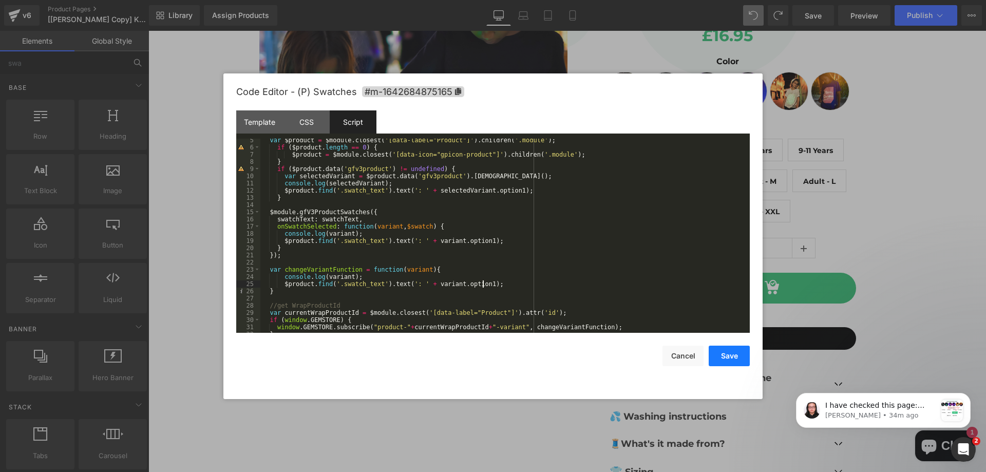
click at [715, 353] on button "Save" at bounding box center [729, 356] width 41 height 21
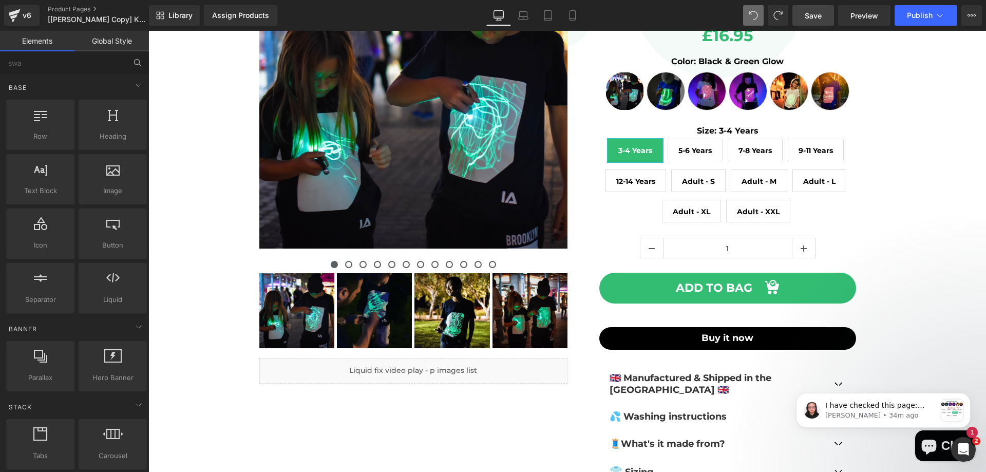
click at [804, 18] on link "Save" at bounding box center [814, 15] width 42 height 21
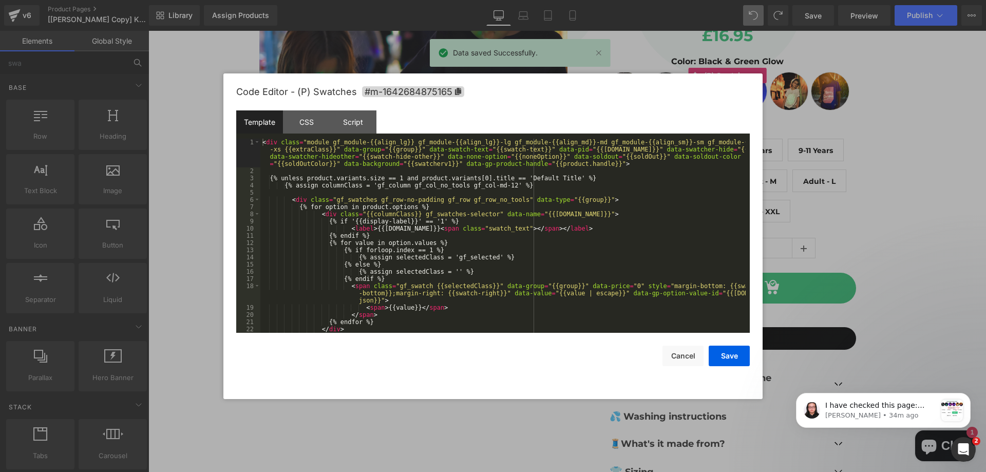
click at [705, 0] on div "(P) Swatches You are previewing how the will restyle your page. You can not edi…" at bounding box center [493, 0] width 986 height 0
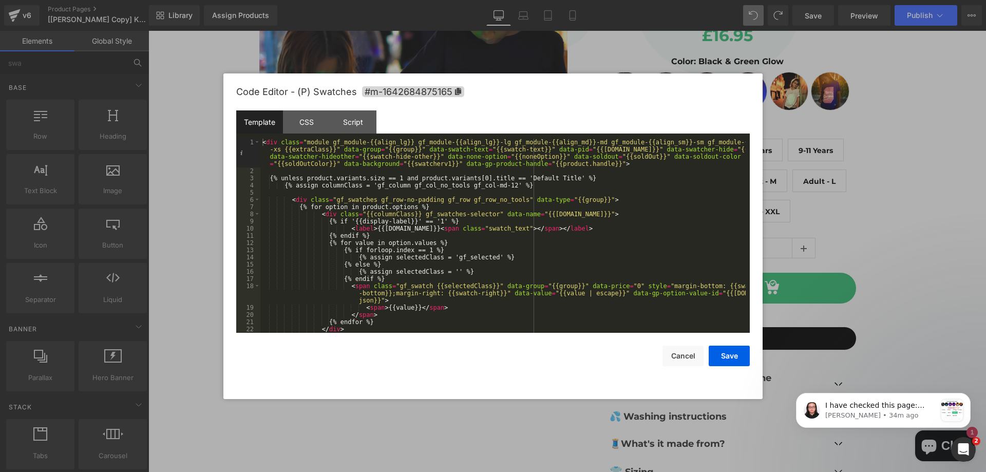
scroll to position [58, 0]
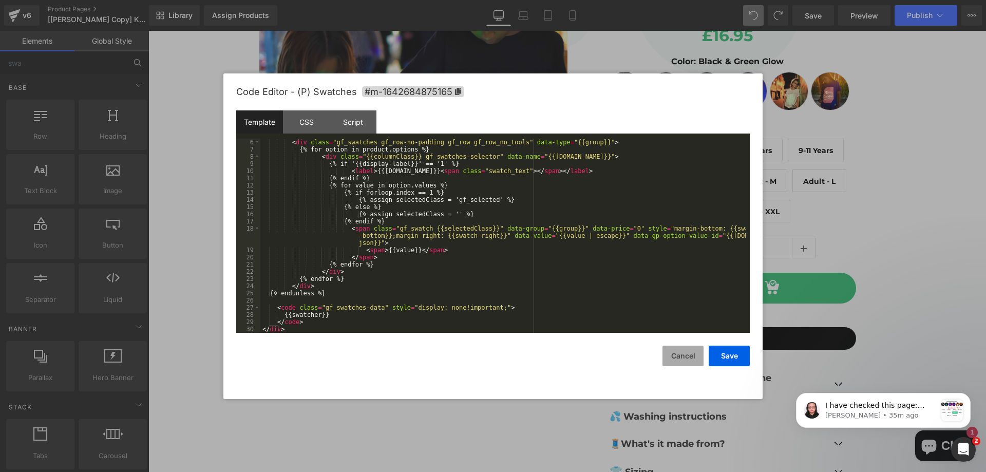
click at [673, 354] on button "Cancel" at bounding box center [683, 356] width 41 height 21
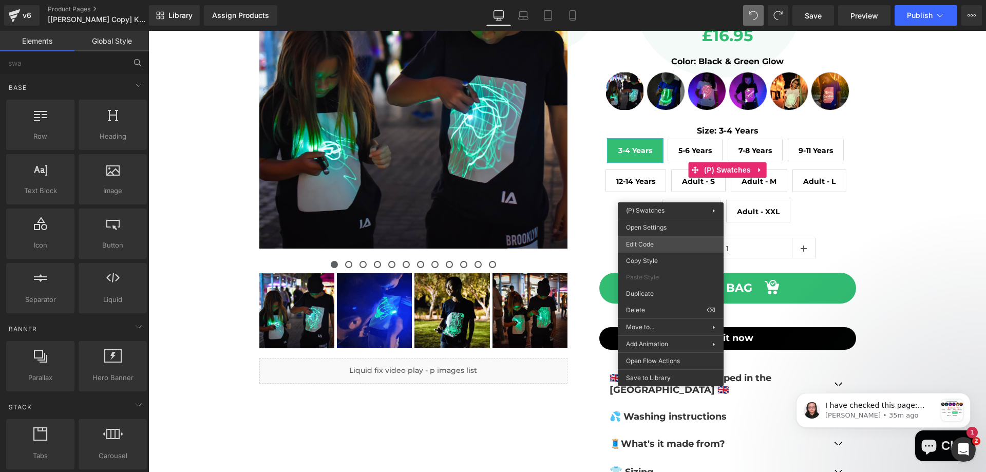
click at [670, 0] on div "(P) Swatches You are previewing how the will restyle your page. You can not edi…" at bounding box center [493, 0] width 986 height 0
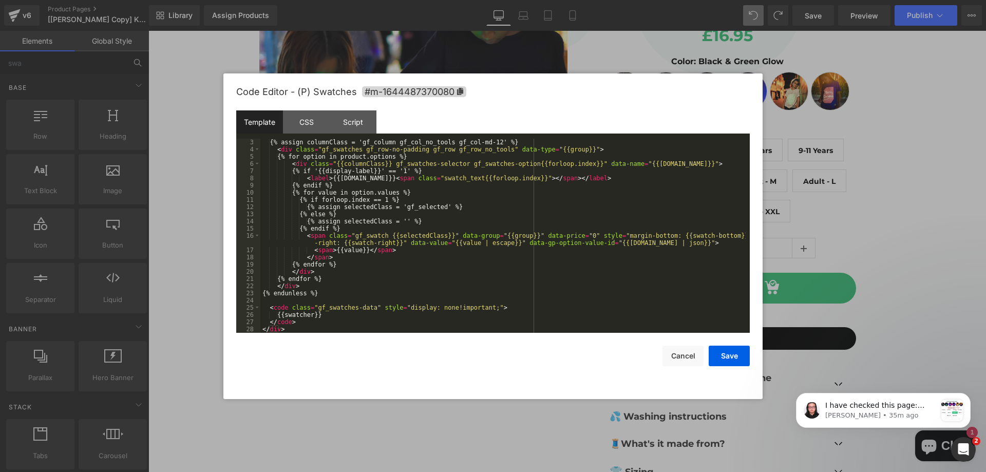
scroll to position [43, 0]
click at [680, 355] on button "Cancel" at bounding box center [683, 356] width 41 height 21
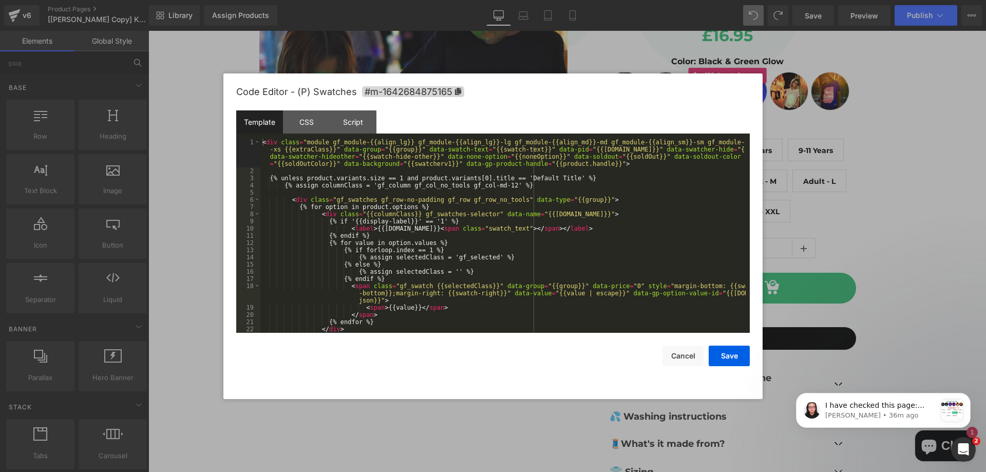
click at [690, 0] on div "(P) Swatches You are previewing how the will restyle your page. You can not edi…" at bounding box center [493, 0] width 986 height 0
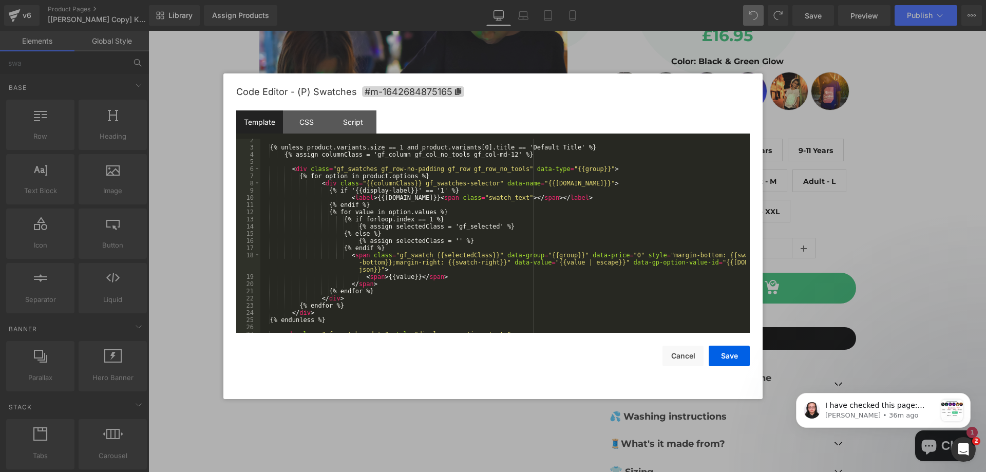
scroll to position [31, 0]
click at [675, 349] on button "Cancel" at bounding box center [683, 356] width 41 height 21
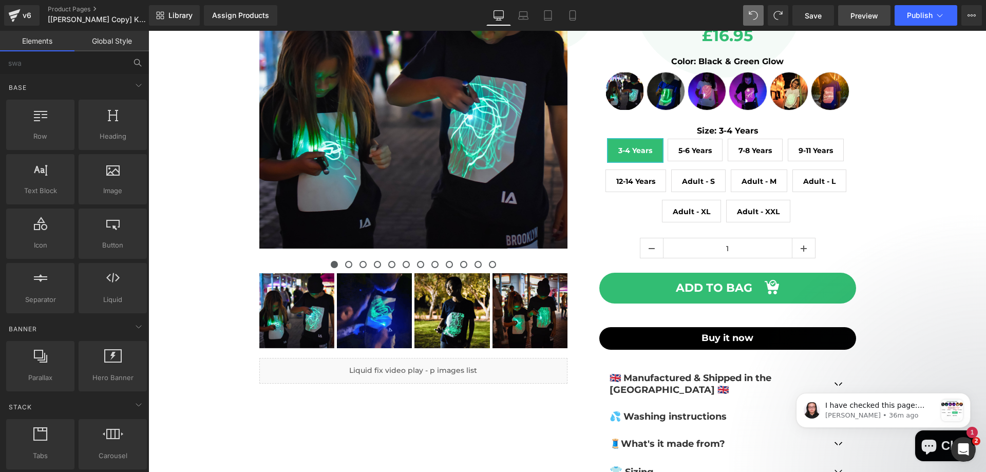
click at [854, 15] on span "Preview" at bounding box center [865, 15] width 28 height 11
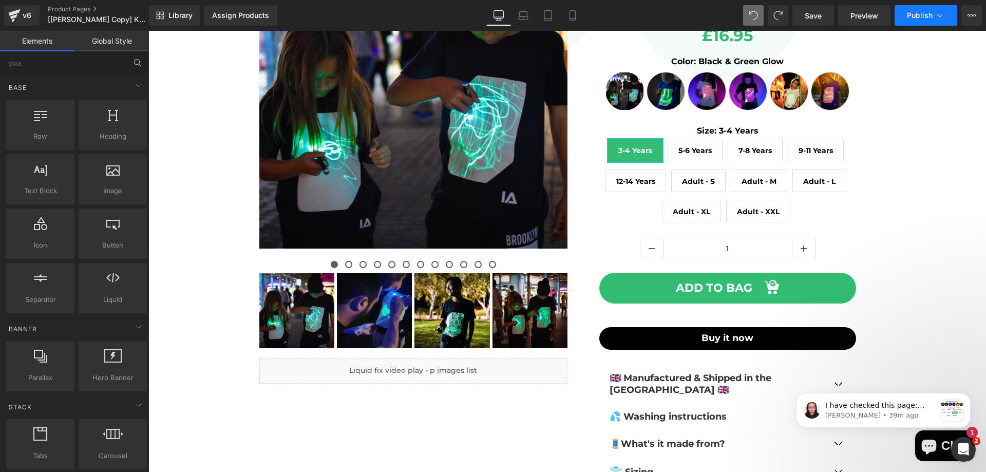
click at [925, 20] on button "Publish" at bounding box center [926, 15] width 63 height 21
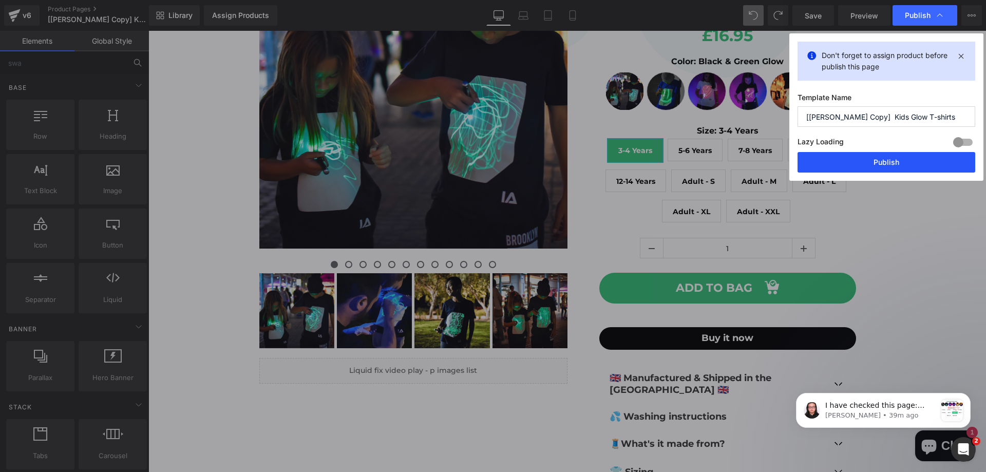
click at [875, 163] on button "Publish" at bounding box center [887, 162] width 178 height 21
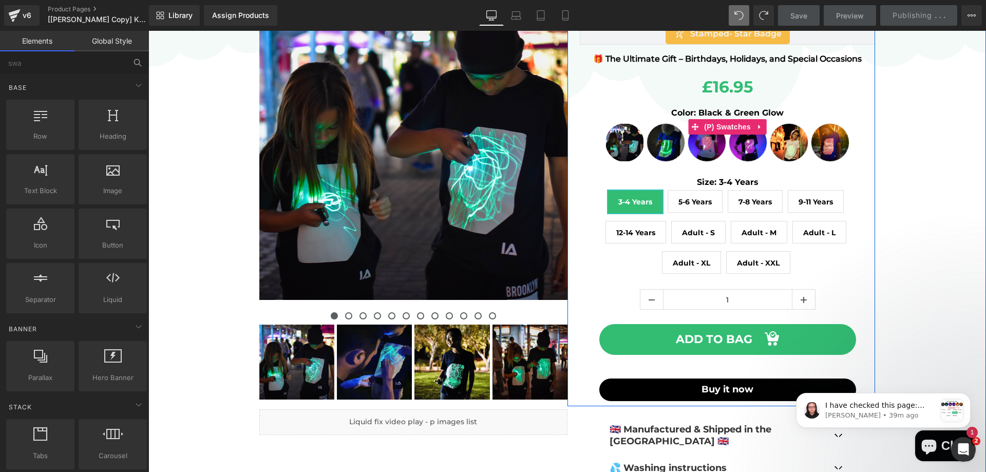
scroll to position [154, 0]
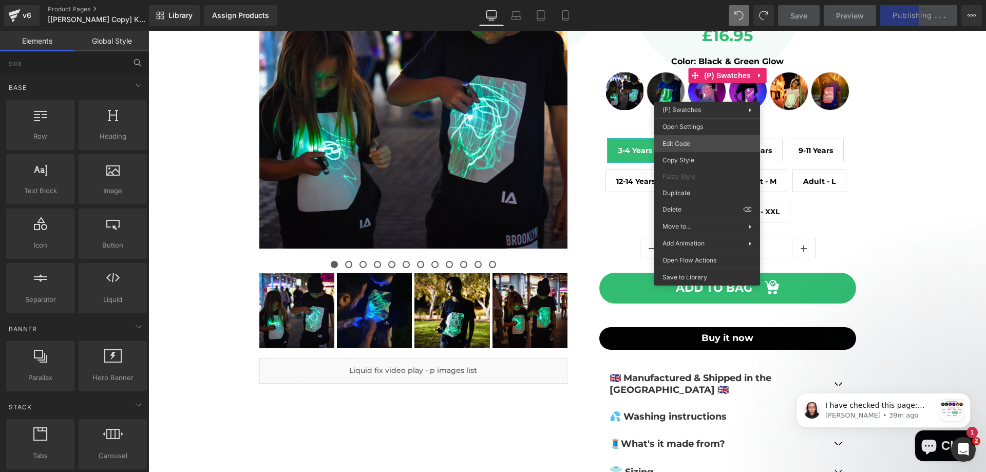
click at [690, 0] on div "(P) Swatches You are previewing how the will restyle your page. You can not edi…" at bounding box center [493, 0] width 986 height 0
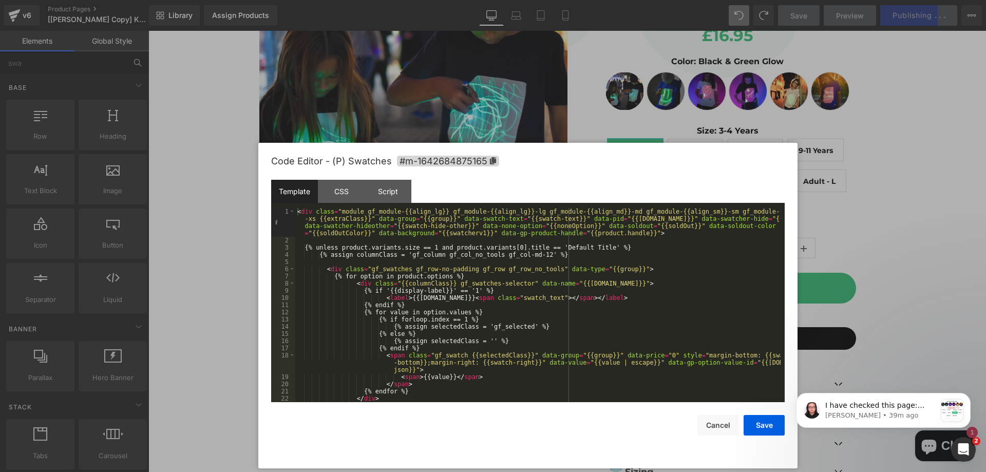
drag, startPoint x: 643, startPoint y: 89, endPoint x: 662, endPoint y: 154, distance: 67.3
click at [678, 156] on div "Code Editor - (P) Swatches #m-1642684875165" at bounding box center [528, 161] width 514 height 37
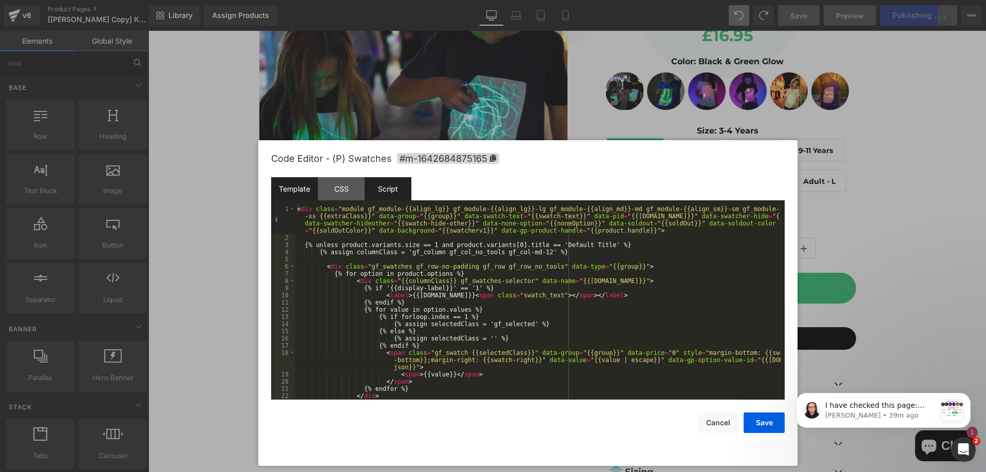
click at [398, 183] on div "Script" at bounding box center [388, 188] width 47 height 23
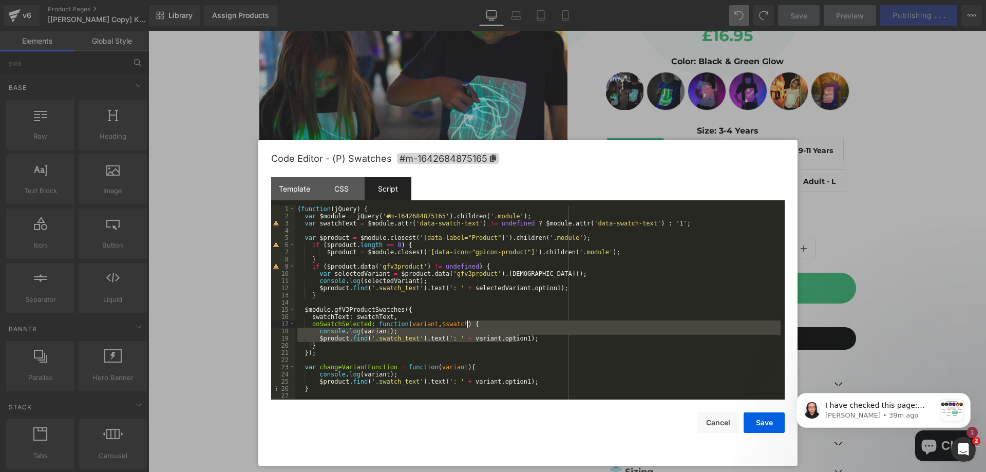
drag, startPoint x: 528, startPoint y: 337, endPoint x: 529, endPoint y: 327, distance: 10.8
click at [529, 327] on div "( function ( jQuery ) { var $module = jQuery ( '#m-1642684875165' ) . children …" at bounding box center [537, 309] width 485 height 209
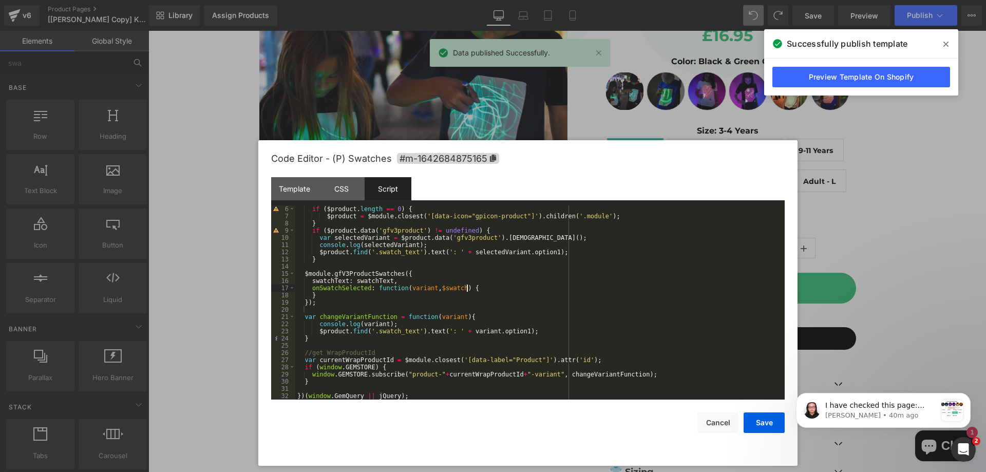
scroll to position [36, 0]
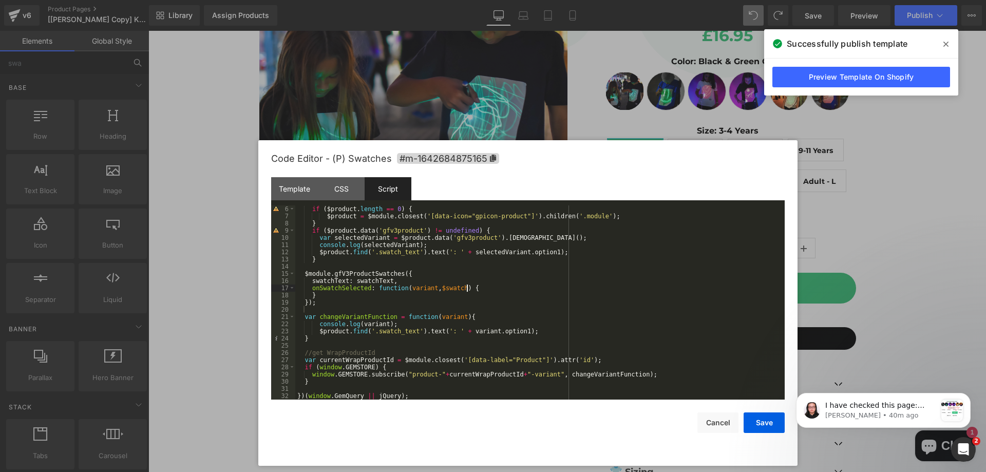
click at [946, 47] on icon at bounding box center [946, 44] width 5 height 8
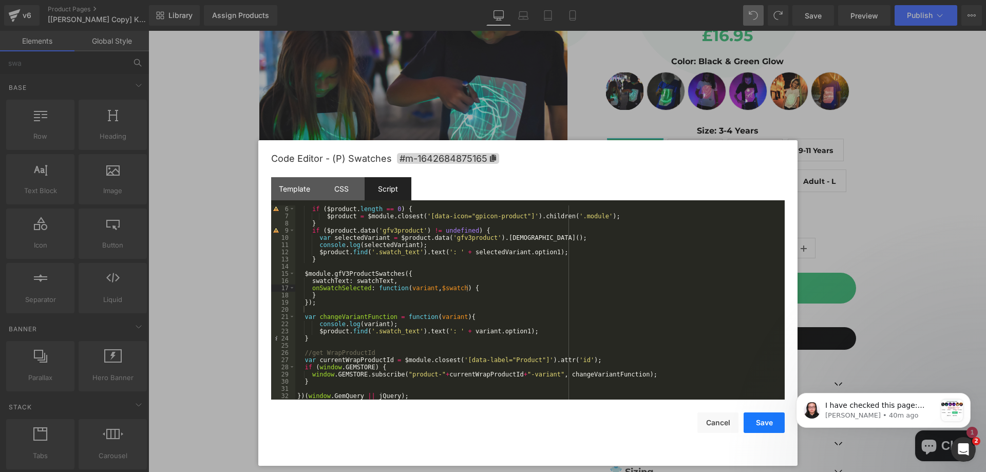
click at [761, 421] on button "Save" at bounding box center [764, 422] width 41 height 21
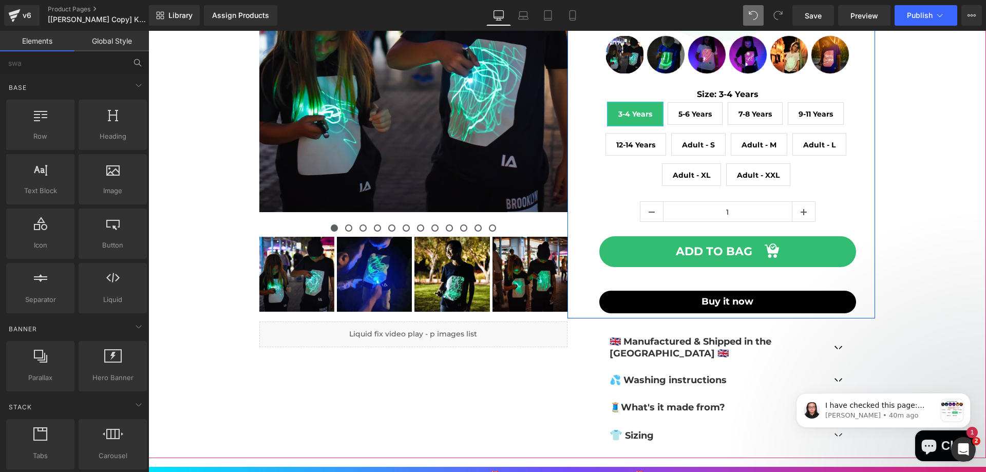
scroll to position [205, 0]
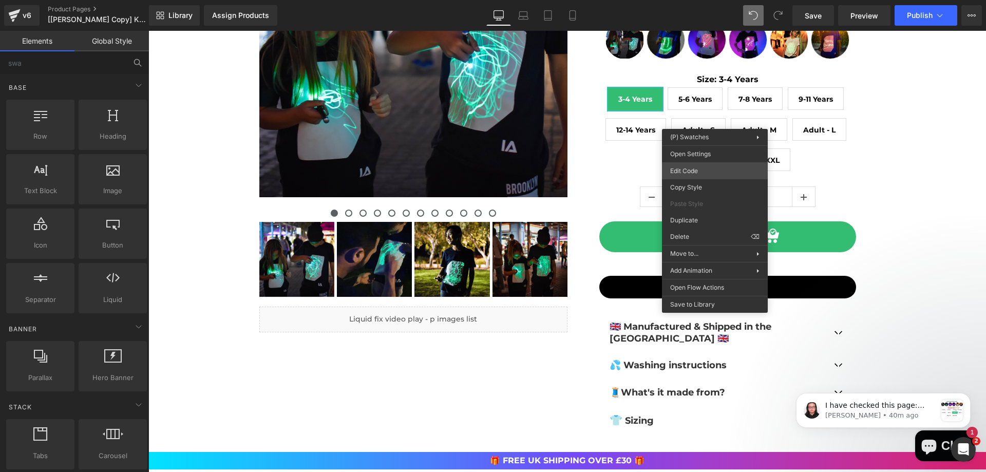
click at [701, 0] on div "(P) Swatches You are previewing how the will restyle your page. You can not edi…" at bounding box center [493, 0] width 986 height 0
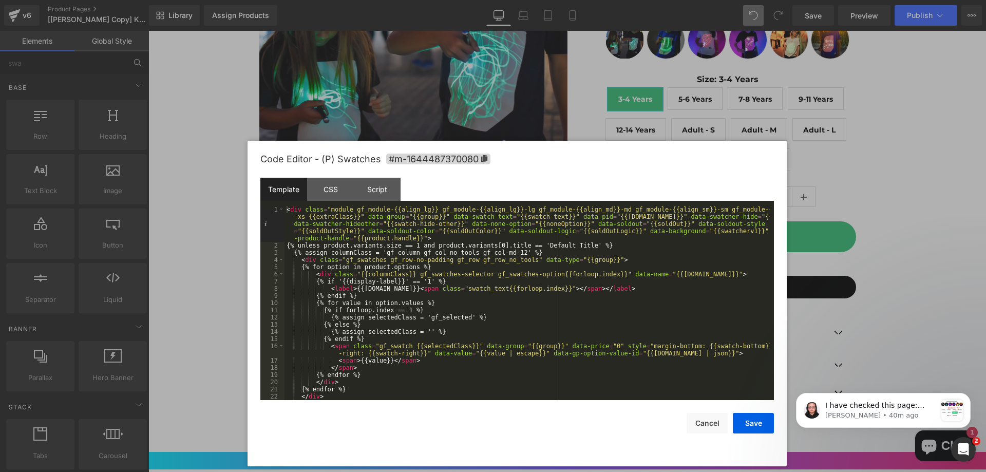
drag, startPoint x: 514, startPoint y: 118, endPoint x: 532, endPoint y: 164, distance: 50.1
click at [532, 164] on div "Code Editor - (P) Swatches #m-1644487370080" at bounding box center [517, 159] width 514 height 37
click at [381, 190] on div "Script" at bounding box center [377, 189] width 47 height 23
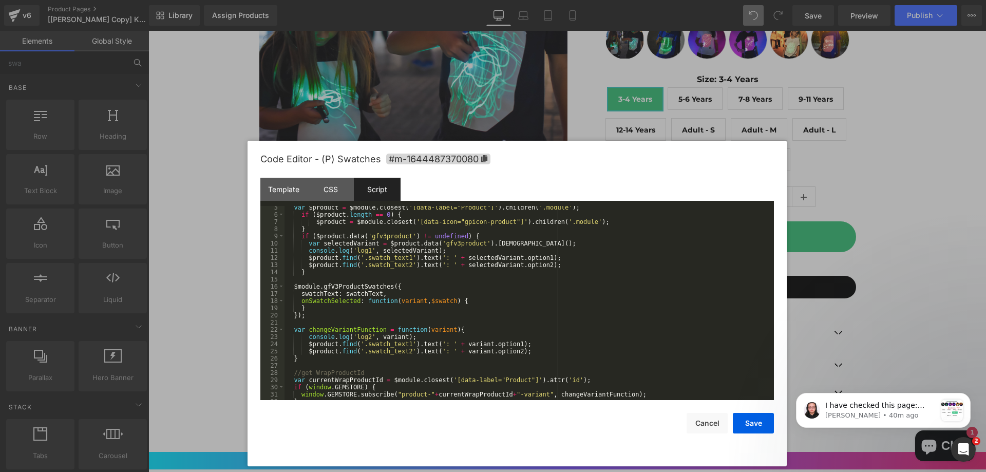
scroll to position [50, 0]
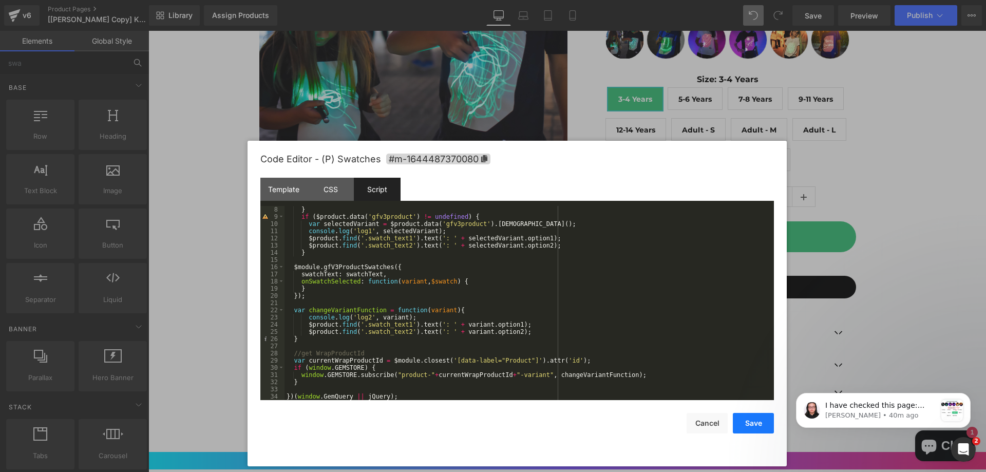
drag, startPoint x: 754, startPoint y: 425, endPoint x: 630, endPoint y: 316, distance: 165.3
click at [754, 425] on button "Save" at bounding box center [753, 423] width 41 height 21
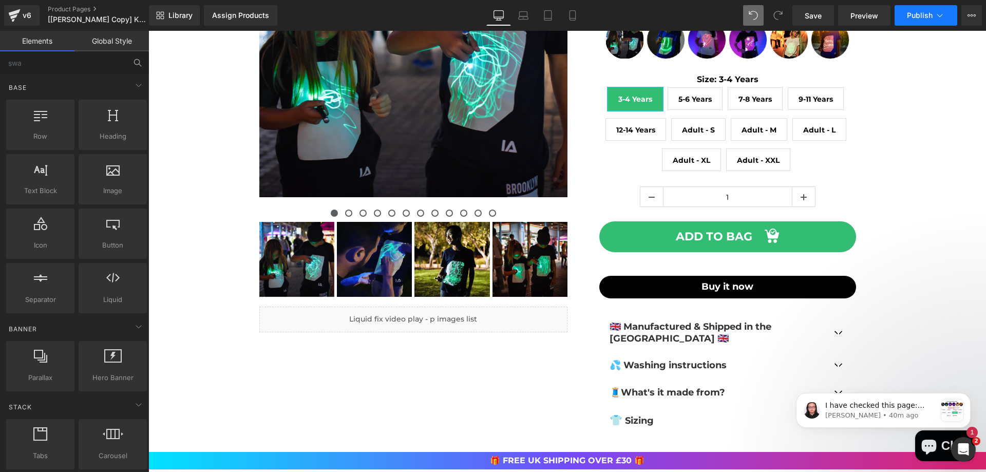
click at [921, 12] on span "Publish" at bounding box center [920, 15] width 26 height 8
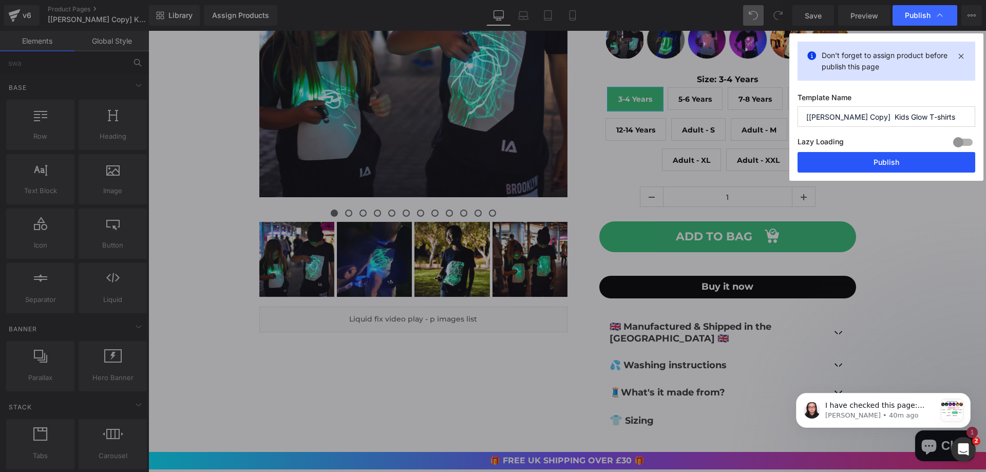
click at [879, 163] on button "Publish" at bounding box center [887, 162] width 178 height 21
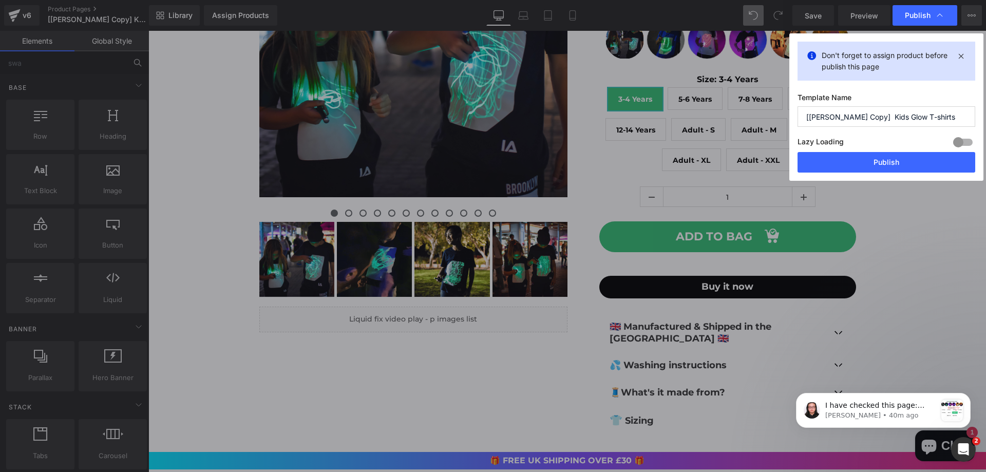
click at [966, 19] on button "View Live Page View with current Template Save Template to Library Schedule Pub…" at bounding box center [972, 15] width 21 height 21
click at [968, 14] on icon at bounding box center [972, 15] width 8 height 8
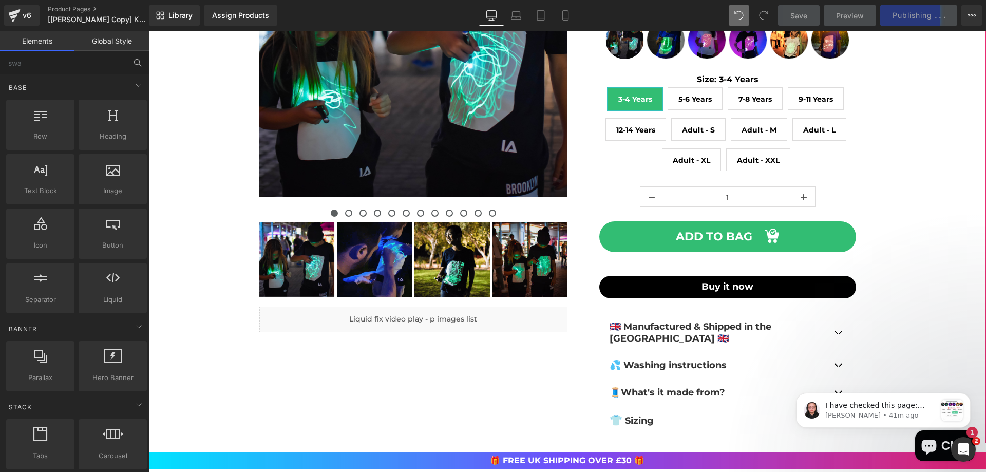
scroll to position [154, 0]
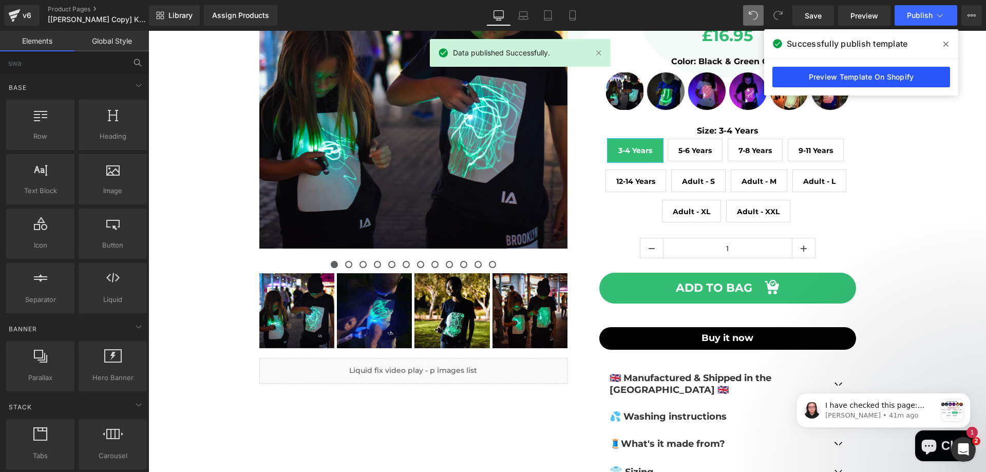
click at [834, 73] on link "Preview Template On Shopify" at bounding box center [862, 77] width 178 height 21
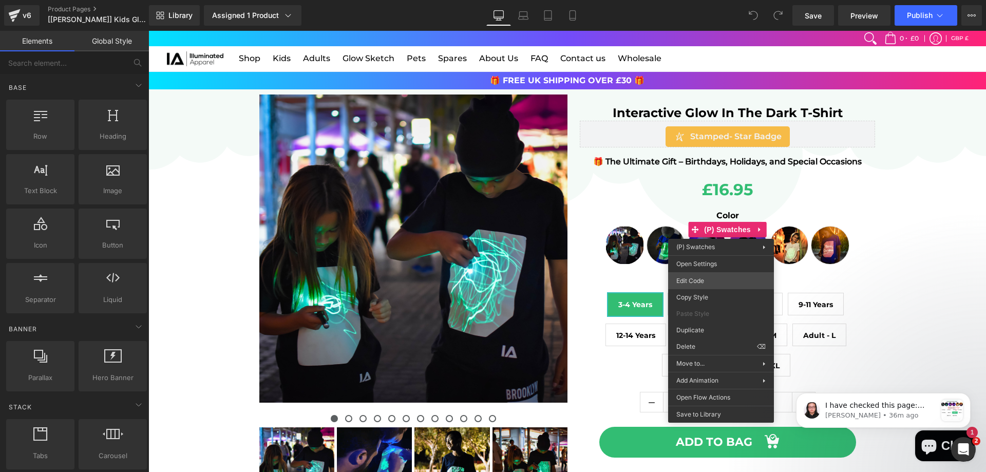
click at [704, 0] on div "You are previewing how the will restyle your page. You can not edit Elements in…" at bounding box center [493, 0] width 986 height 0
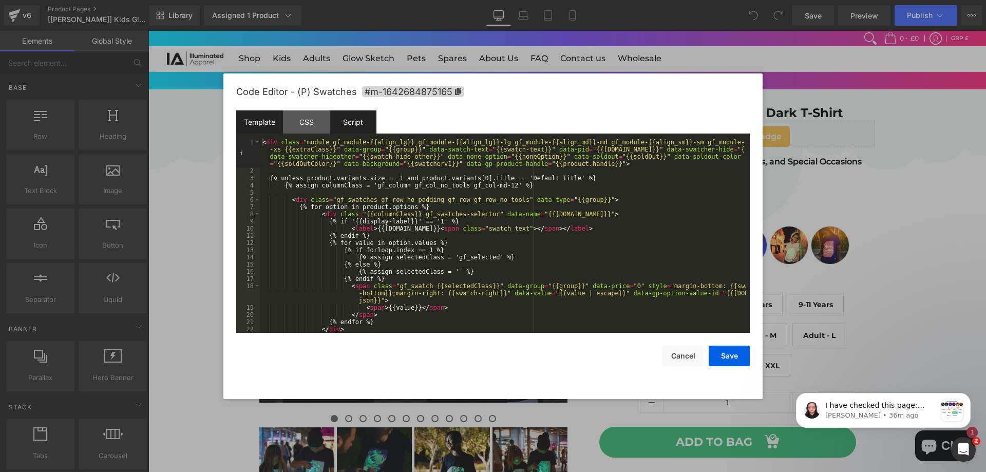
click at [351, 123] on div "Script" at bounding box center [353, 121] width 47 height 23
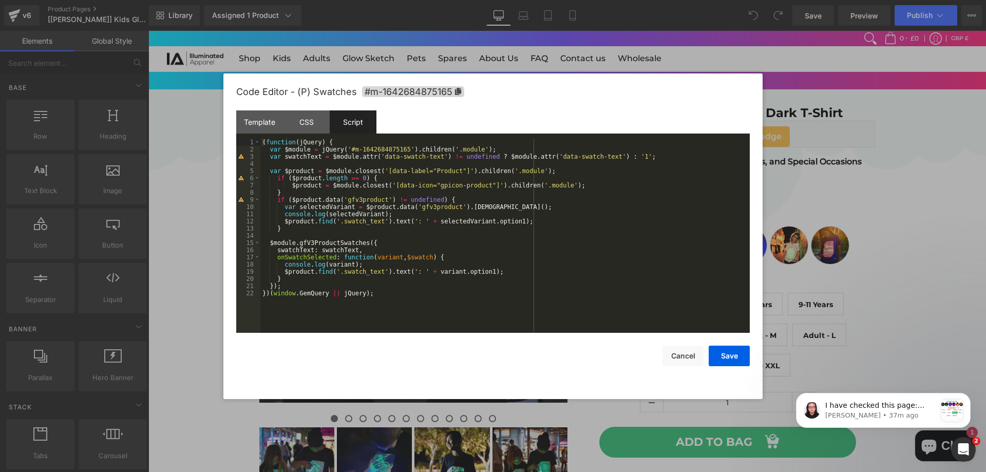
click at [627, 9] on div at bounding box center [493, 236] width 986 height 472
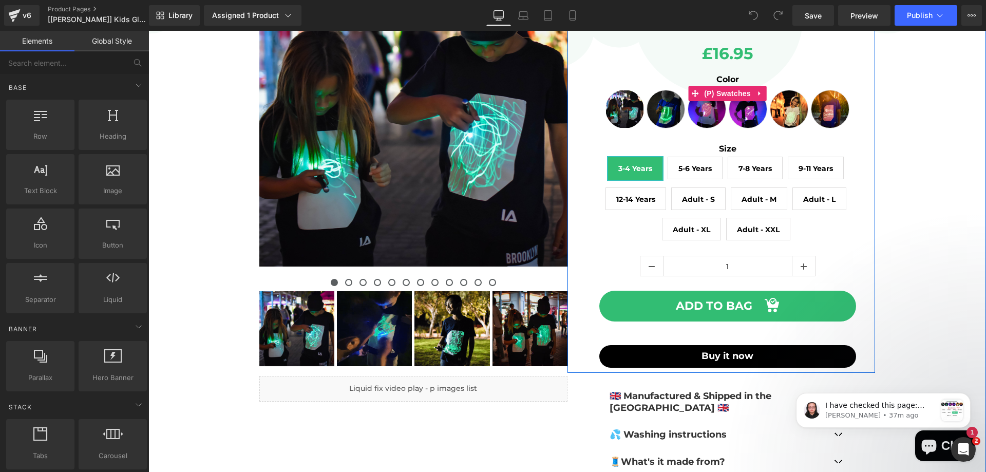
scroll to position [154, 0]
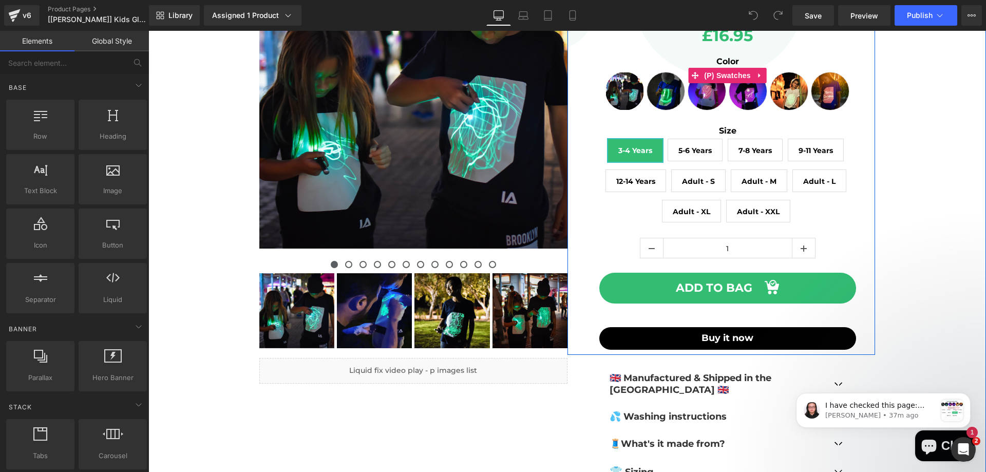
click at [725, 103] on div "Color Black & Green Glow Blue & Green Glow White & Pink Glow Black & Pink Glow …" at bounding box center [728, 82] width 296 height 55
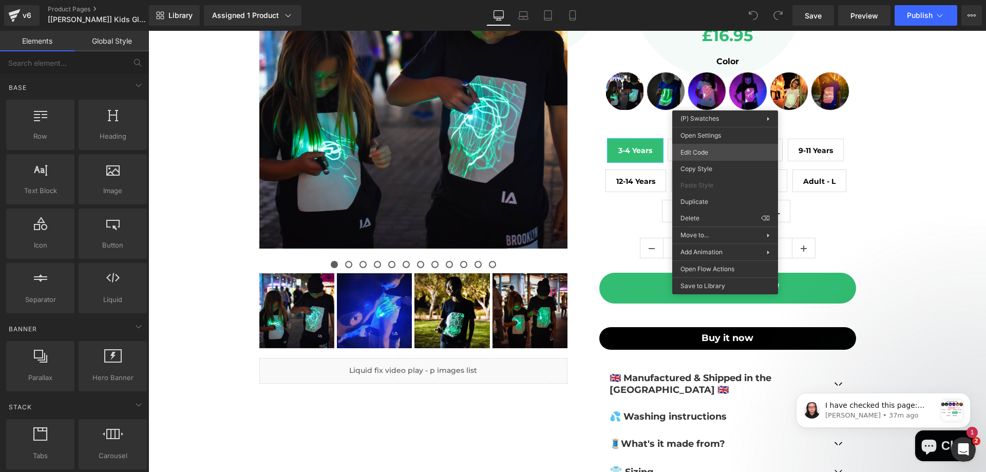
click at [717, 0] on div "You are previewing how the will restyle your page. You can not edit Elements in…" at bounding box center [493, 0] width 986 height 0
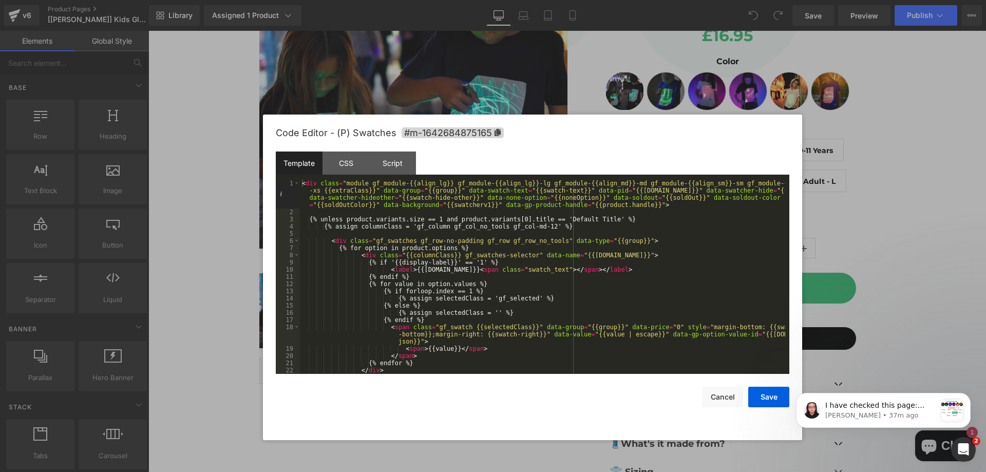
drag, startPoint x: 689, startPoint y: 96, endPoint x: 728, endPoint y: 137, distance: 57.0
click at [728, 137] on div "Code Editor - (P) Swatches #m-1642684875165" at bounding box center [533, 133] width 514 height 37
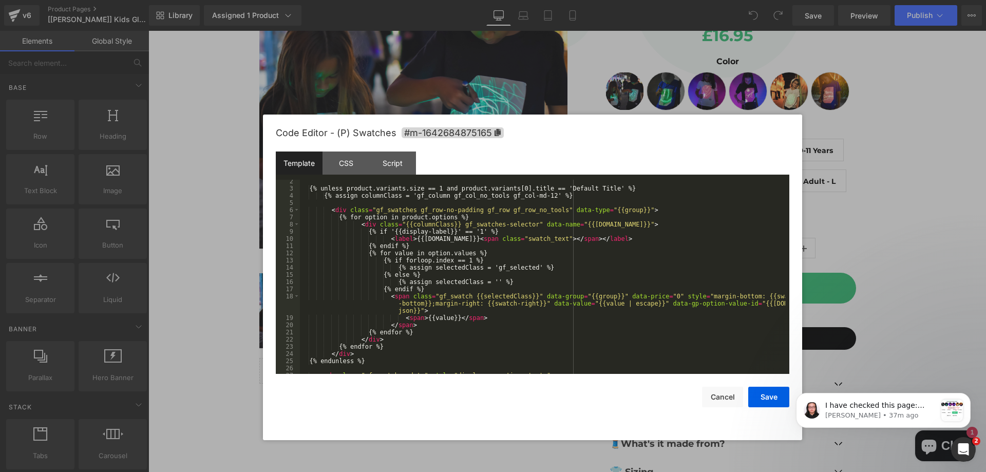
scroll to position [58, 0]
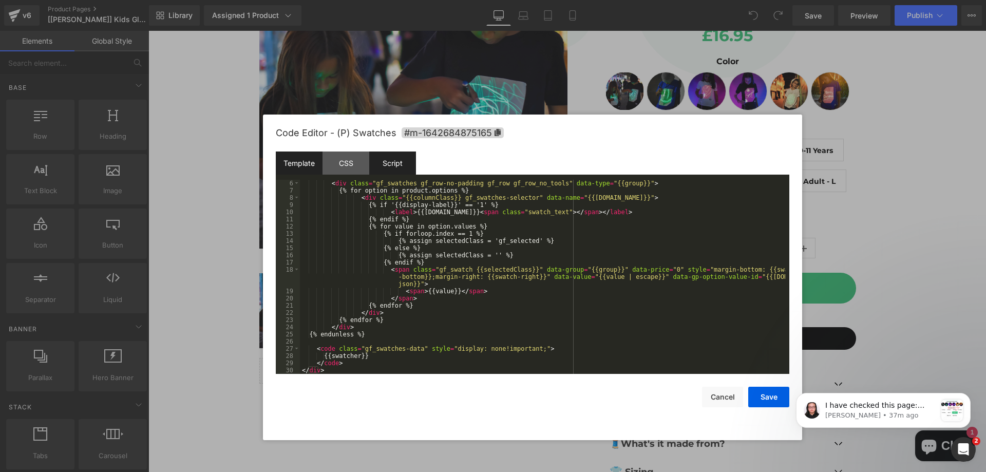
click at [386, 163] on div "Script" at bounding box center [392, 163] width 47 height 23
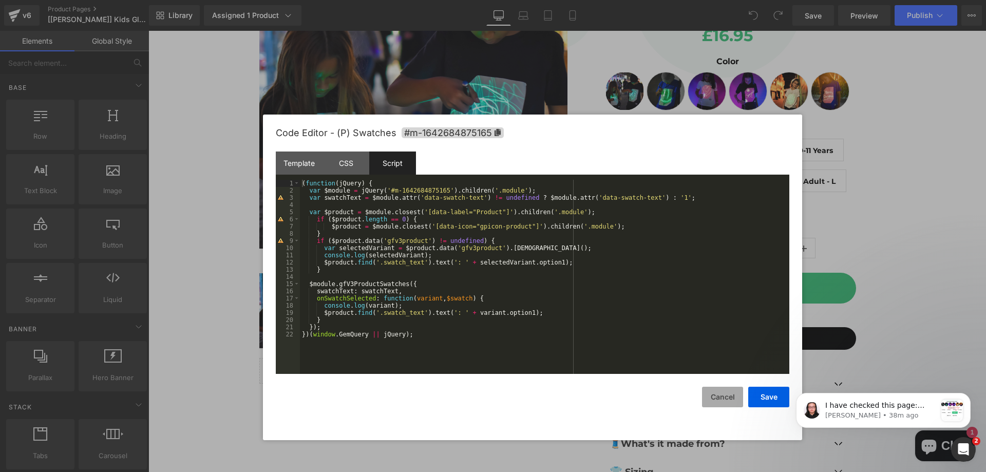
click at [720, 394] on button "Cancel" at bounding box center [722, 397] width 41 height 21
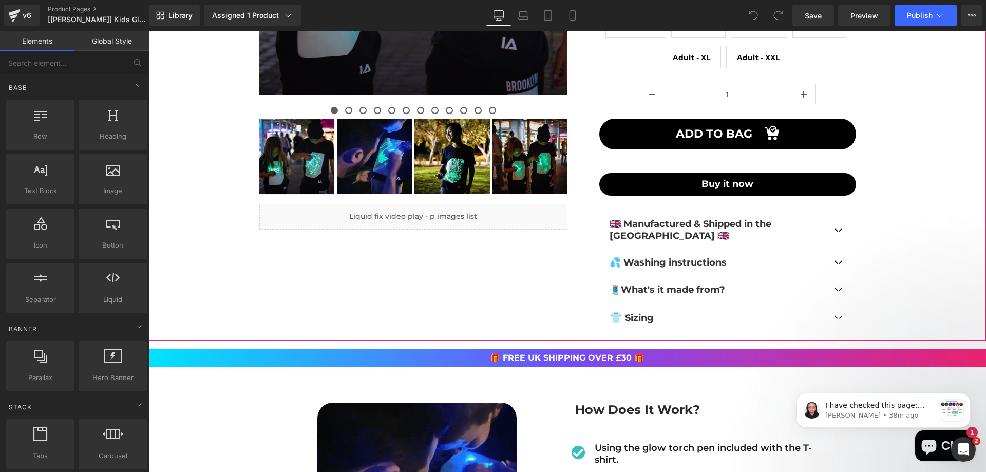
scroll to position [205, 0]
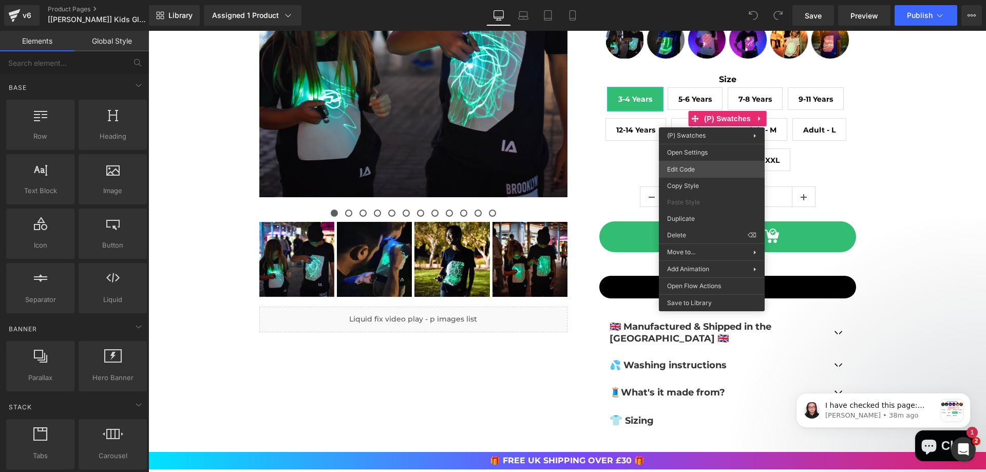
click at [686, 0] on div "You are previewing how the will restyle your page. You can not edit Elements in…" at bounding box center [493, 0] width 986 height 0
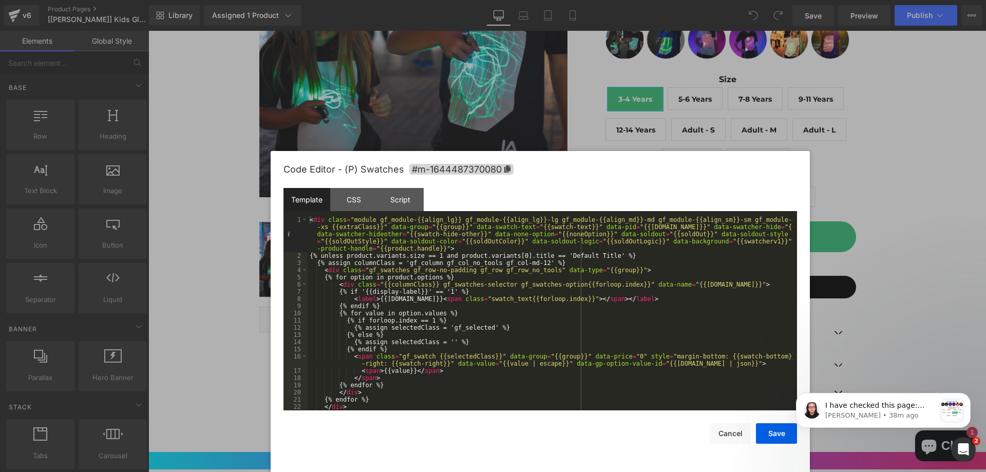
drag, startPoint x: 658, startPoint y: 84, endPoint x: 705, endPoint y: 162, distance: 90.8
click at [705, 162] on div "Code Editor - (P) Swatches #m-1644487370080" at bounding box center [541, 169] width 514 height 37
click at [402, 199] on div "Script" at bounding box center [400, 199] width 47 height 23
